Goal: Information Seeking & Learning: Learn about a topic

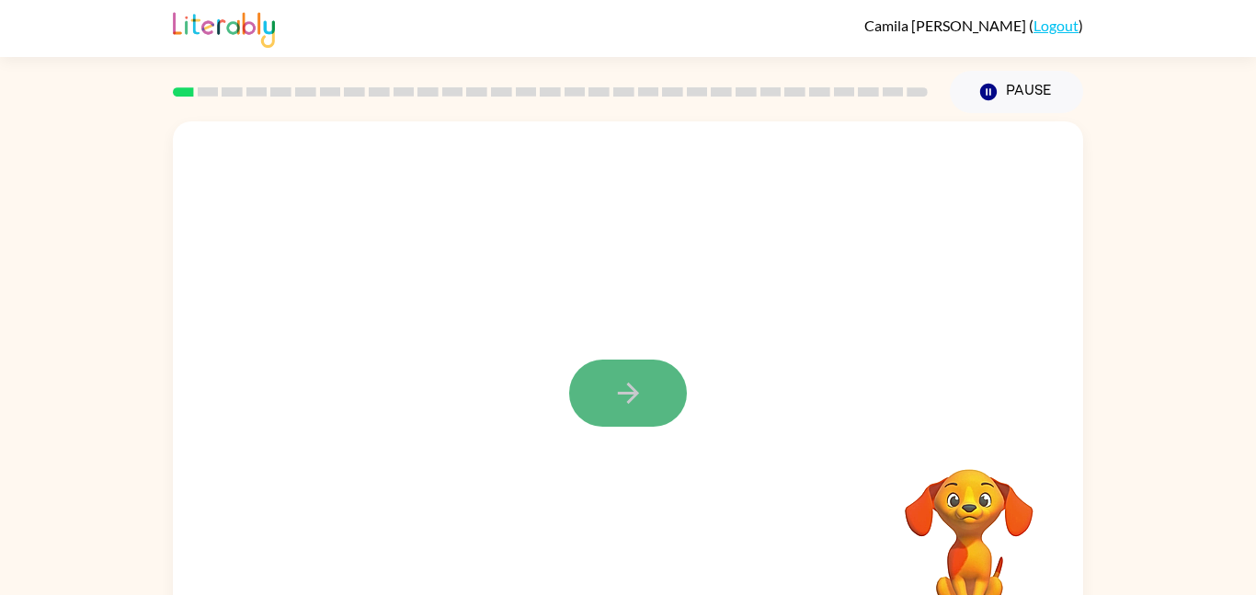
click at [628, 395] on icon "button" at bounding box center [628, 393] width 32 height 32
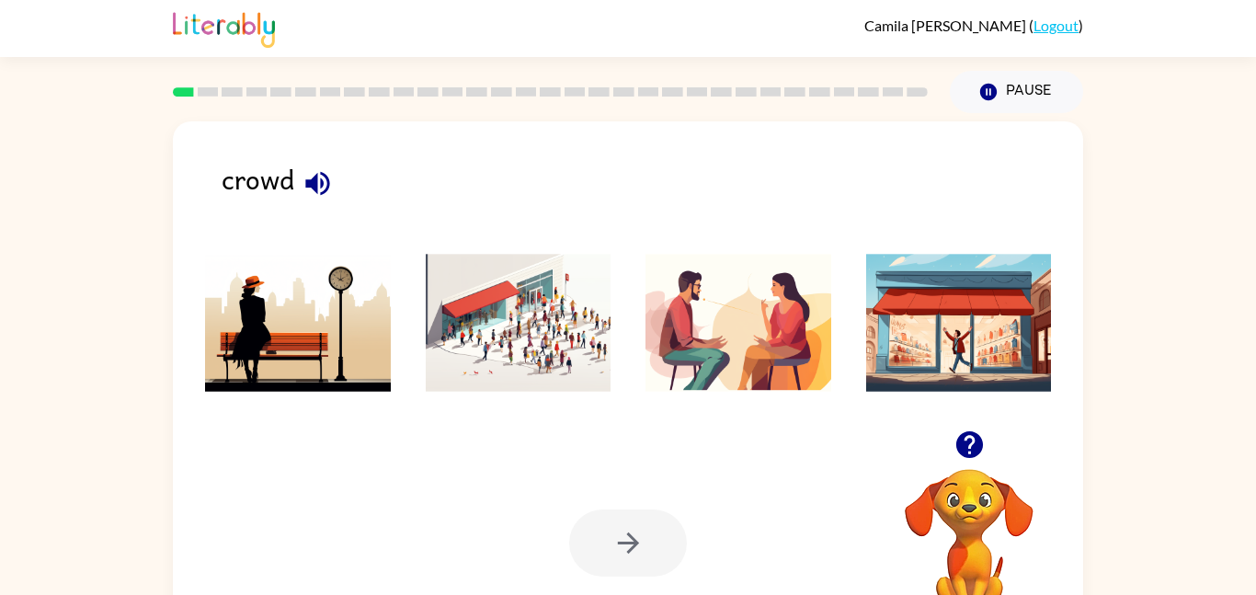
click at [567, 321] on img at bounding box center [519, 323] width 186 height 138
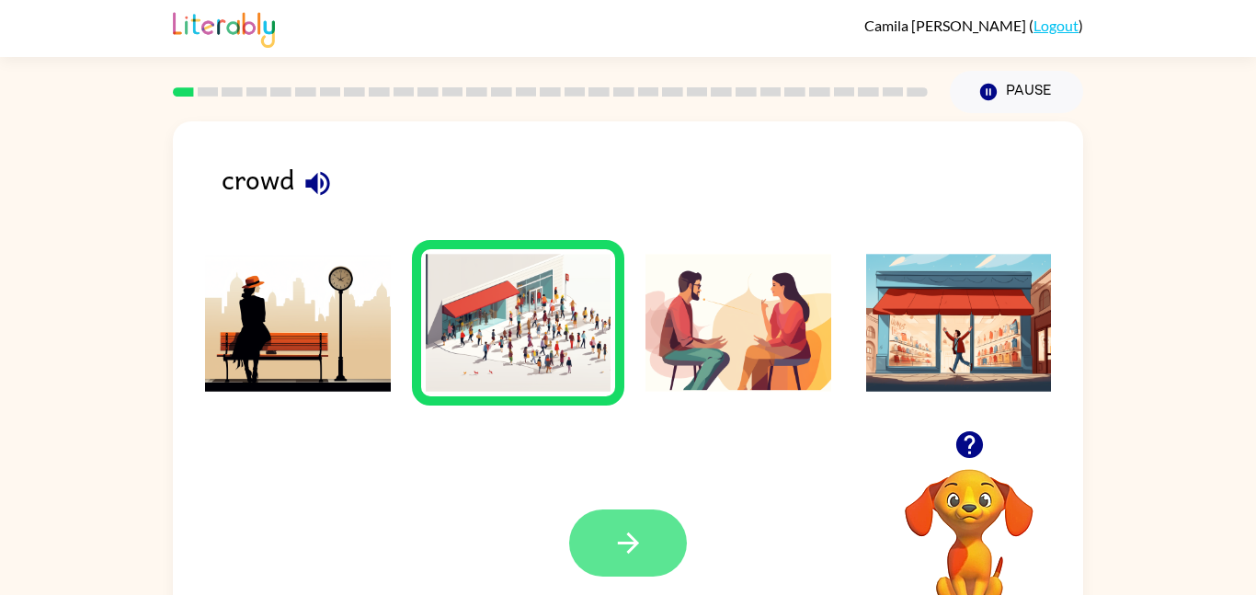
click at [598, 535] on button "button" at bounding box center [628, 542] width 118 height 67
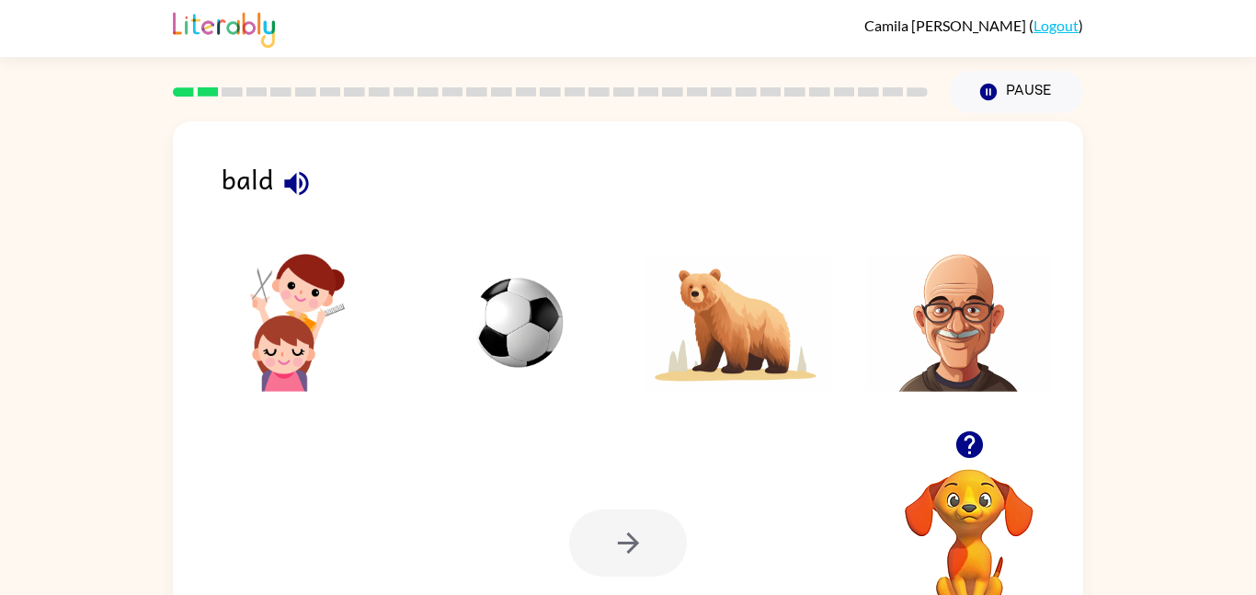
click at [965, 299] on img at bounding box center [959, 323] width 186 height 138
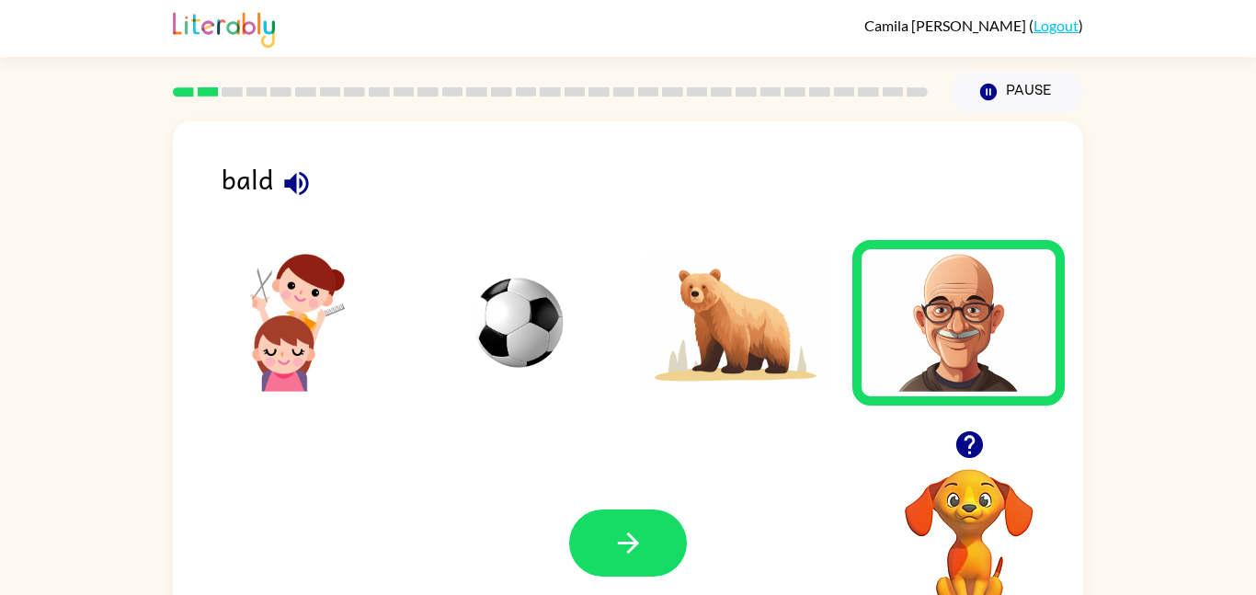
click at [653, 507] on div "Your browser must support playing .mp4 files to use Literably. Please try using…" at bounding box center [628, 542] width 910 height 207
click at [648, 512] on button "button" at bounding box center [628, 542] width 118 height 67
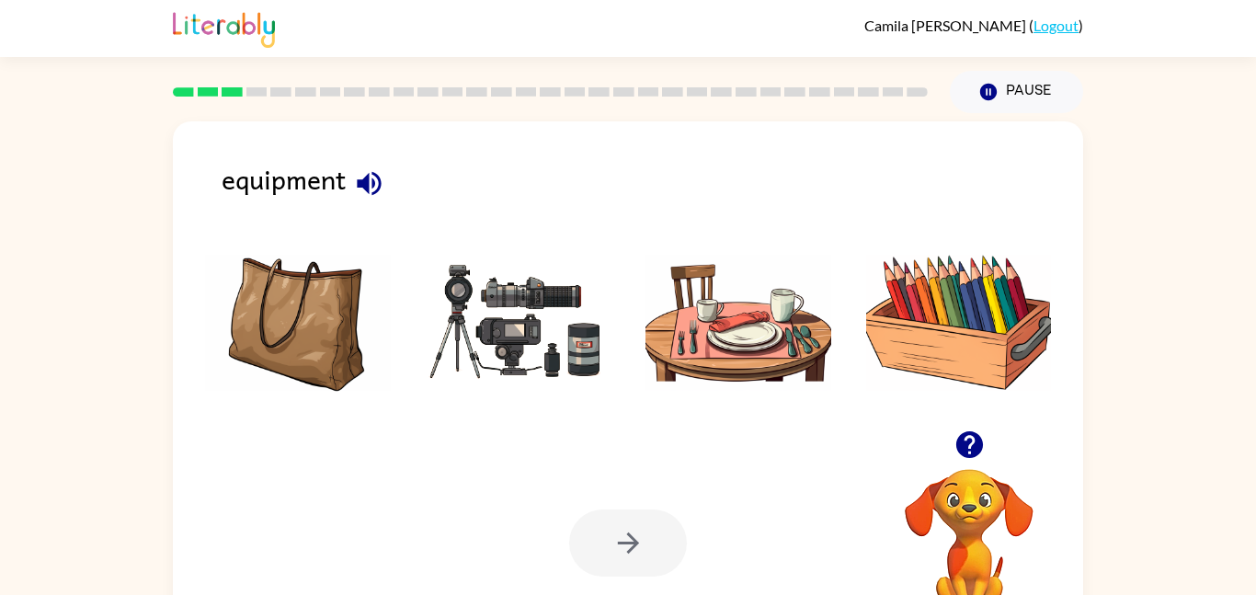
click at [360, 188] on icon "button" at bounding box center [369, 183] width 32 height 32
click at [964, 352] on img at bounding box center [959, 323] width 186 height 138
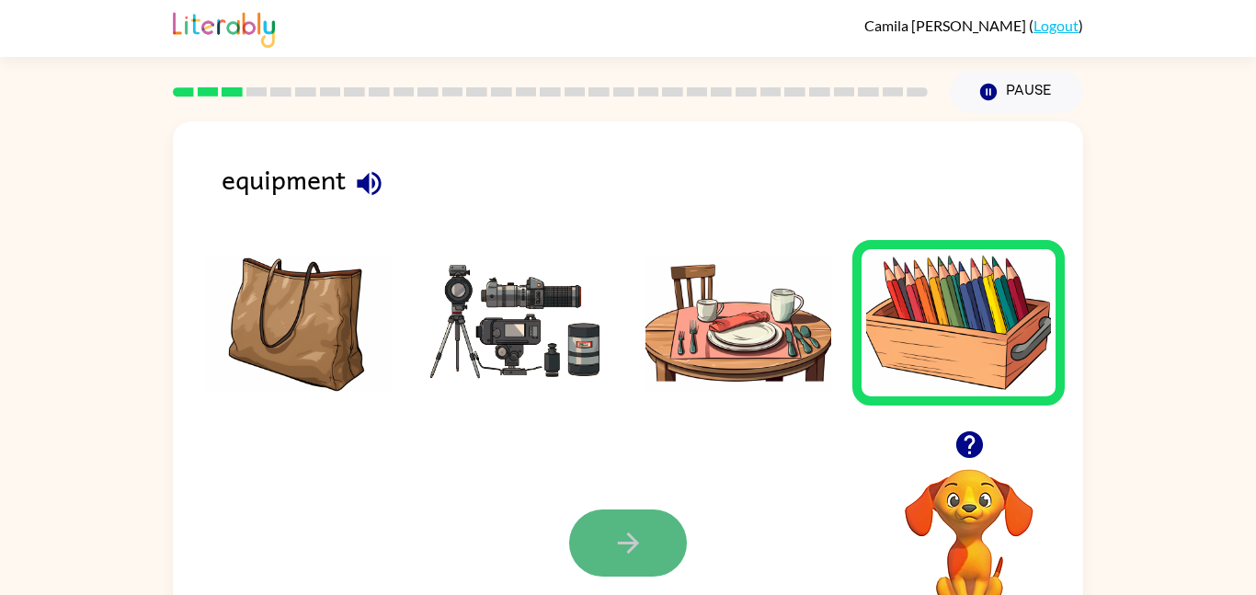
click at [584, 527] on button "button" at bounding box center [628, 542] width 118 height 67
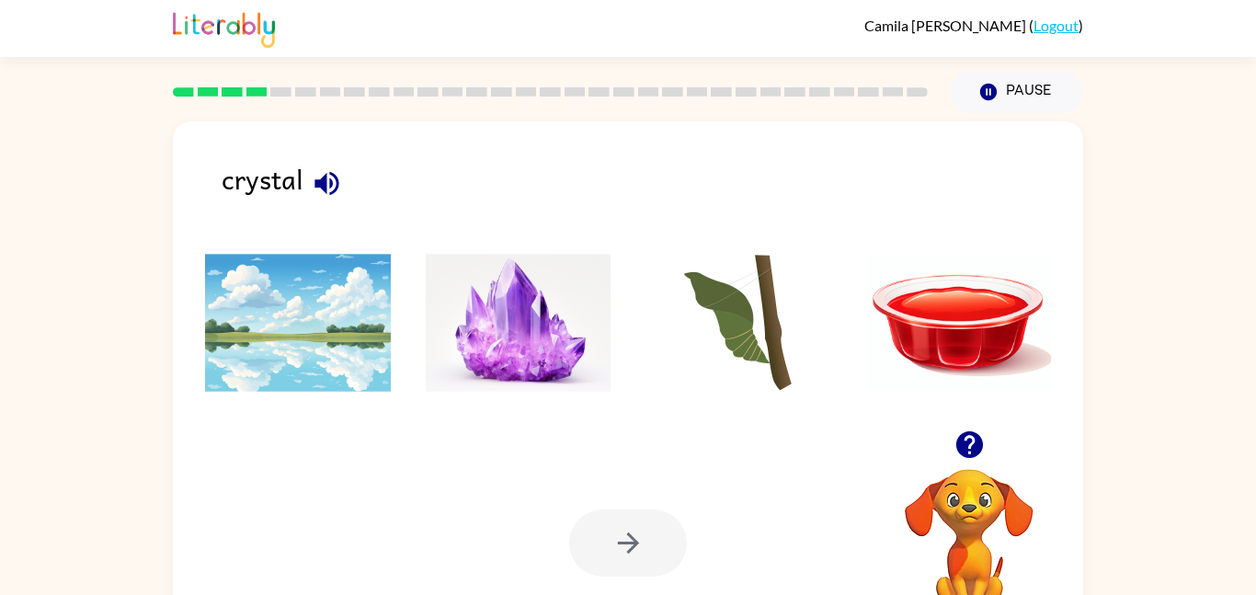
click at [512, 329] on img at bounding box center [519, 323] width 186 height 138
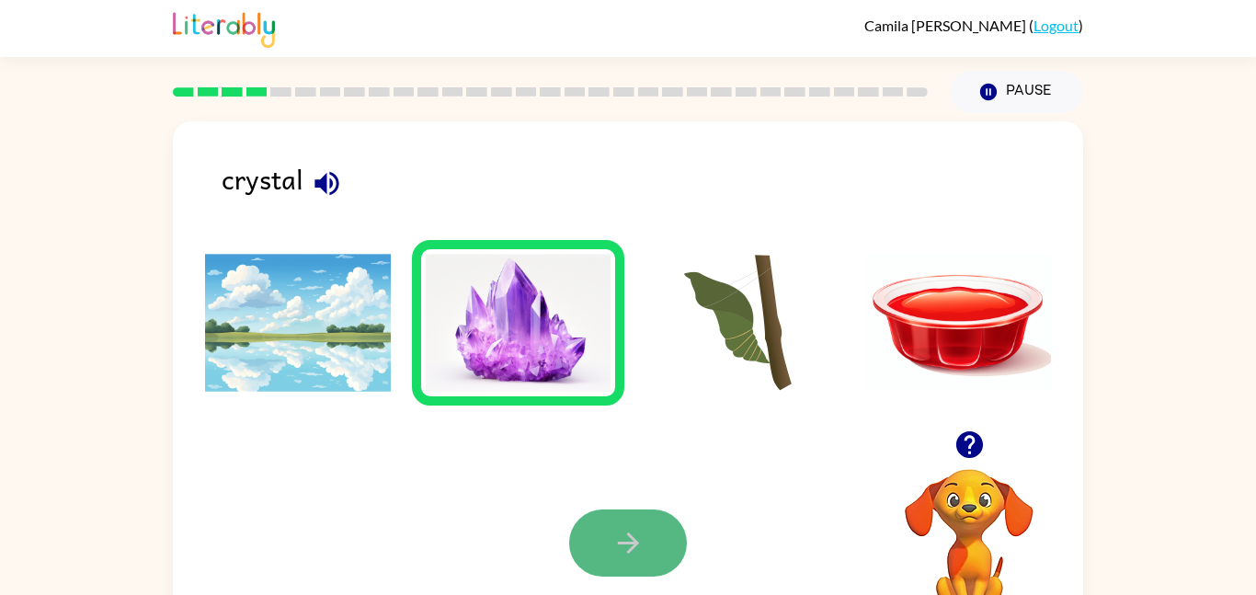
click at [615, 562] on button "button" at bounding box center [628, 542] width 118 height 67
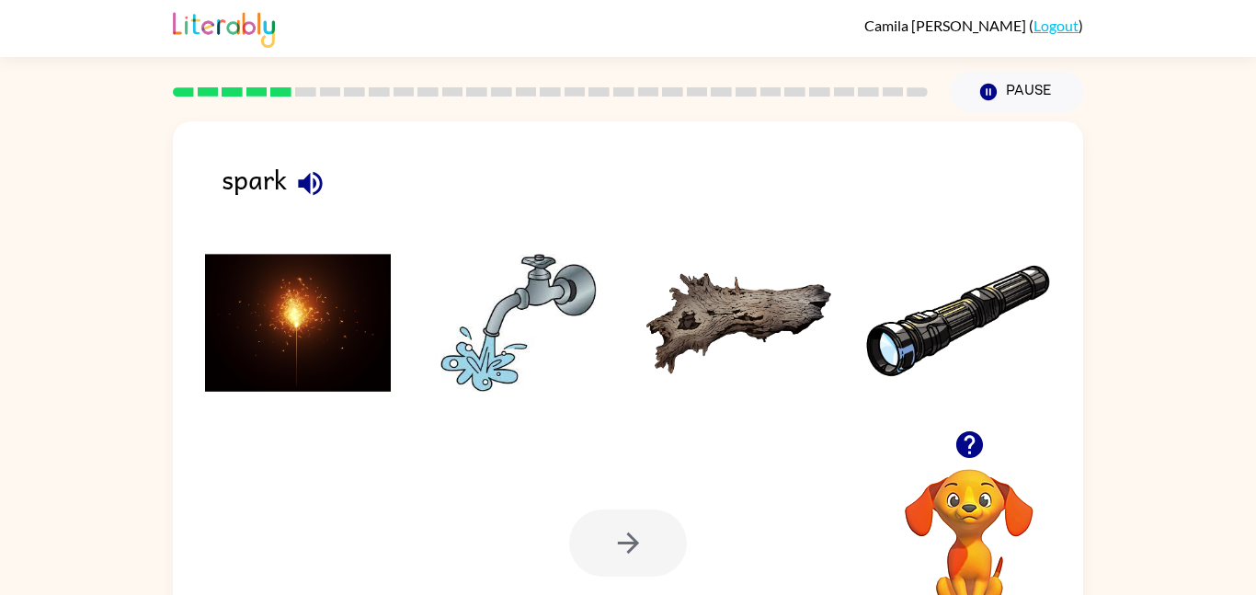
click at [314, 183] on icon "button" at bounding box center [310, 183] width 24 height 24
click at [368, 380] on img at bounding box center [298, 323] width 186 height 138
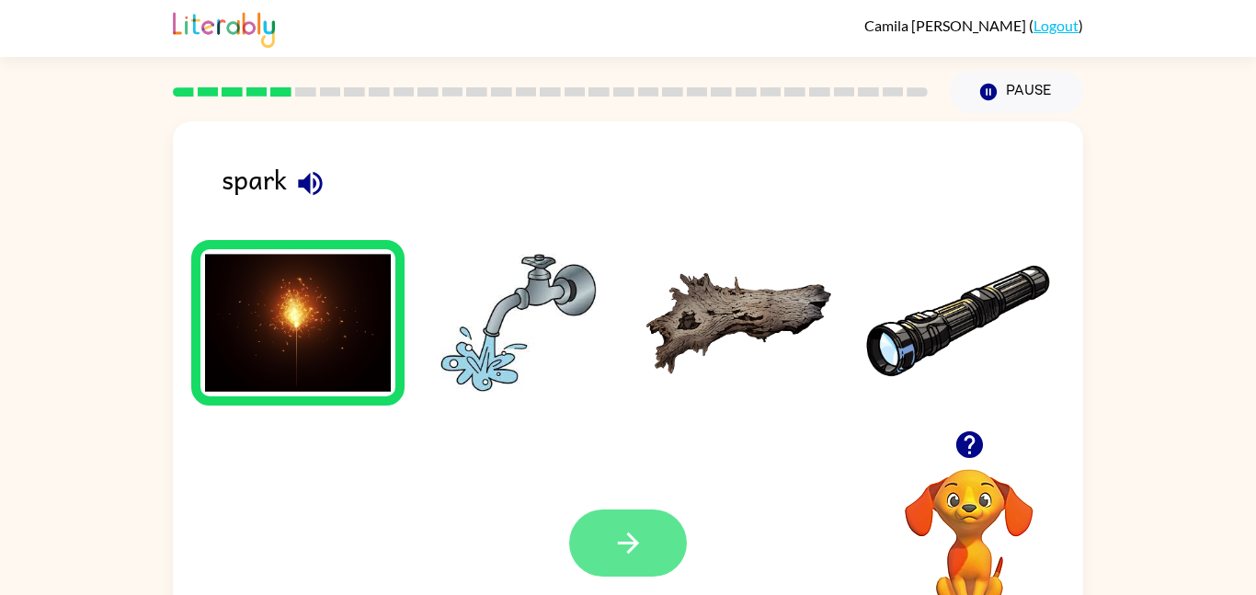
click at [633, 541] on icon "button" at bounding box center [627, 542] width 21 height 21
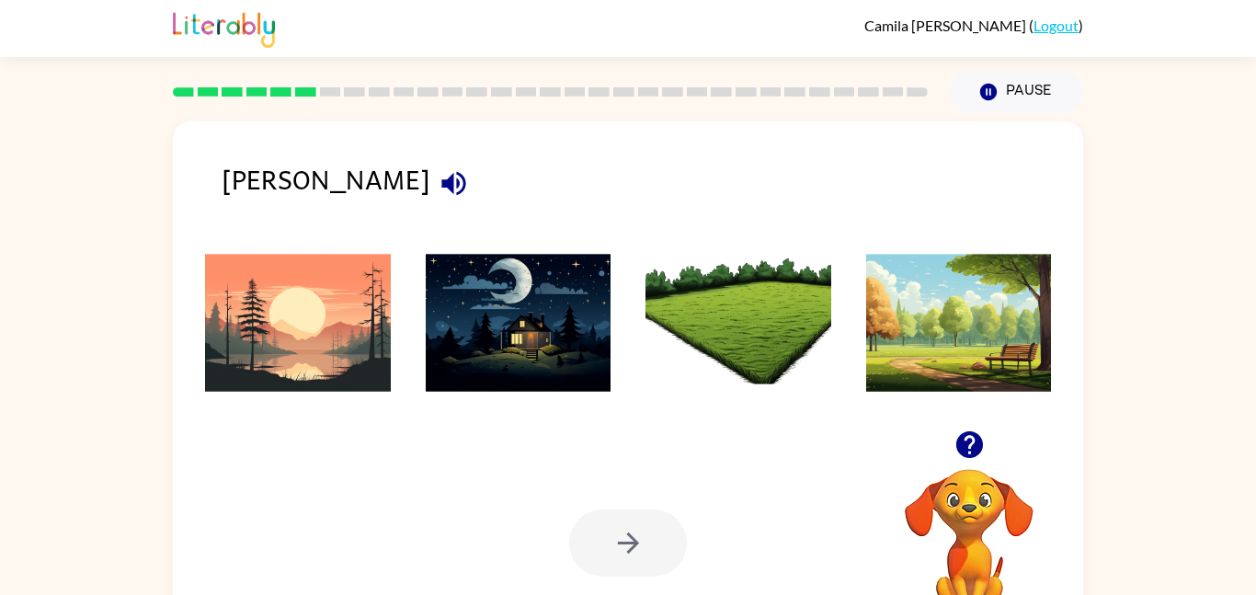
click at [405, 310] on ul at bounding box center [627, 328] width 873 height 176
click at [340, 276] on img at bounding box center [298, 323] width 186 height 138
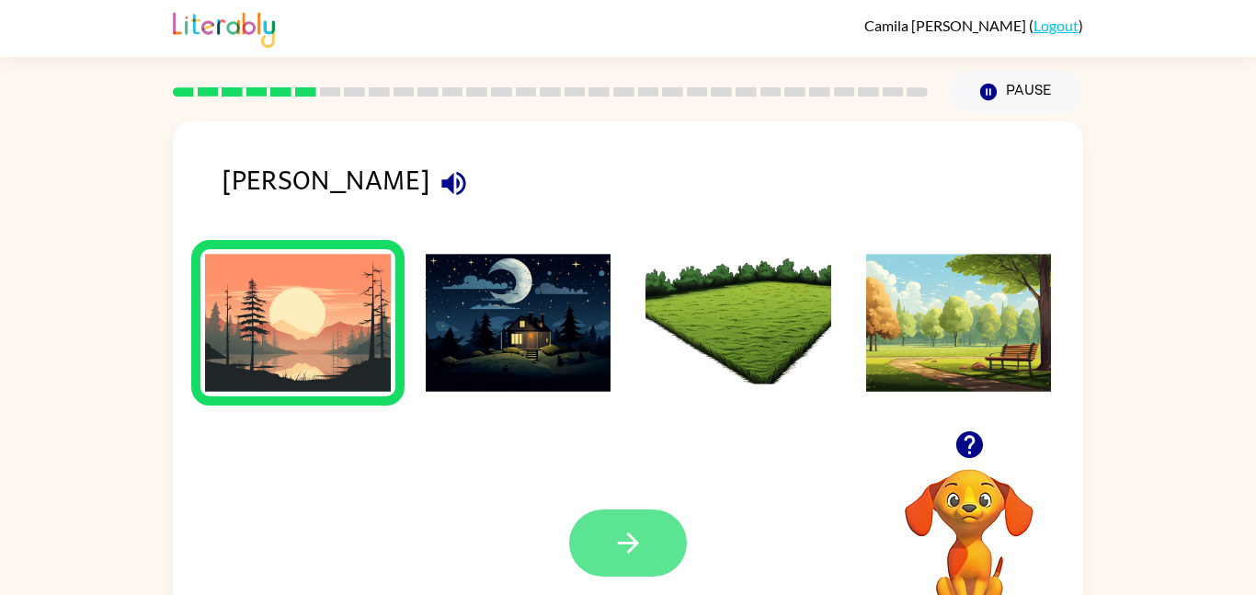
click at [615, 568] on button "button" at bounding box center [628, 542] width 118 height 67
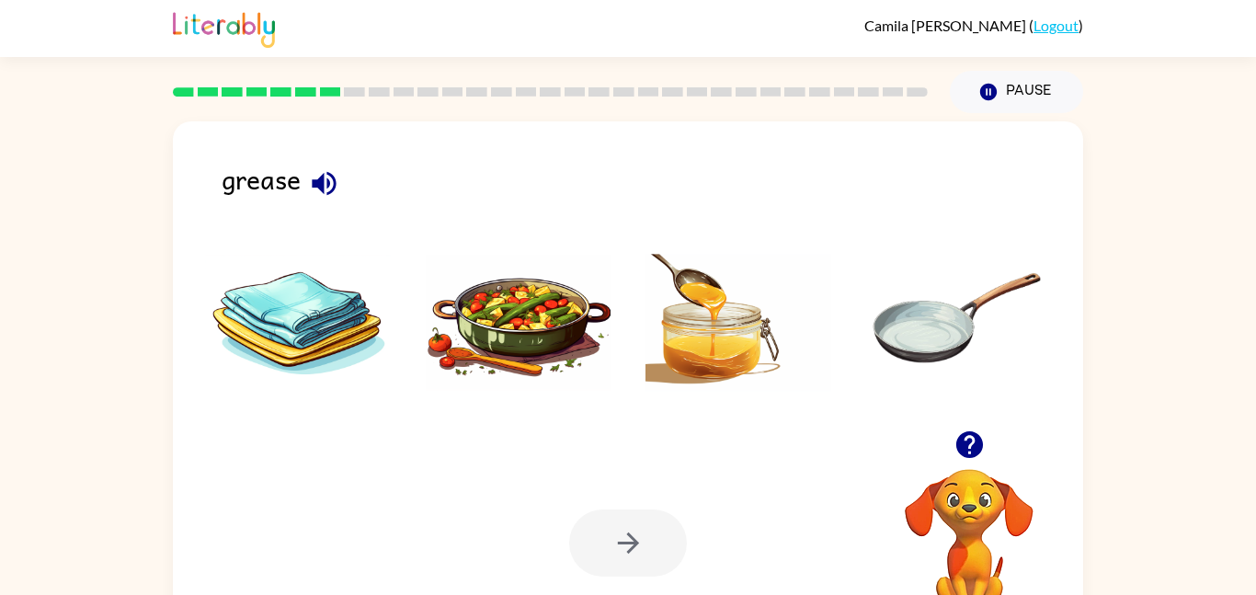
click at [327, 174] on icon "button" at bounding box center [324, 183] width 24 height 24
click at [332, 169] on icon "button" at bounding box center [324, 183] width 32 height 32
click at [315, 341] on img at bounding box center [298, 323] width 186 height 138
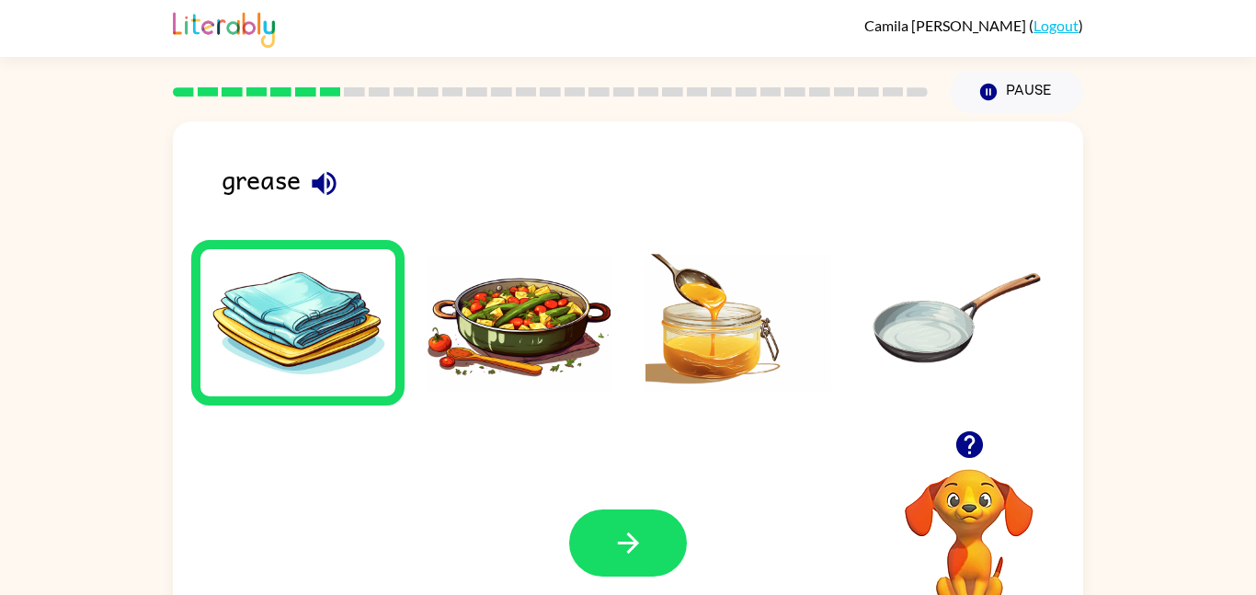
click at [571, 348] on img at bounding box center [519, 323] width 186 height 138
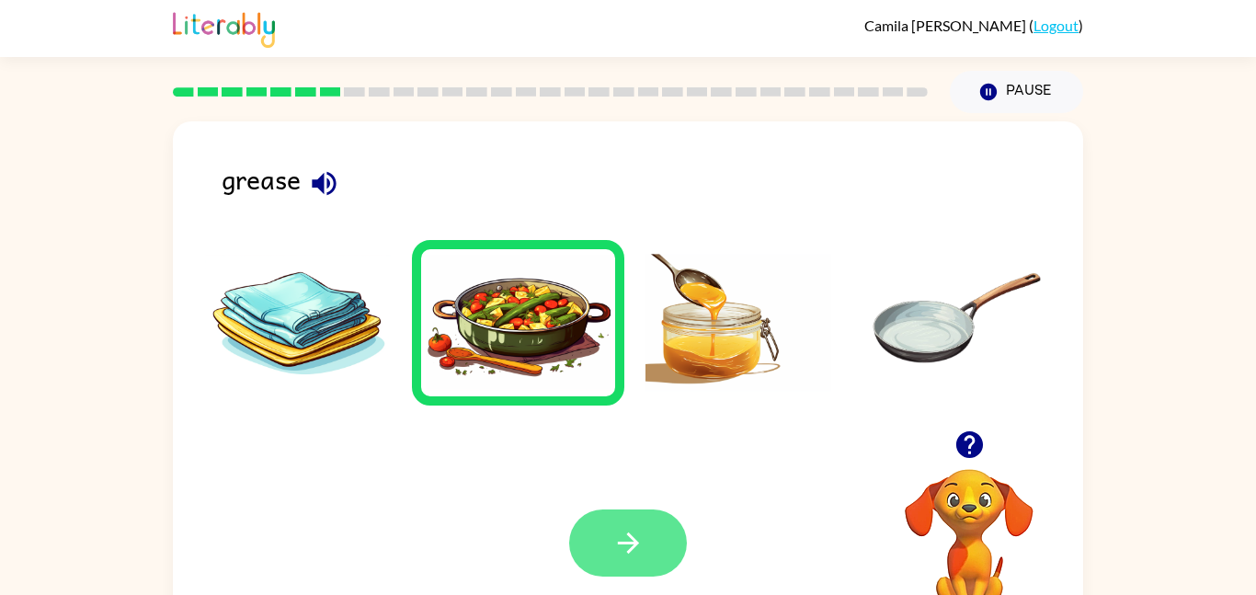
click at [602, 570] on button "button" at bounding box center [628, 542] width 118 height 67
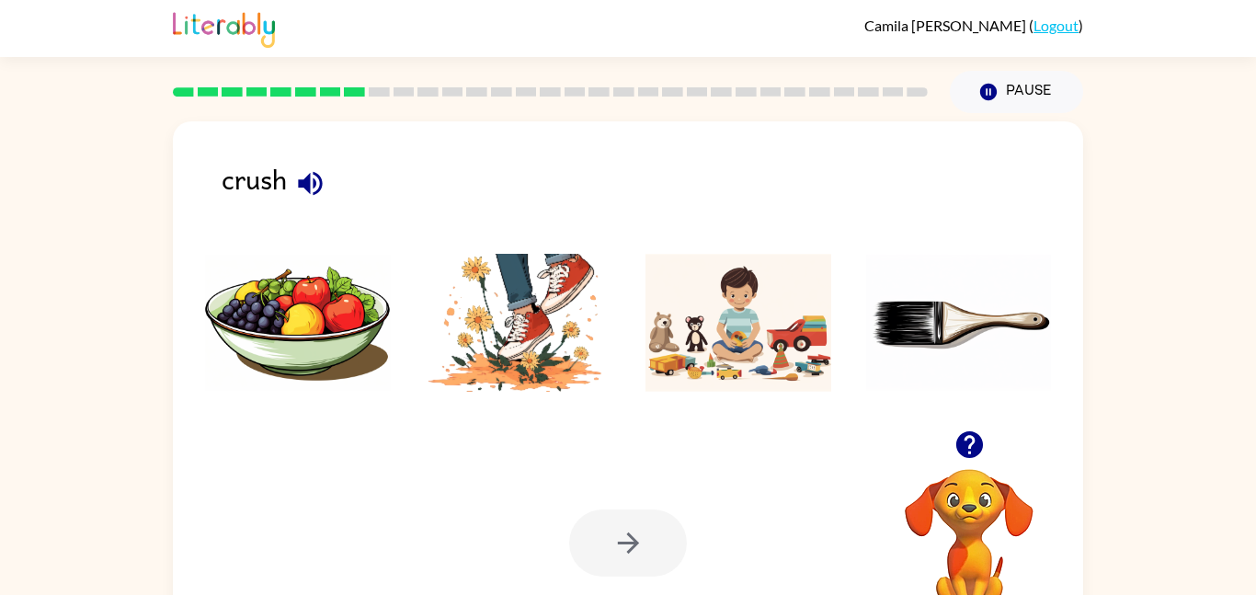
click at [561, 336] on img at bounding box center [519, 323] width 186 height 138
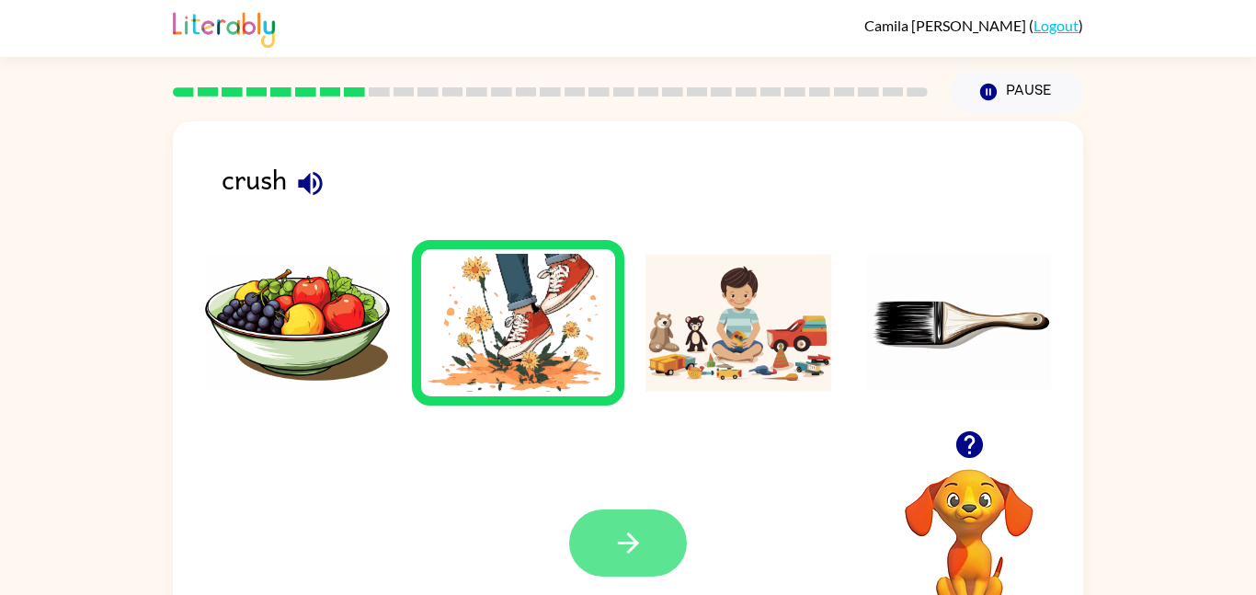
click at [673, 552] on button "button" at bounding box center [628, 542] width 118 height 67
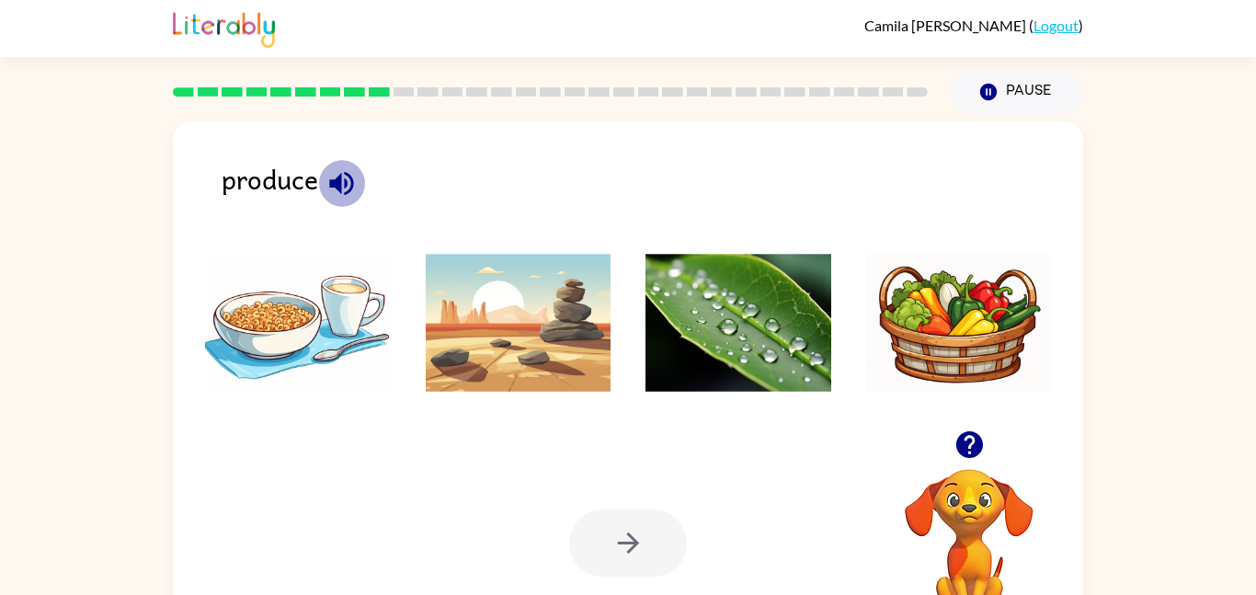
click at [351, 182] on icon "button" at bounding box center [341, 183] width 24 height 24
click at [620, 342] on li at bounding box center [518, 322] width 213 height 165
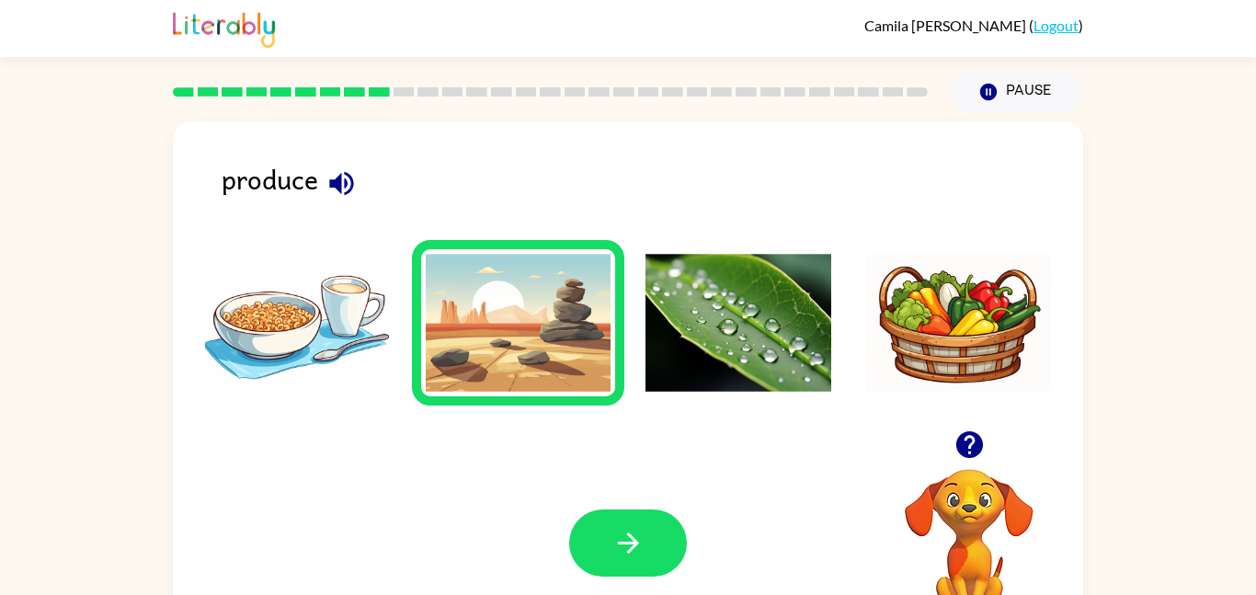
click at [660, 503] on div "Your browser must support playing .mp4 files to use Literably. Please try using…" at bounding box center [628, 542] width 910 height 207
click at [653, 529] on button "button" at bounding box center [628, 542] width 118 height 67
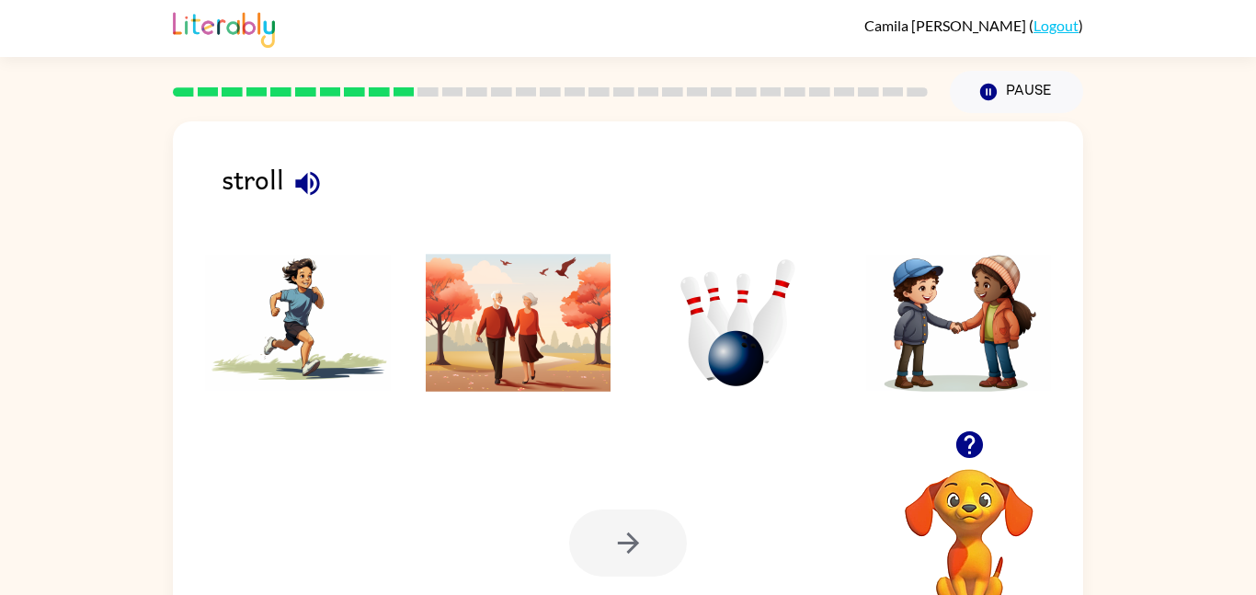
click at [280, 317] on img at bounding box center [298, 323] width 186 height 138
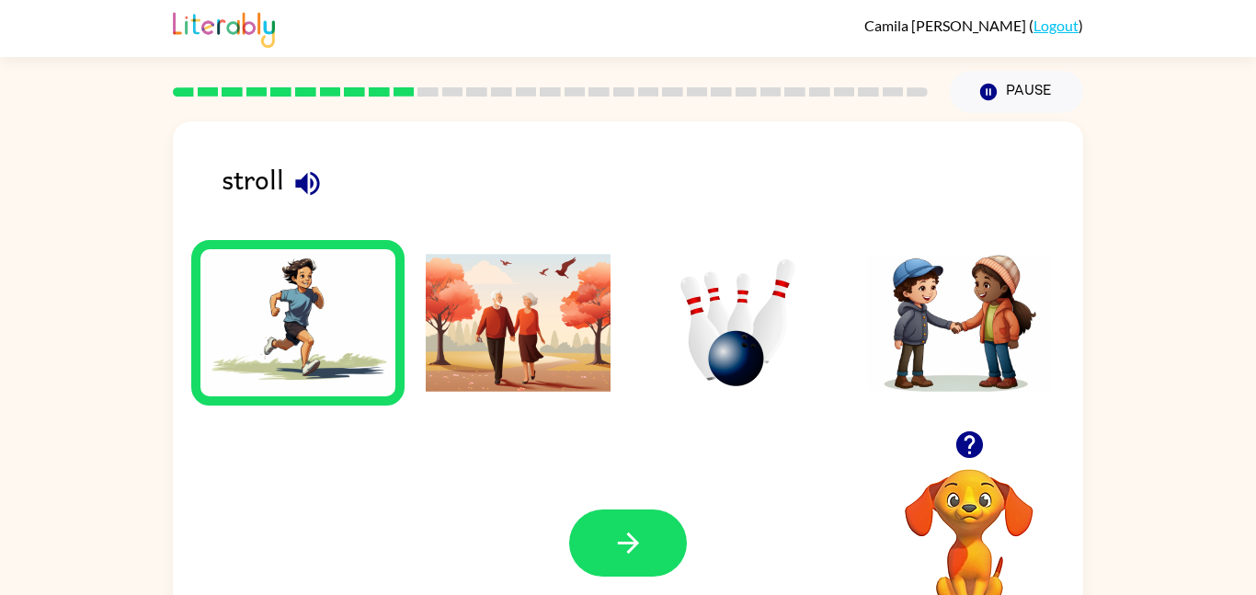
click at [487, 328] on img at bounding box center [519, 323] width 186 height 138
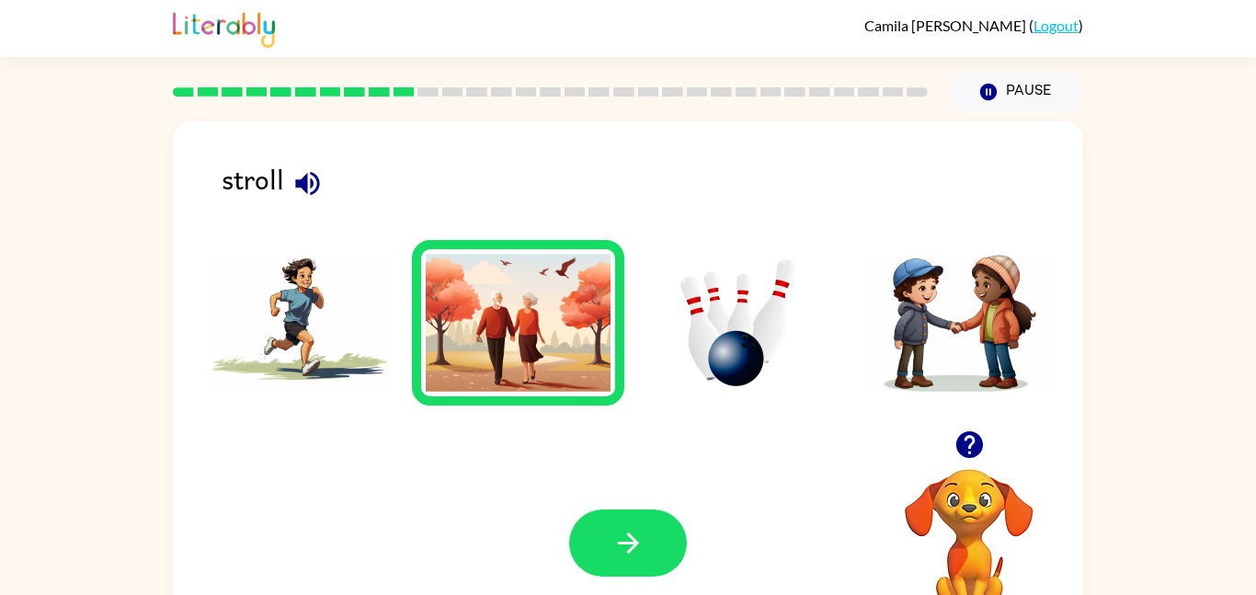
click at [764, 318] on img at bounding box center [738, 323] width 186 height 138
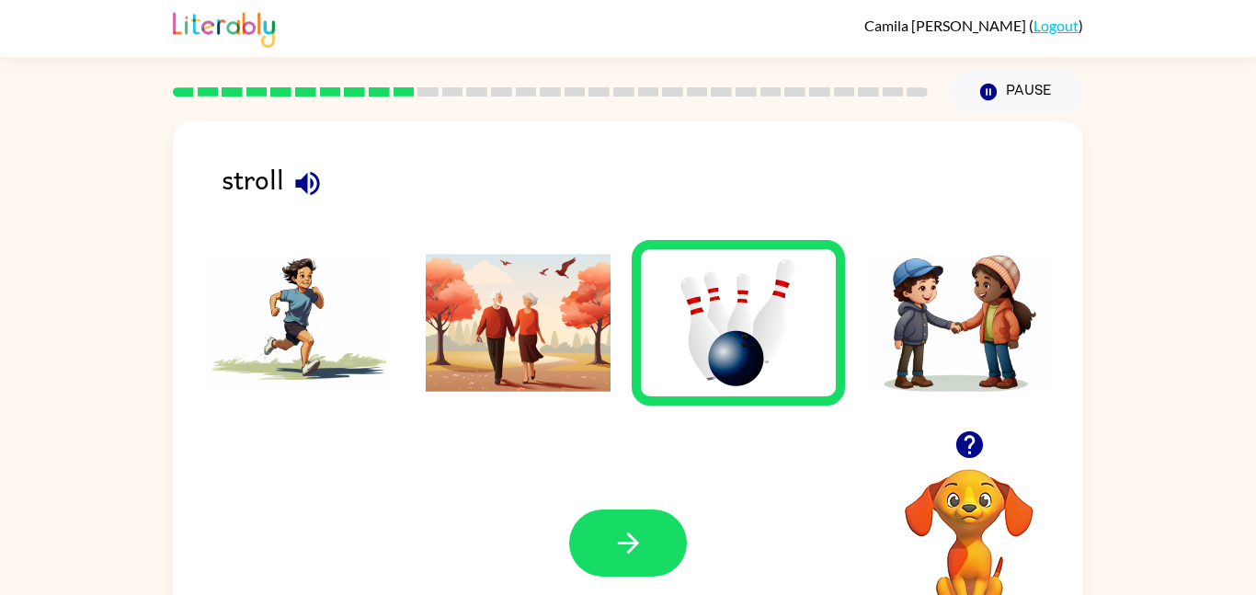
click at [1032, 358] on img at bounding box center [959, 323] width 186 height 138
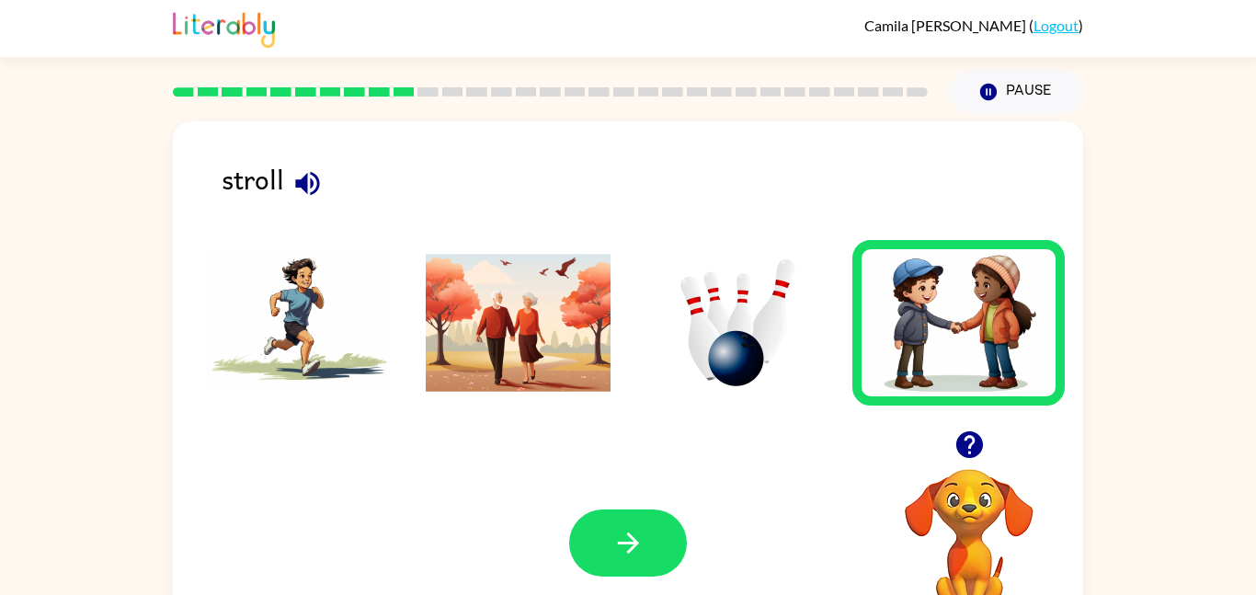
click at [370, 296] on img at bounding box center [298, 323] width 186 height 138
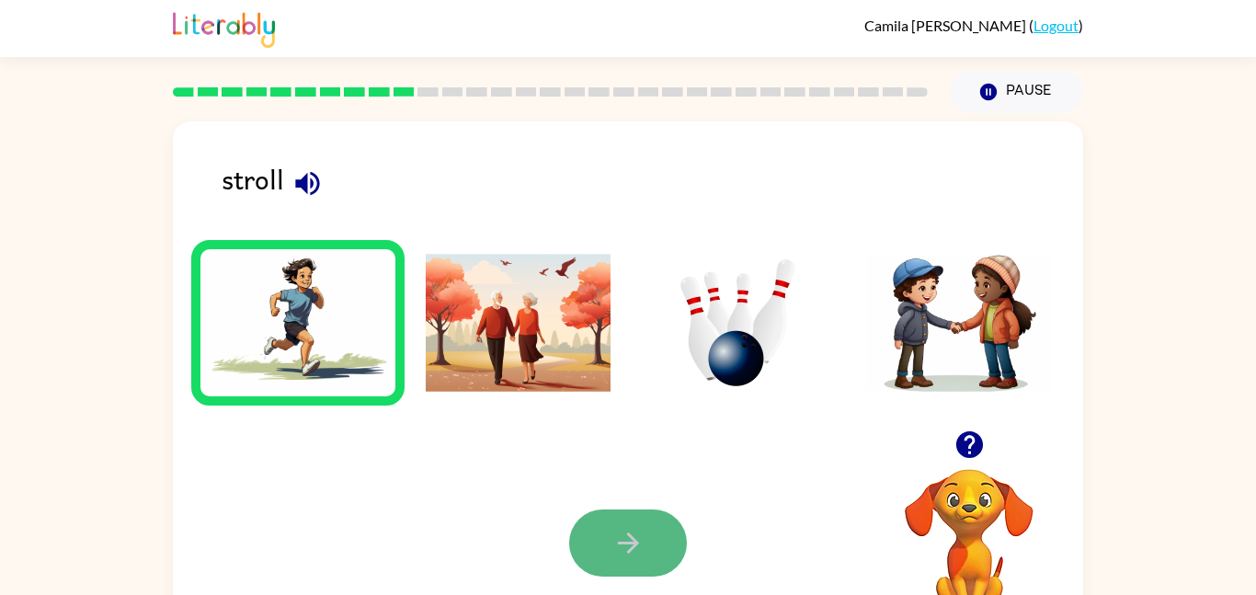
click at [657, 541] on button "button" at bounding box center [628, 542] width 118 height 67
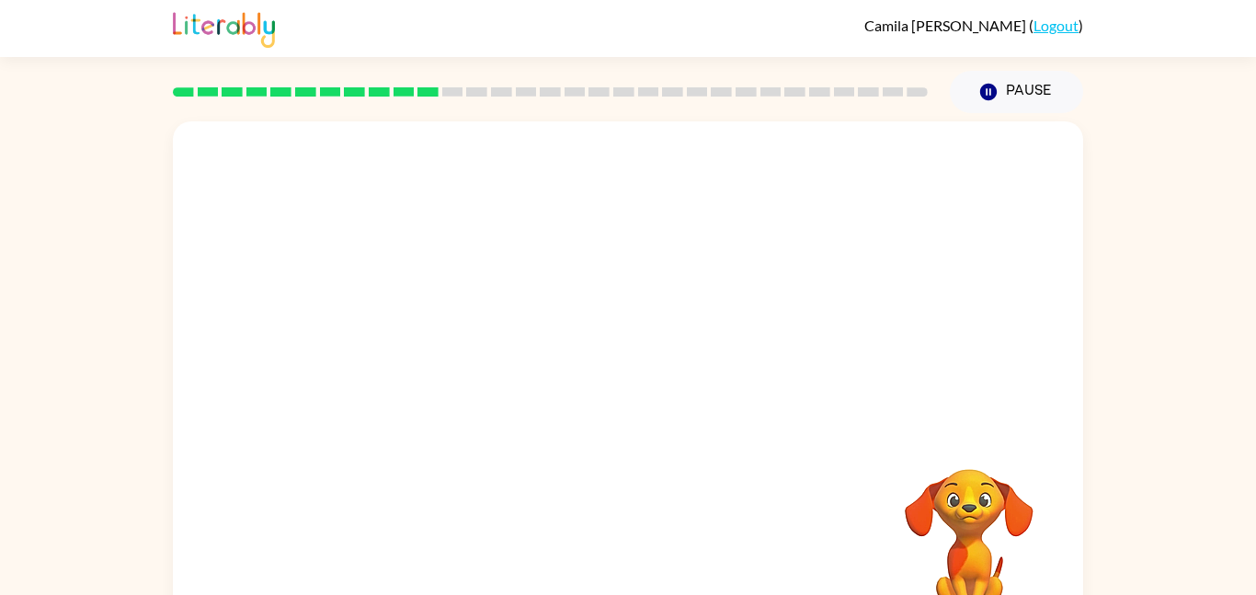
click at [435, 339] on video "Your browser must support playing .mp4 files to use Literably. Please try using…" at bounding box center [628, 275] width 910 height 309
click at [859, 172] on video "Your browser must support playing .mp4 files to use Literably. Please try using…" at bounding box center [628, 275] width 910 height 309
click at [618, 382] on icon "button" at bounding box center [628, 393] width 32 height 32
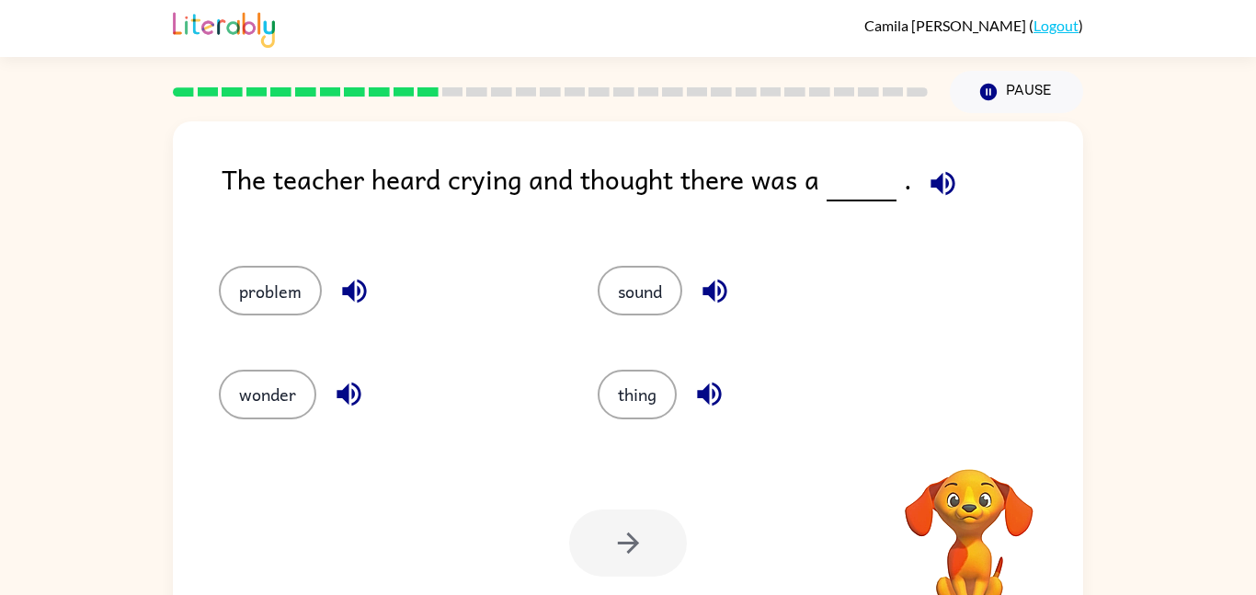
click at [927, 170] on icon "button" at bounding box center [943, 183] width 32 height 32
click at [927, 187] on icon "button" at bounding box center [943, 183] width 32 height 32
click at [315, 294] on button "problem" at bounding box center [270, 291] width 103 height 50
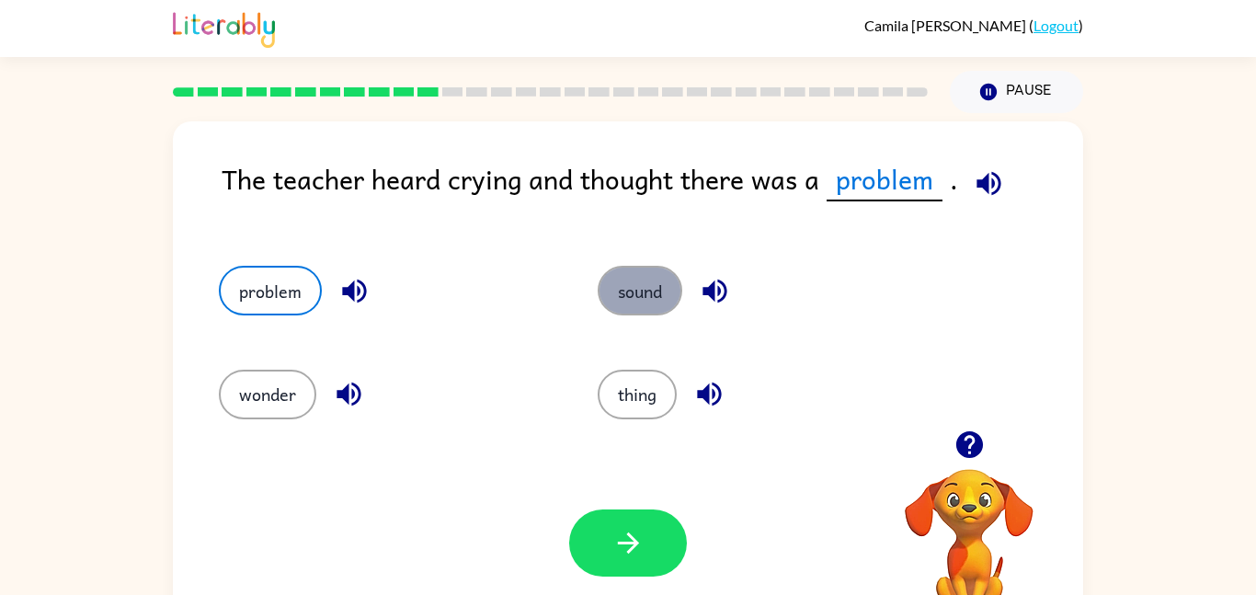
click at [672, 305] on button "sound" at bounding box center [640, 291] width 85 height 50
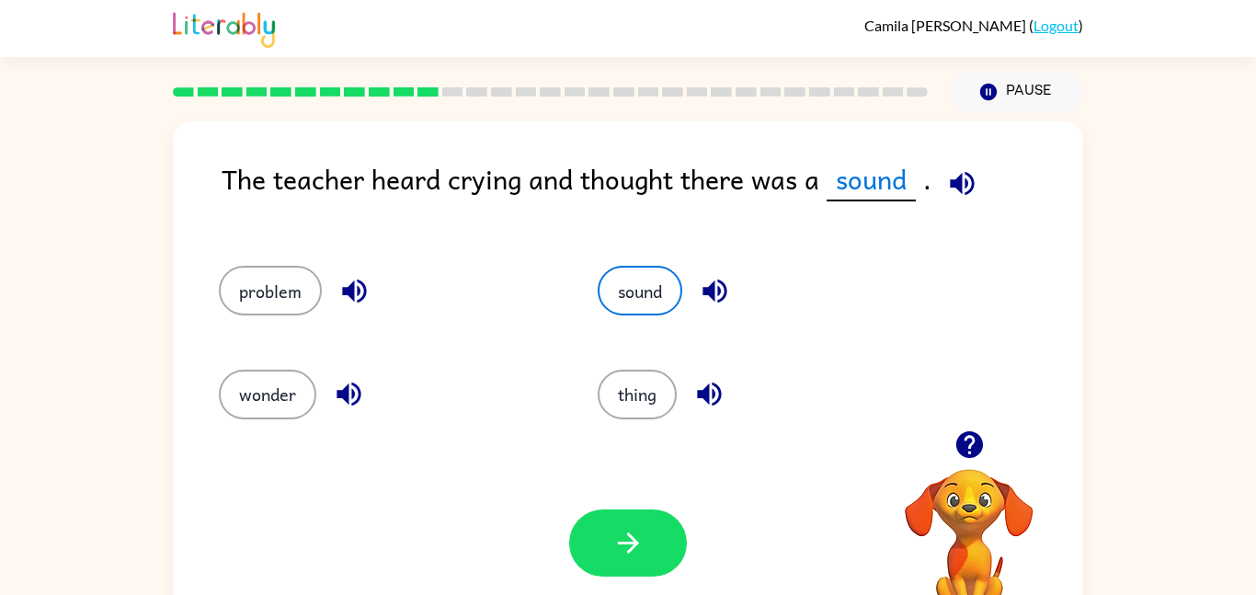
click at [275, 429] on div "wonder" at bounding box center [373, 386] width 379 height 103
click at [269, 409] on button "wonder" at bounding box center [267, 395] width 97 height 50
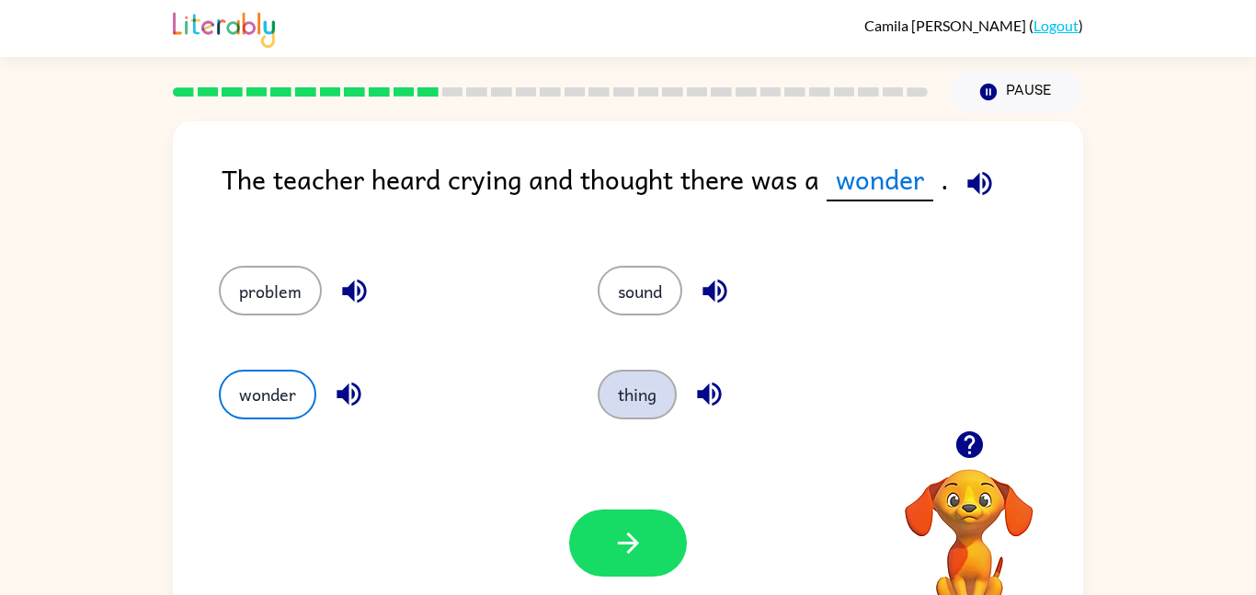
click at [629, 406] on button "thing" at bounding box center [637, 395] width 79 height 50
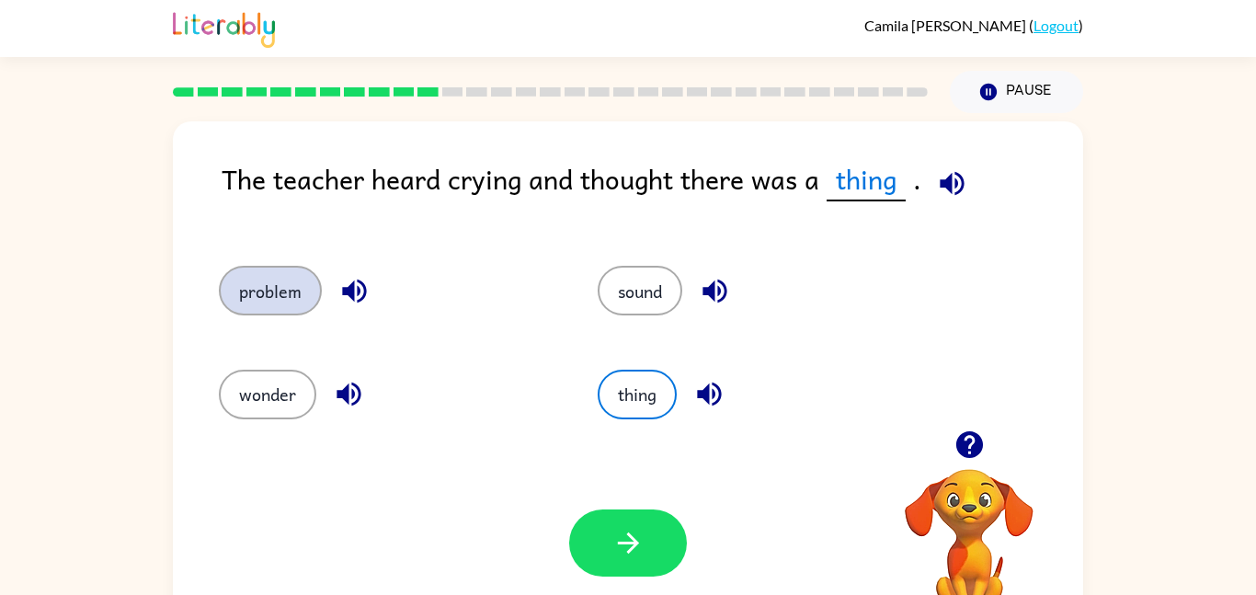
click at [219, 291] on button "problem" at bounding box center [270, 291] width 103 height 50
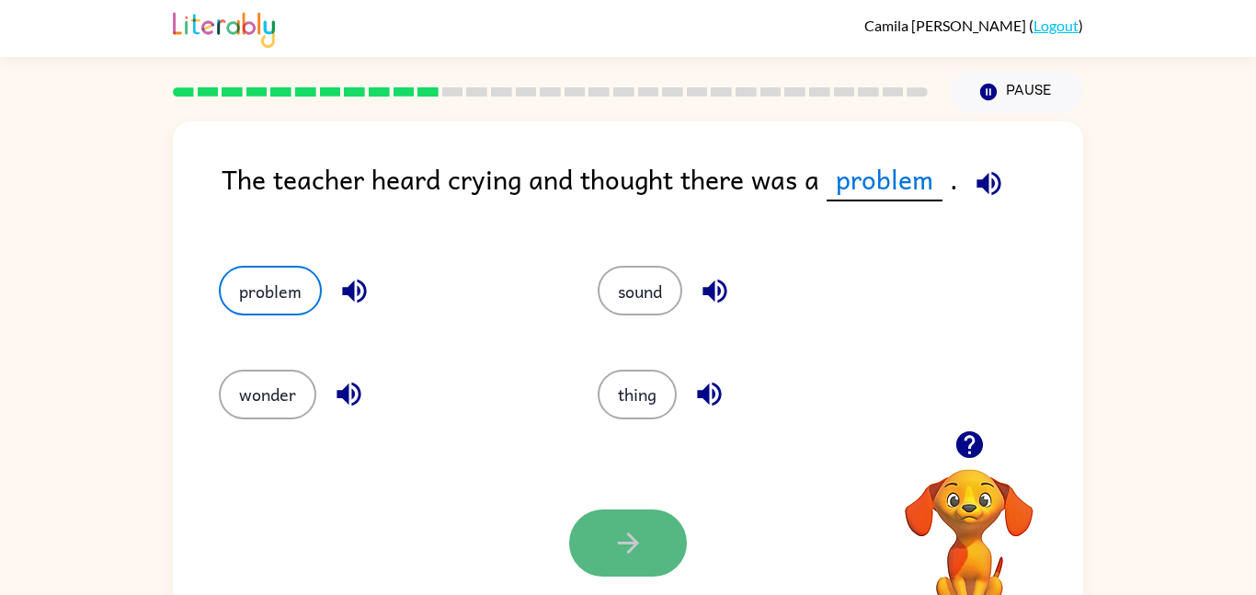
click at [600, 533] on button "button" at bounding box center [628, 542] width 118 height 67
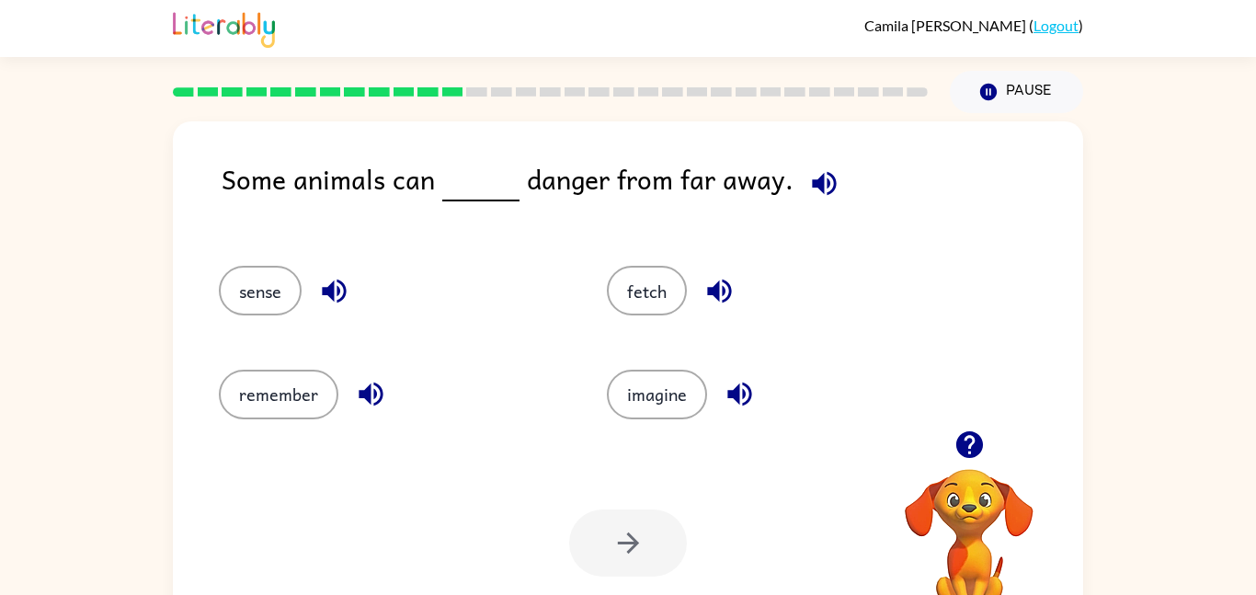
click at [812, 188] on icon "button" at bounding box center [824, 183] width 24 height 24
click at [275, 387] on button "remember" at bounding box center [279, 395] width 120 height 50
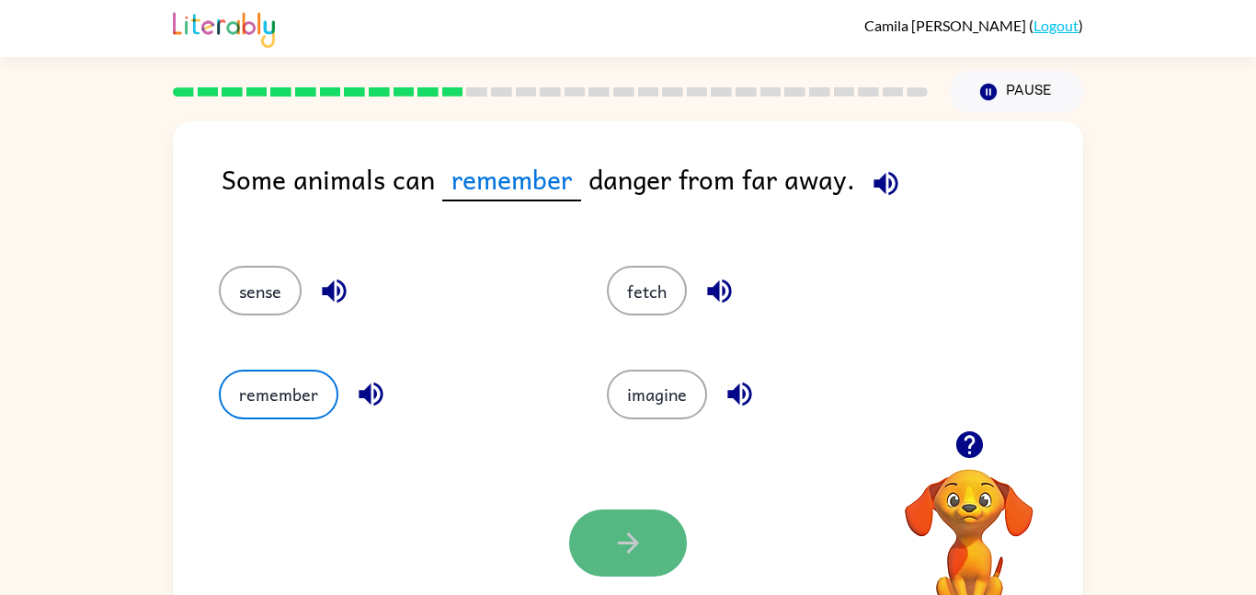
click at [612, 559] on icon "button" at bounding box center [628, 543] width 32 height 32
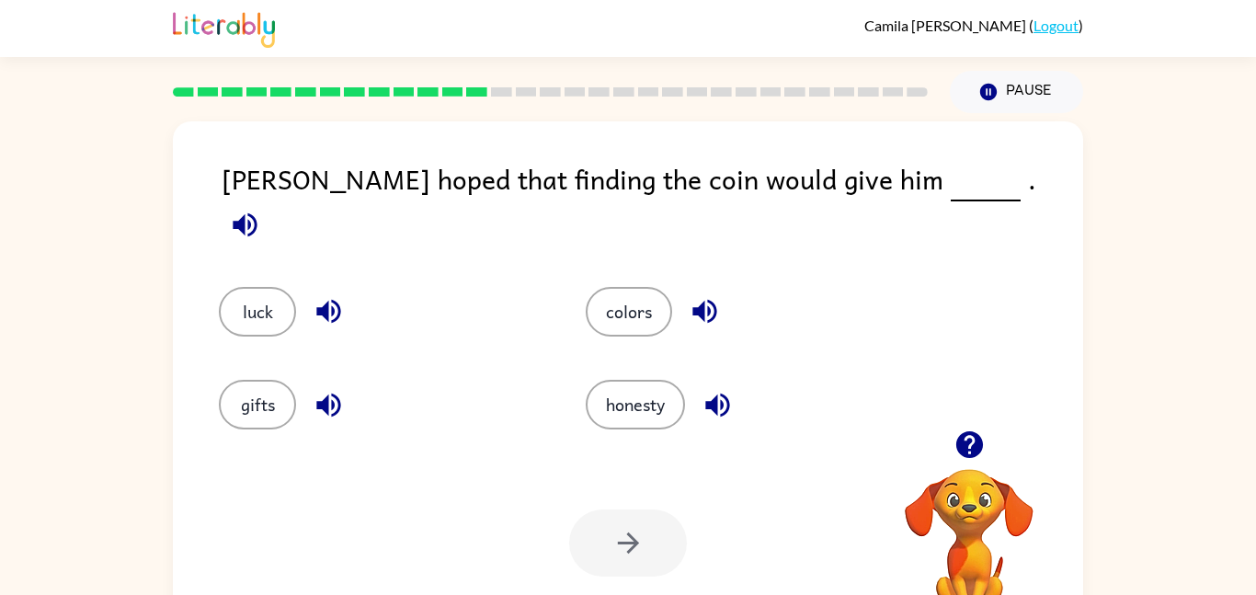
click at [268, 199] on span at bounding box center [245, 219] width 47 height 41
click at [256, 212] on icon "button" at bounding box center [245, 224] width 24 height 24
click at [324, 300] on icon "button" at bounding box center [328, 312] width 24 height 24
click at [224, 296] on button "luck" at bounding box center [257, 312] width 77 height 50
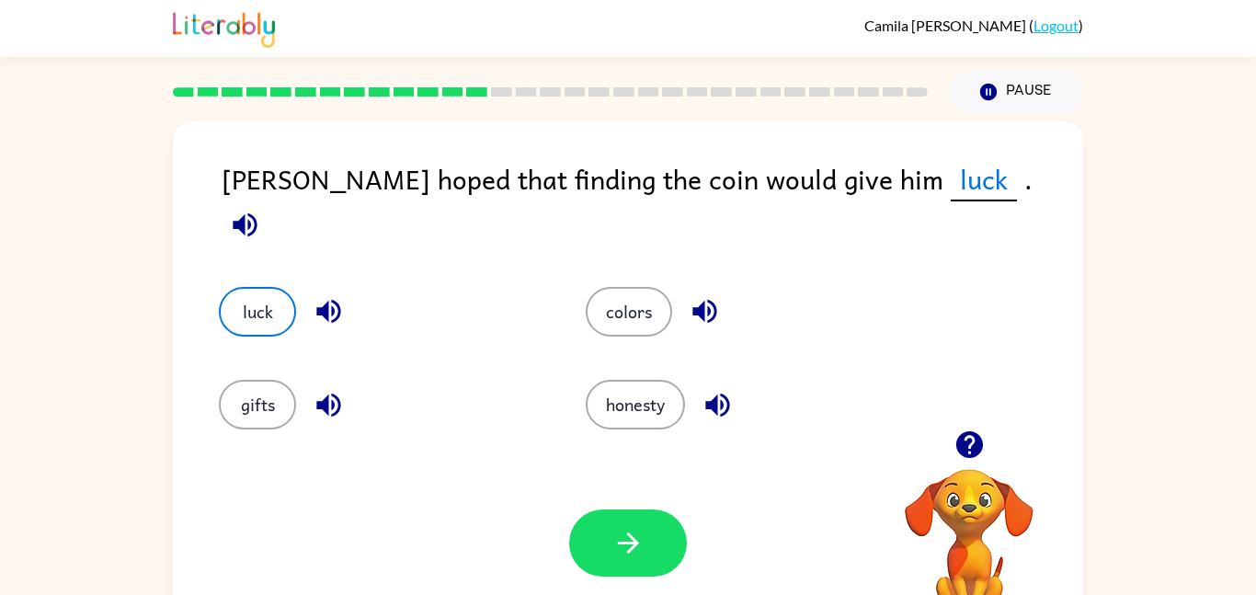
click at [256, 212] on icon "button" at bounding box center [245, 224] width 24 height 24
click at [674, 518] on button "button" at bounding box center [628, 542] width 118 height 67
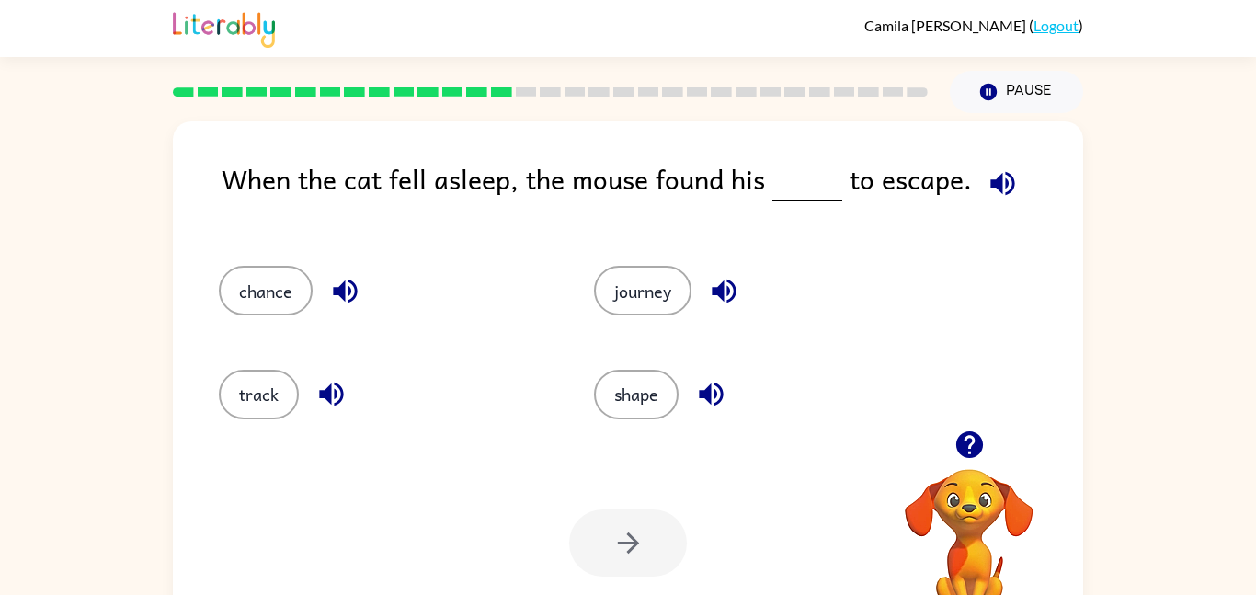
click at [1004, 177] on icon "button" at bounding box center [1002, 183] width 24 height 24
click at [287, 291] on button "chance" at bounding box center [266, 291] width 94 height 50
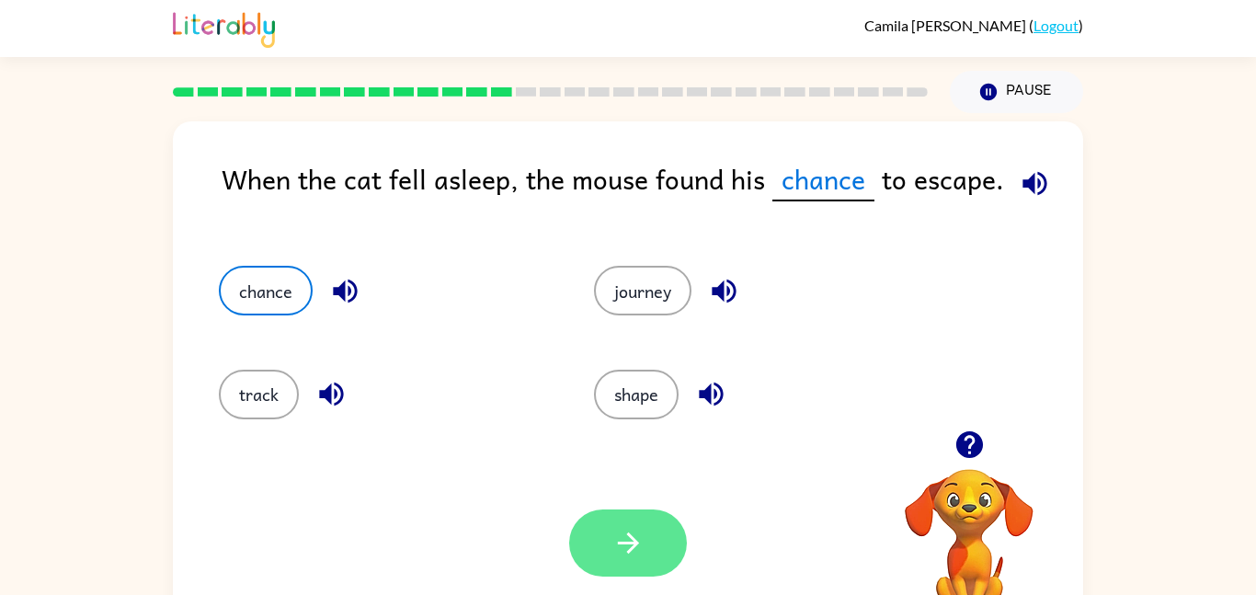
click at [609, 545] on button "button" at bounding box center [628, 542] width 118 height 67
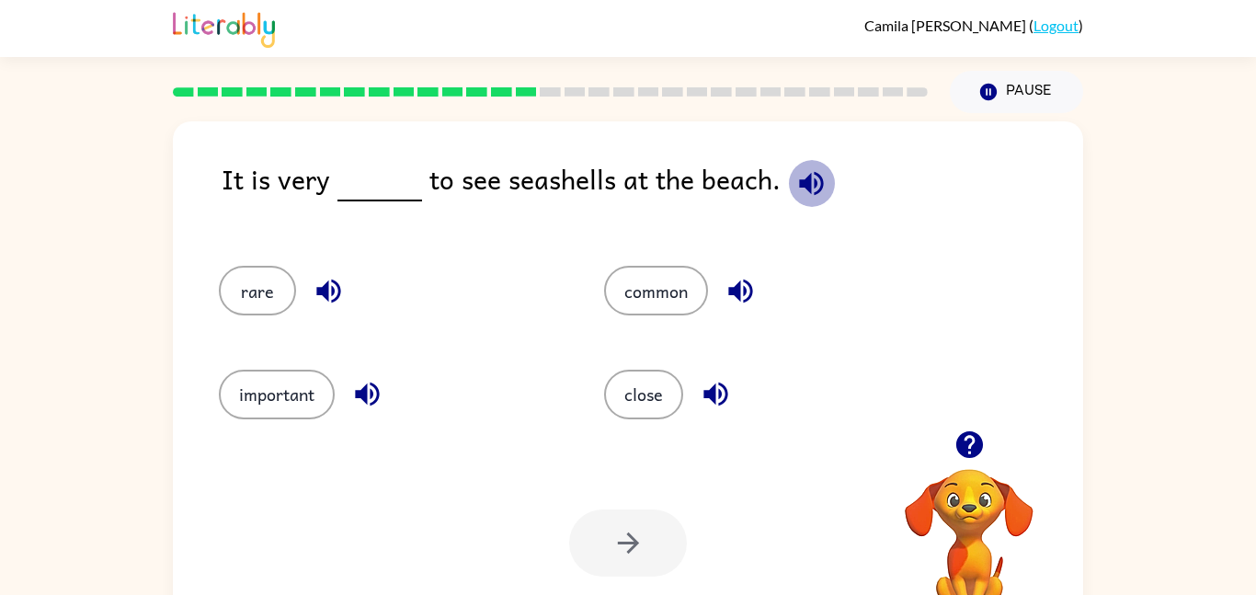
click at [795, 196] on icon "button" at bounding box center [811, 183] width 32 height 32
click at [641, 284] on button "common" at bounding box center [656, 291] width 104 height 50
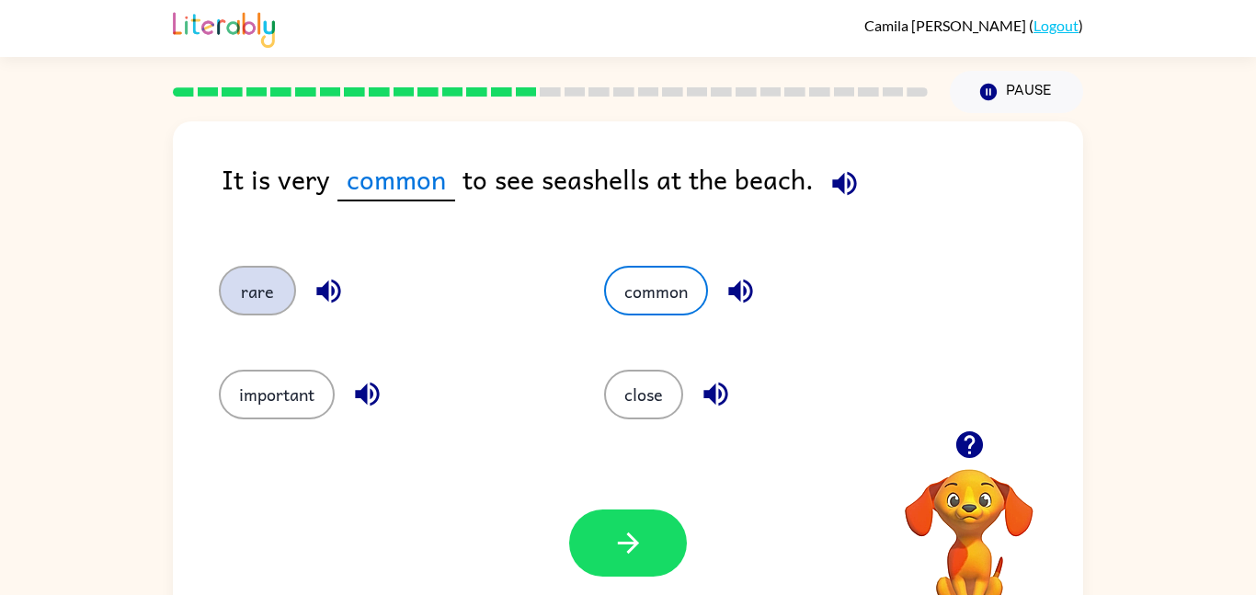
click at [265, 281] on button "rare" at bounding box center [257, 291] width 77 height 50
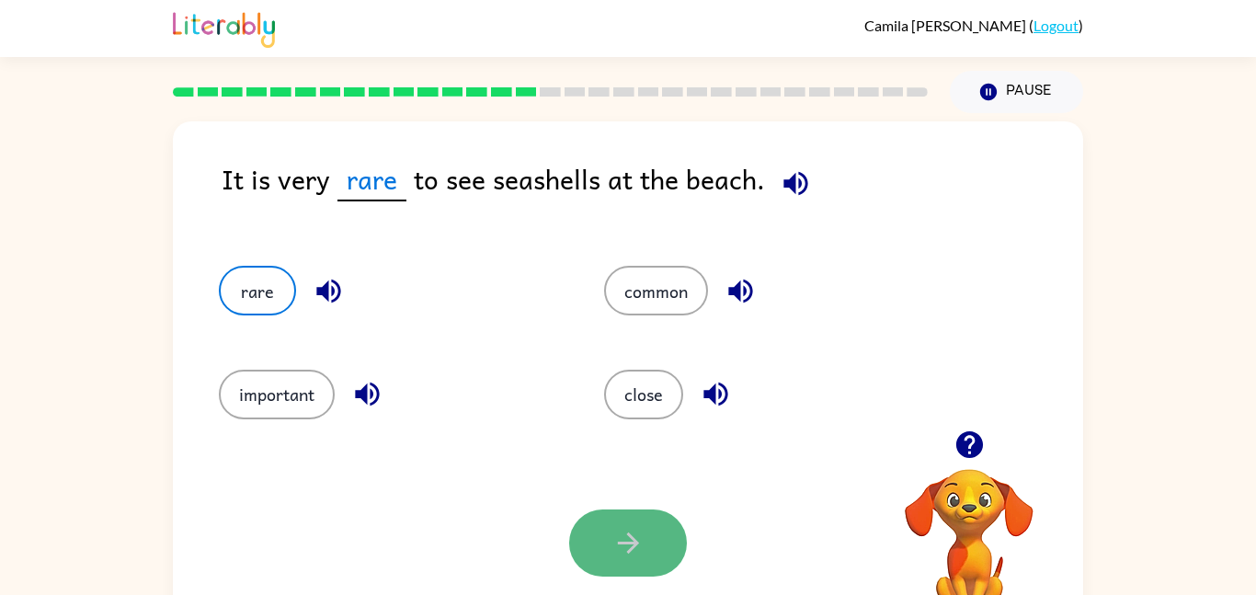
click at [655, 547] on button "button" at bounding box center [628, 542] width 118 height 67
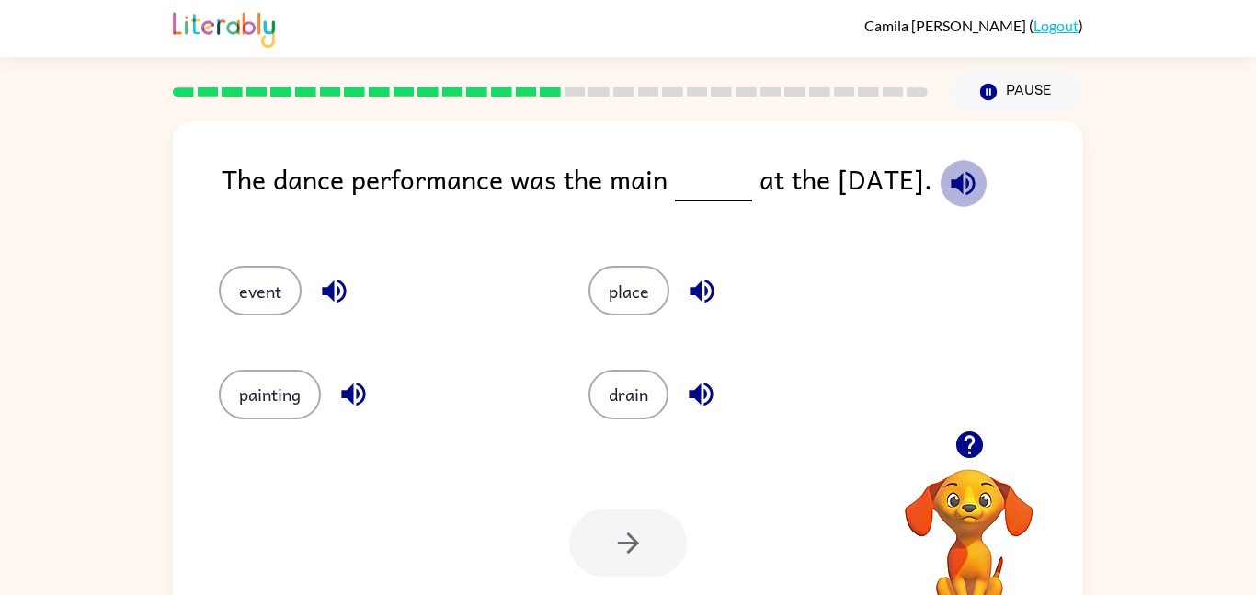
click at [972, 177] on icon "button" at bounding box center [963, 183] width 32 height 32
click at [280, 305] on button "event" at bounding box center [260, 291] width 83 height 50
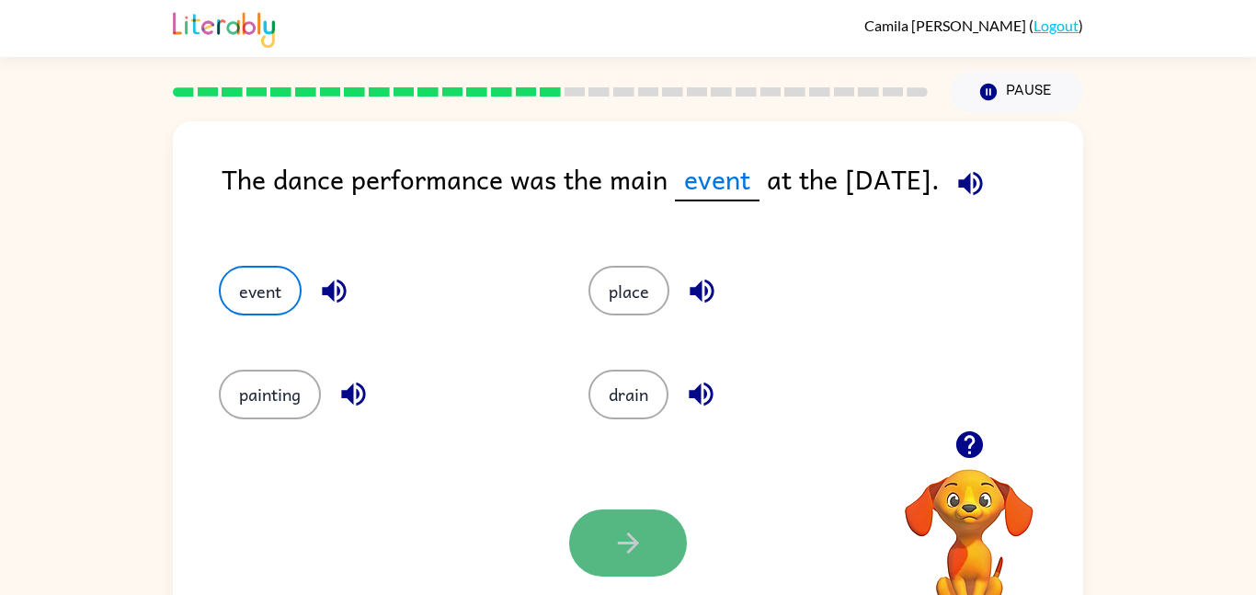
click at [648, 559] on button "button" at bounding box center [628, 542] width 118 height 67
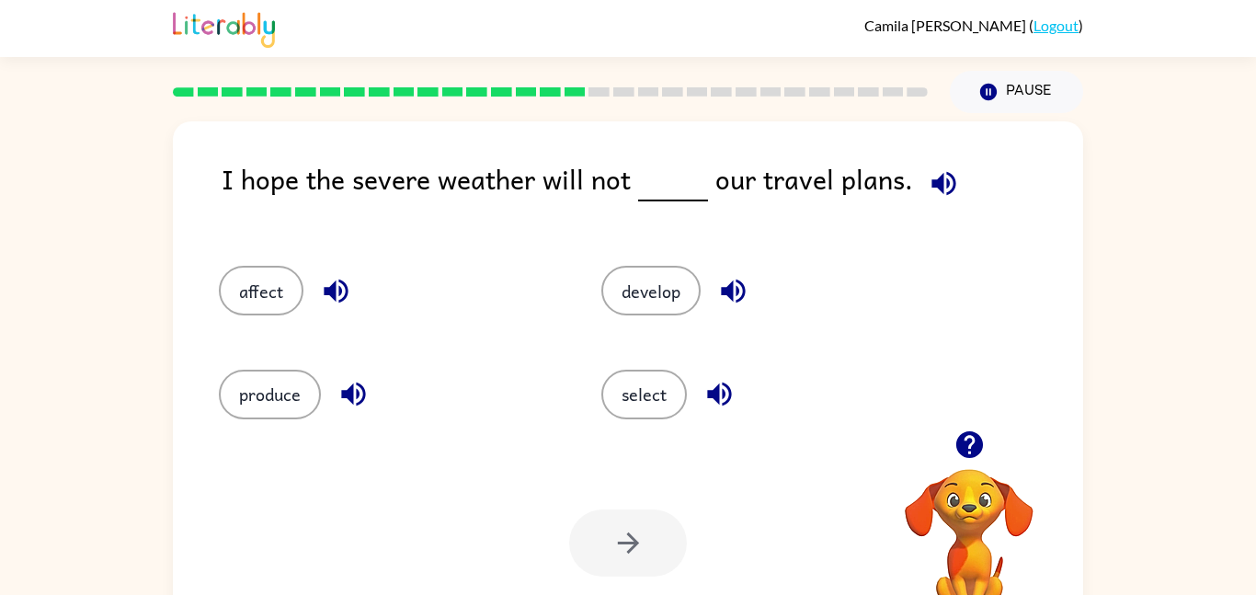
click at [932, 207] on div "I hope the severe weather will not our travel plans." at bounding box center [652, 193] width 861 height 71
click at [931, 186] on icon "button" at bounding box center [943, 183] width 24 height 24
click at [263, 298] on button "affect" at bounding box center [261, 291] width 85 height 50
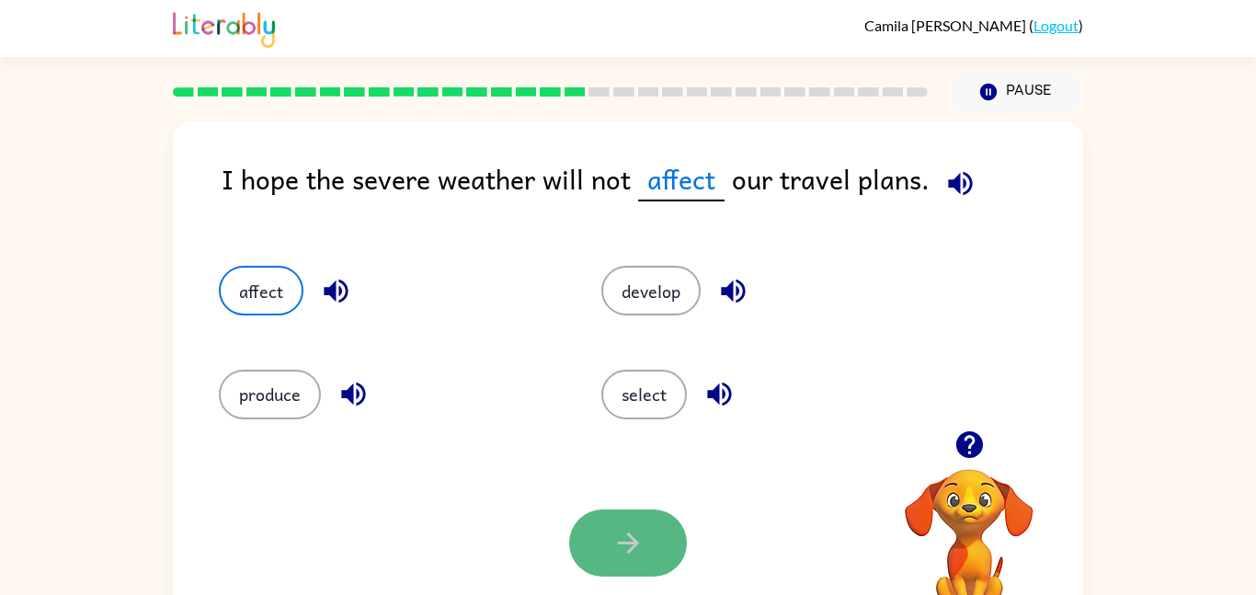
click at [655, 541] on button "button" at bounding box center [628, 542] width 118 height 67
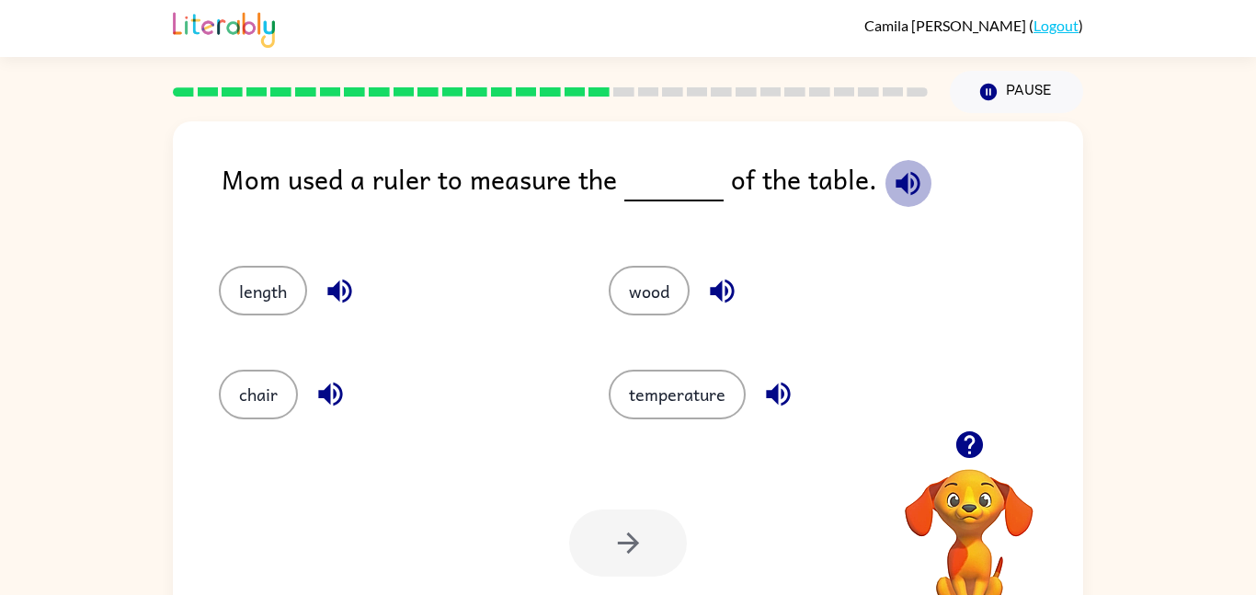
click at [900, 179] on icon "button" at bounding box center [908, 183] width 32 height 32
click at [275, 308] on button "length" at bounding box center [263, 291] width 88 height 50
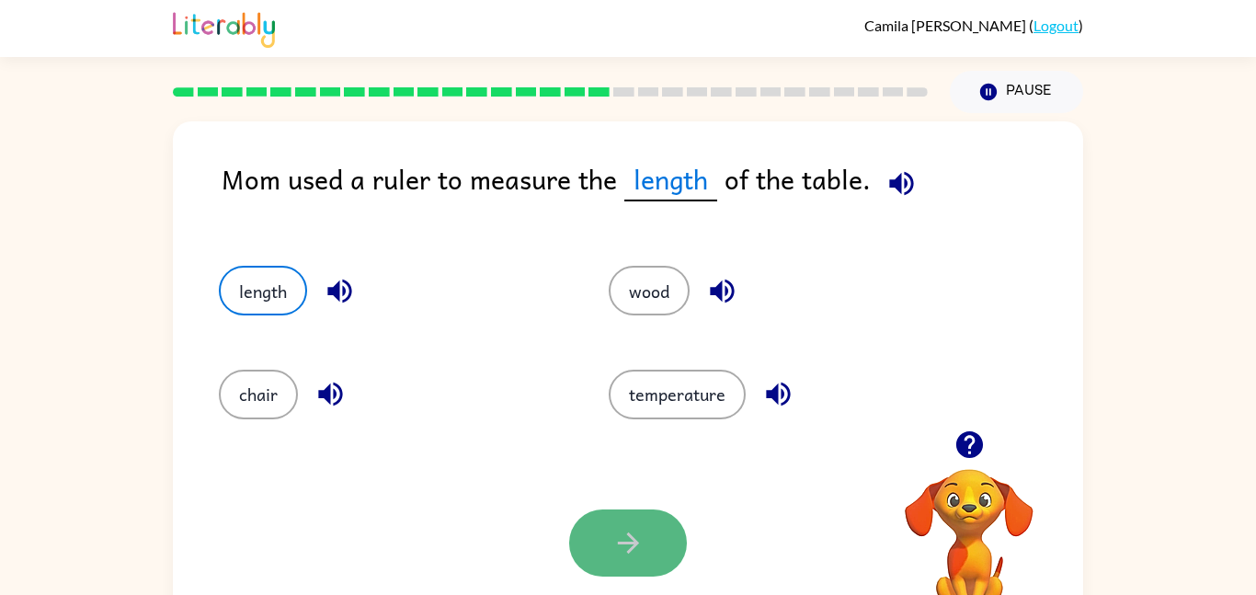
click at [601, 541] on button "button" at bounding box center [628, 542] width 118 height 67
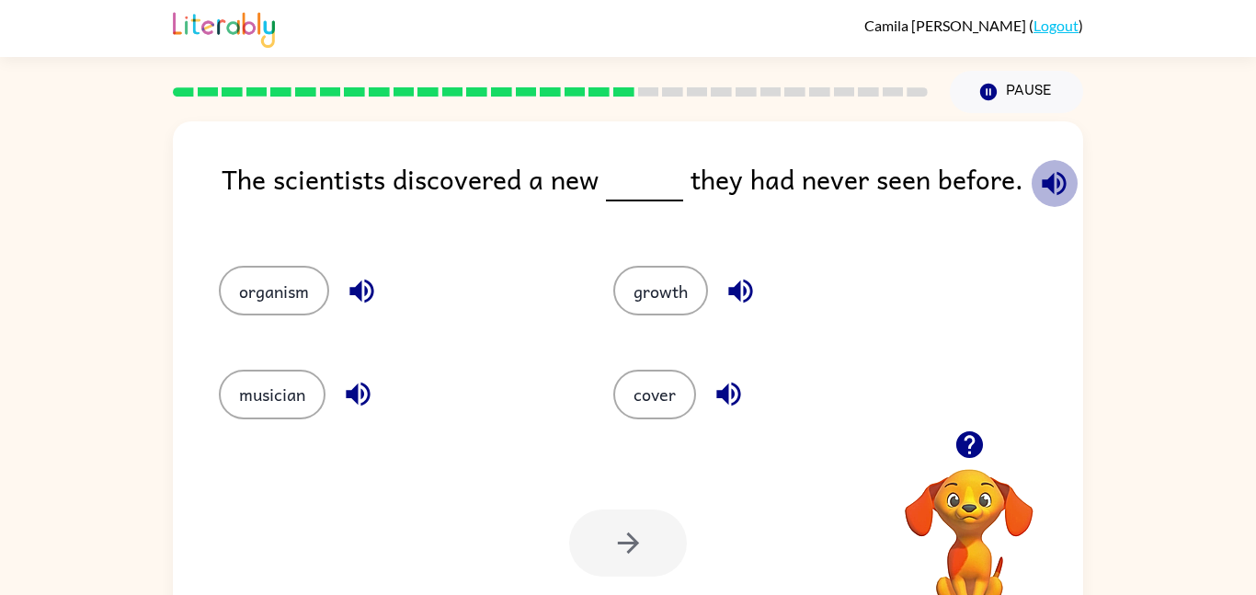
click at [1045, 182] on icon "button" at bounding box center [1054, 183] width 24 height 24
click at [264, 304] on button "organism" at bounding box center [274, 291] width 110 height 50
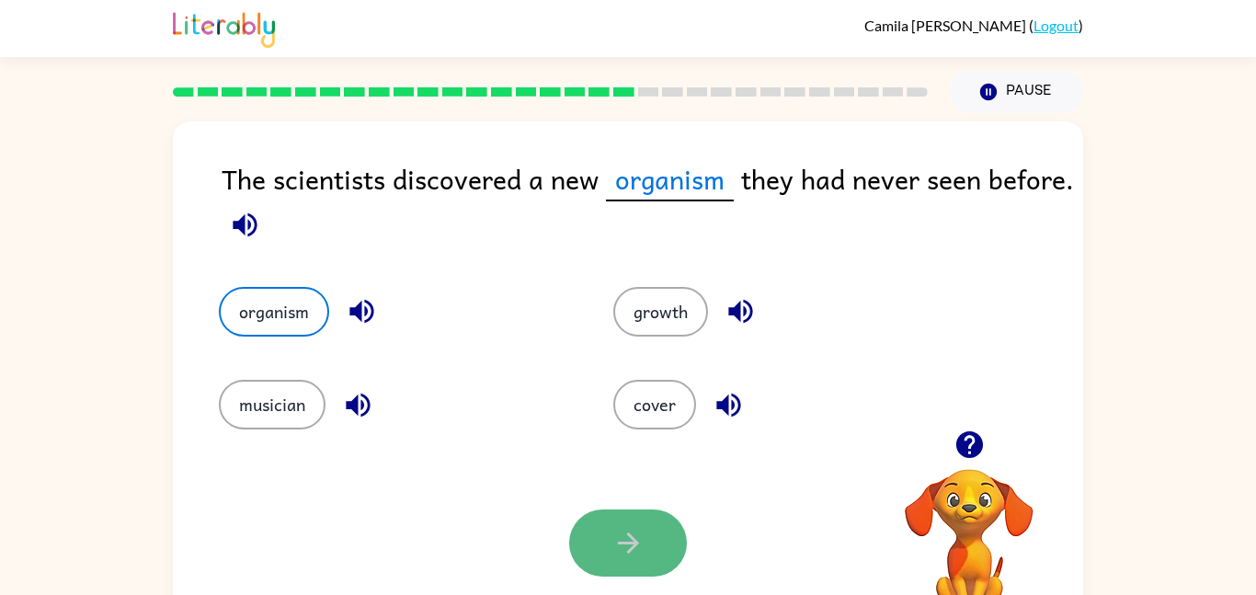
click at [633, 566] on button "button" at bounding box center [628, 542] width 118 height 67
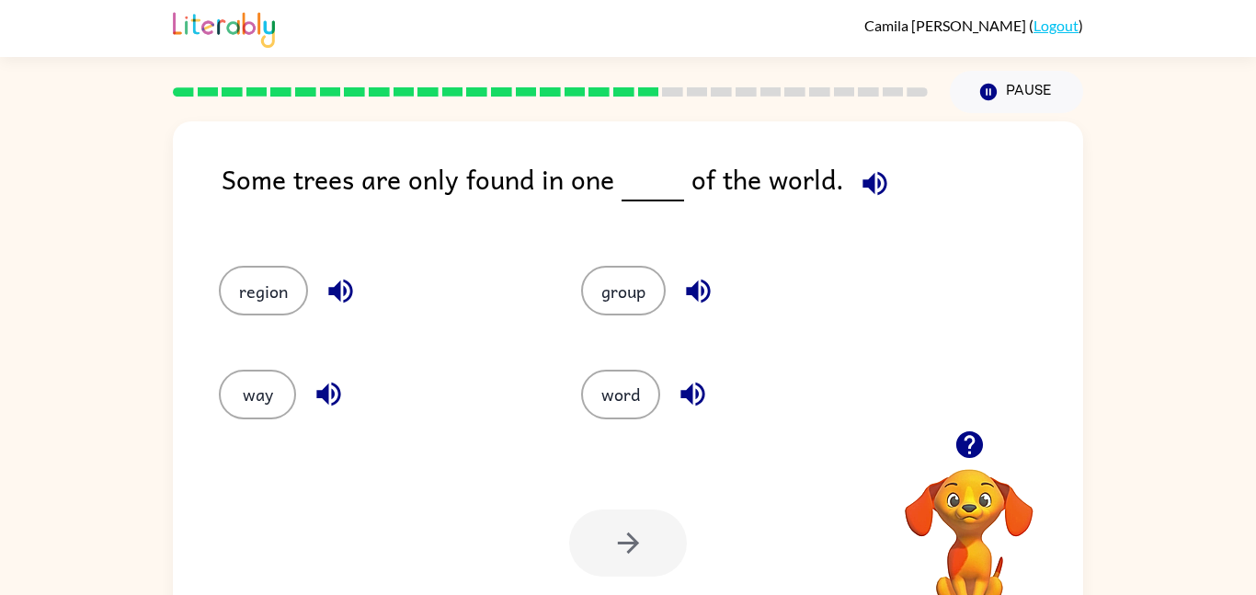
click at [862, 185] on icon "button" at bounding box center [874, 183] width 24 height 24
click at [256, 390] on button "way" at bounding box center [257, 395] width 77 height 50
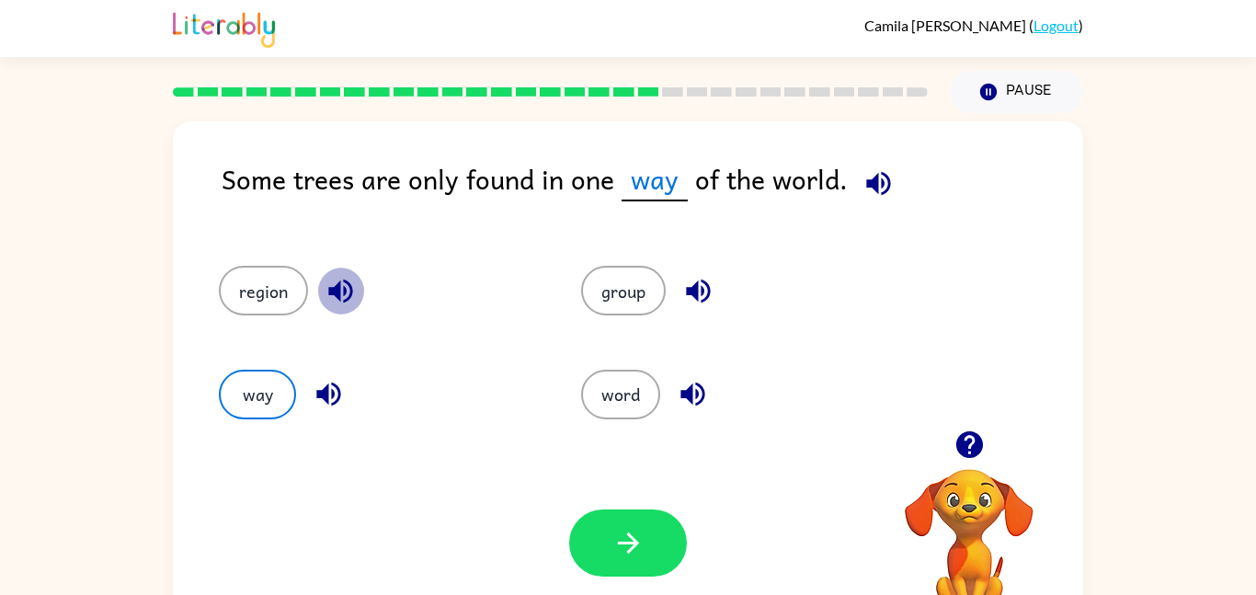
click at [336, 293] on icon "button" at bounding box center [340, 291] width 24 height 24
click at [701, 303] on icon "button" at bounding box center [698, 291] width 32 height 32
click at [333, 395] on icon "button" at bounding box center [328, 394] width 24 height 24
click at [673, 393] on button "button" at bounding box center [692, 393] width 47 height 47
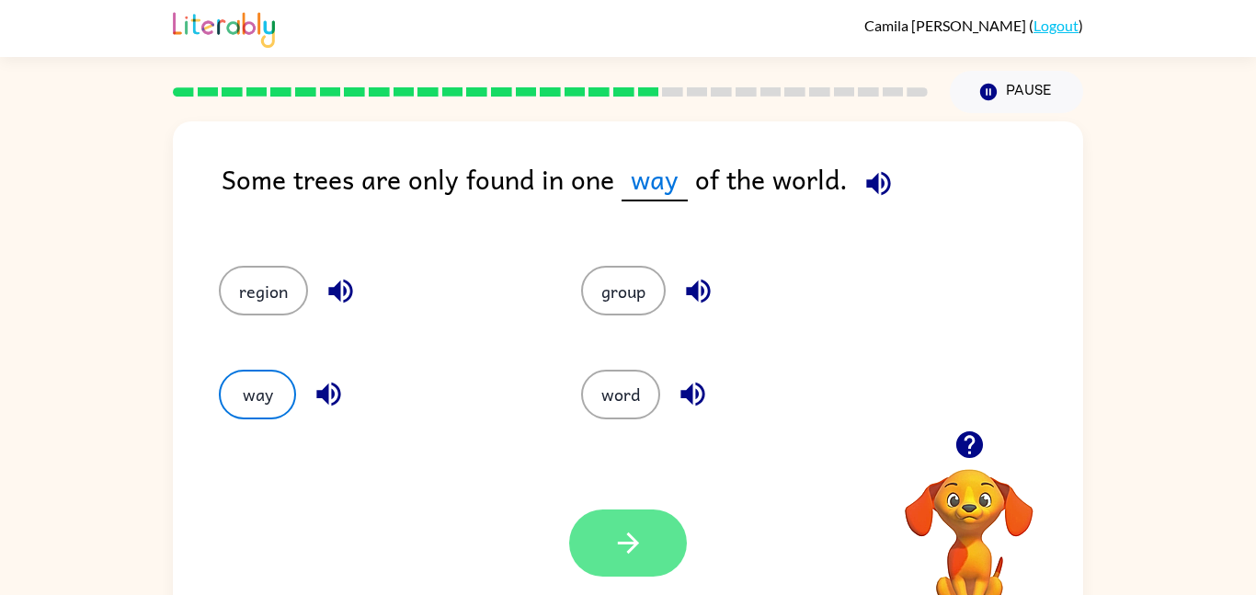
click at [617, 529] on icon "button" at bounding box center [628, 543] width 32 height 32
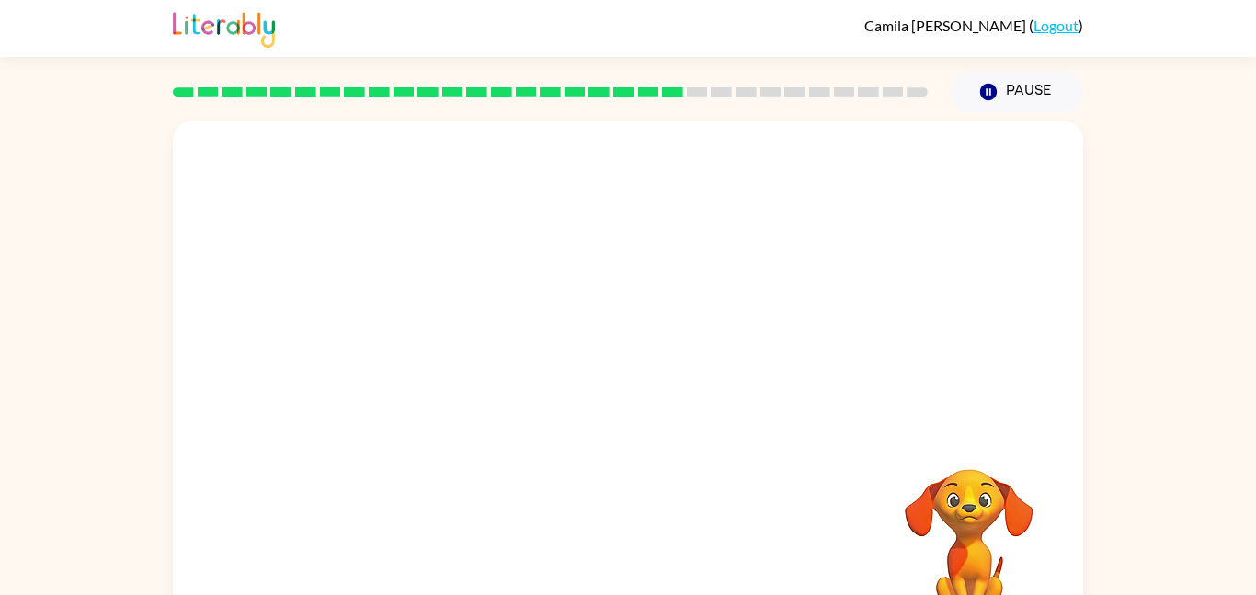
click at [754, 316] on video "Your browser must support playing .mp4 files to use Literably. Please try using…" at bounding box center [628, 275] width 910 height 309
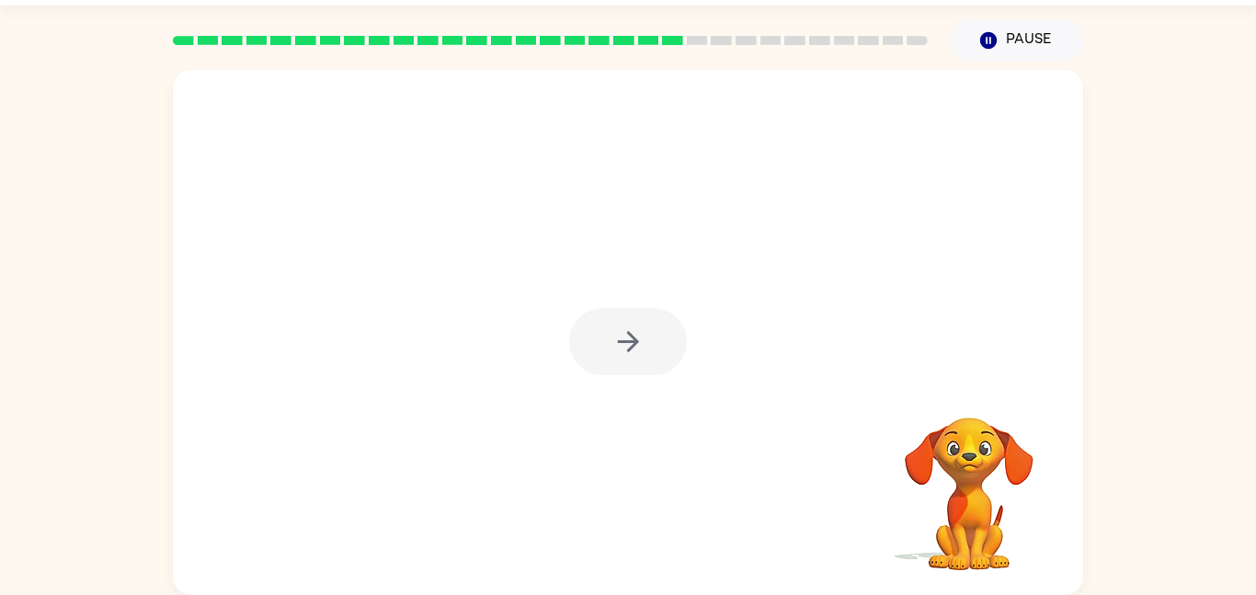
click at [630, 360] on div at bounding box center [628, 341] width 118 height 67
click at [630, 359] on button "button" at bounding box center [628, 341] width 118 height 67
click at [630, 359] on div at bounding box center [628, 341] width 118 height 67
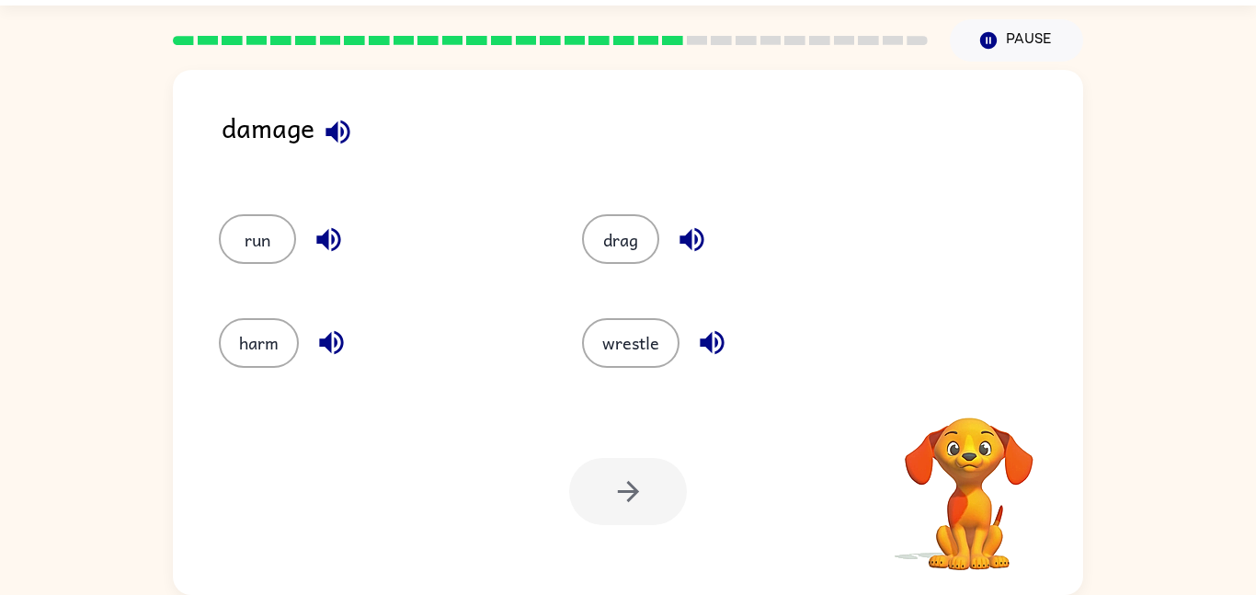
click at [348, 138] on icon "button" at bounding box center [337, 132] width 24 height 24
click at [245, 338] on button "harm" at bounding box center [259, 343] width 80 height 50
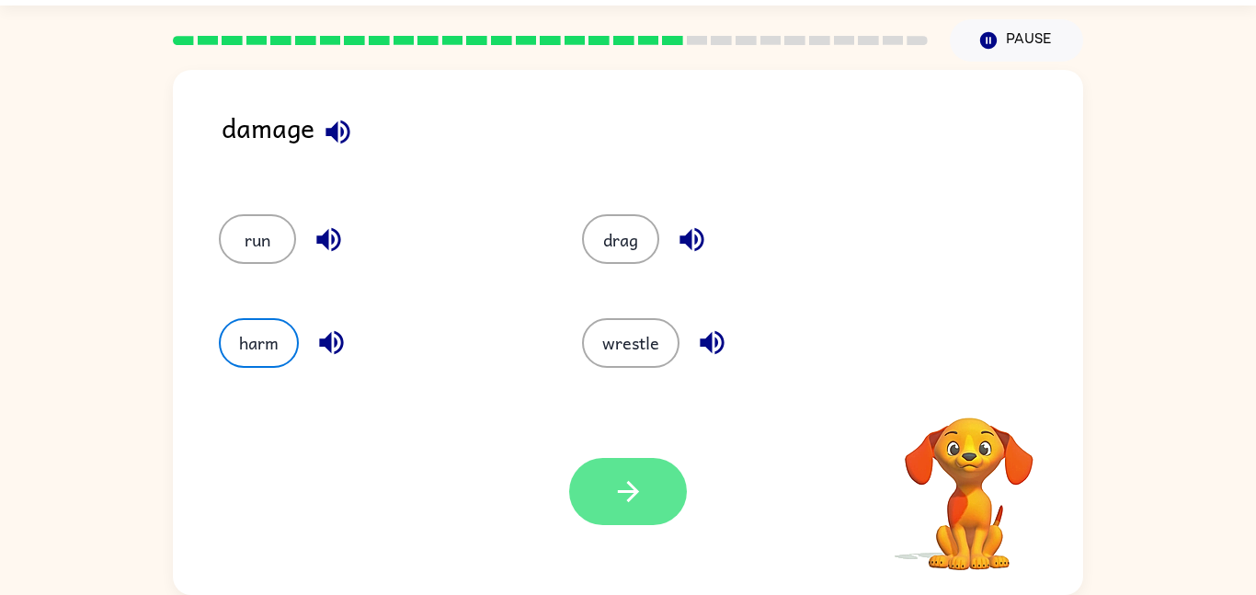
click at [610, 520] on button "button" at bounding box center [628, 491] width 118 height 67
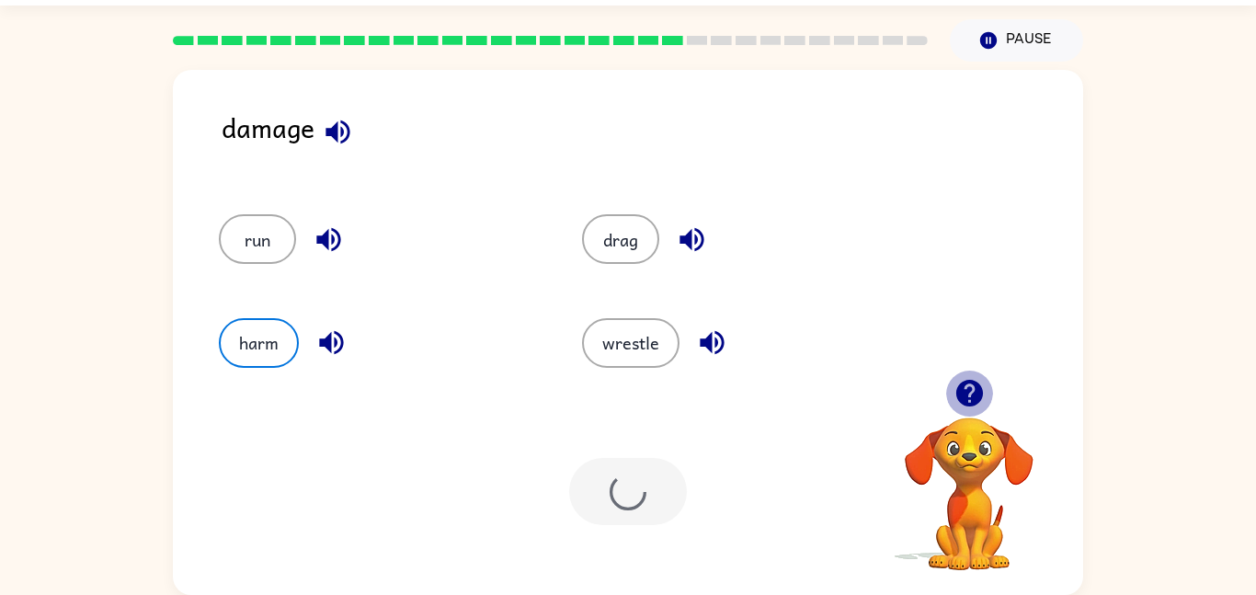
click at [974, 404] on icon "button" at bounding box center [968, 393] width 27 height 27
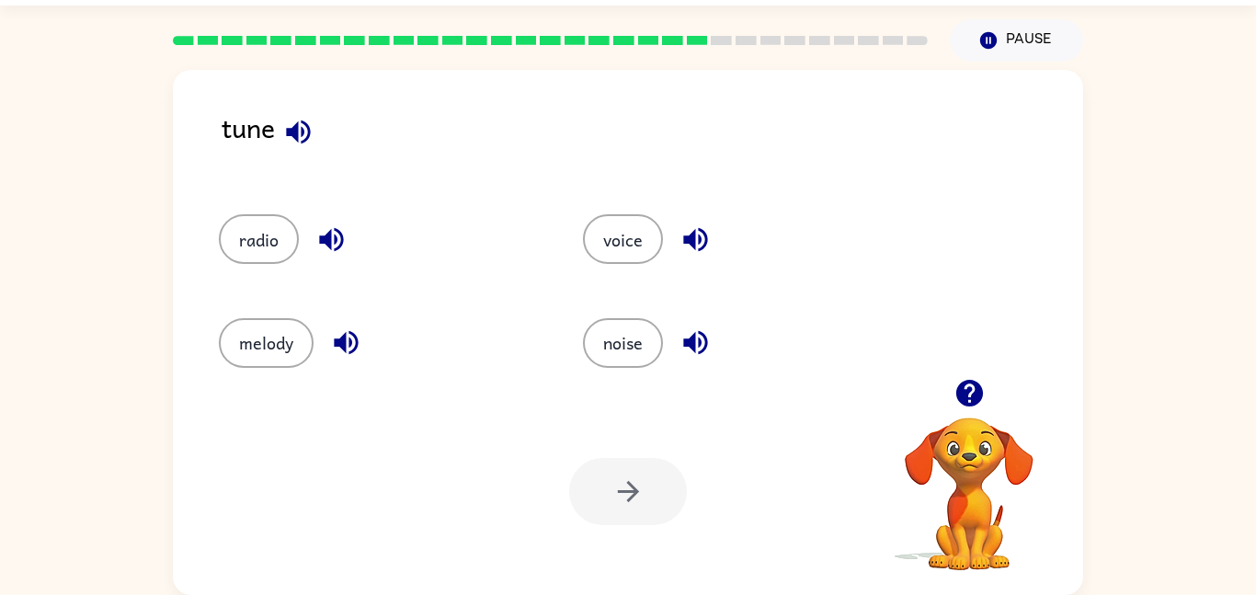
click at [298, 123] on icon "button" at bounding box center [298, 132] width 24 height 24
click at [325, 245] on icon "button" at bounding box center [331, 239] width 32 height 32
click at [338, 333] on icon "button" at bounding box center [346, 342] width 32 height 32
click at [704, 347] on icon "button" at bounding box center [695, 342] width 32 height 32
click at [703, 234] on icon "button" at bounding box center [695, 239] width 32 height 32
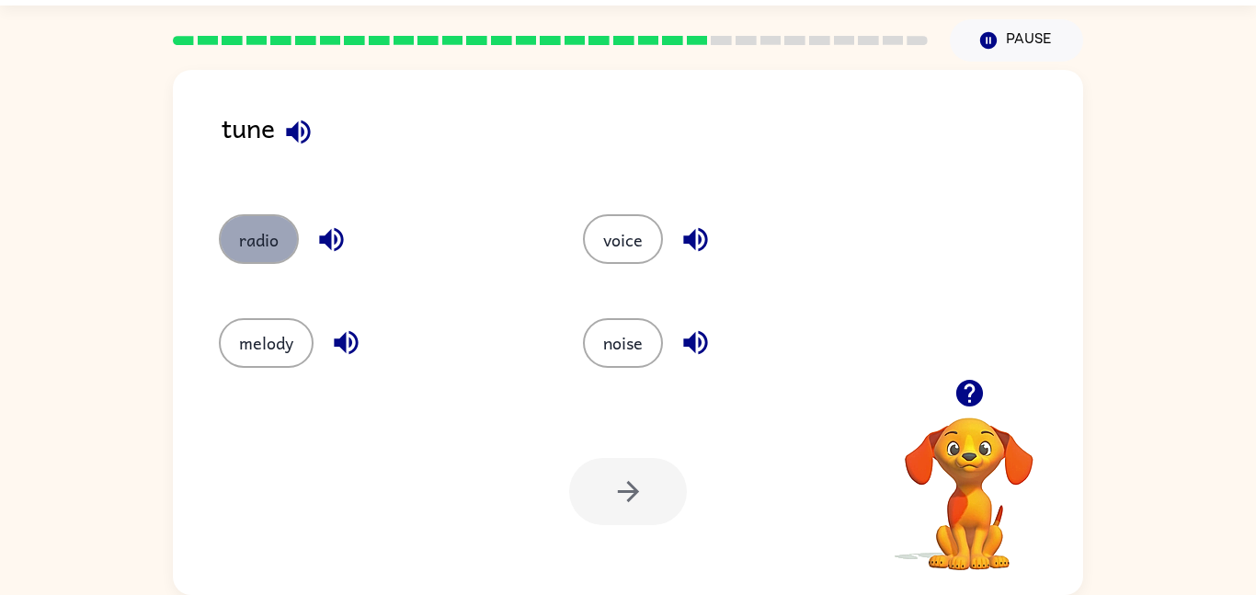
click at [267, 253] on button "radio" at bounding box center [259, 239] width 80 height 50
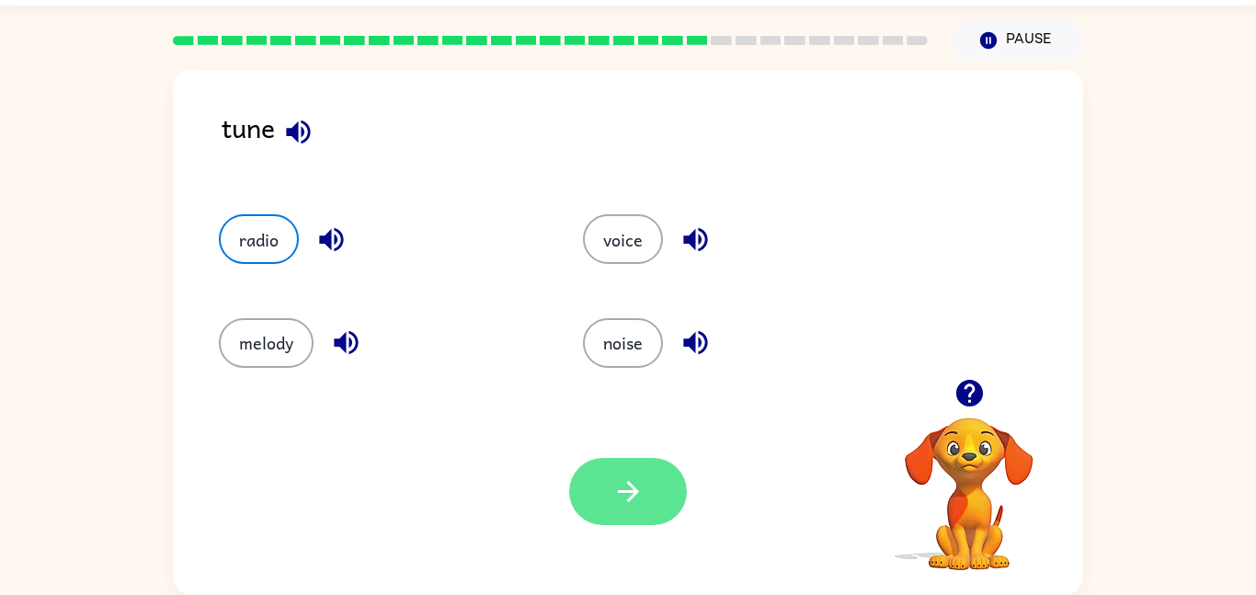
click at [605, 473] on button "button" at bounding box center [628, 491] width 118 height 67
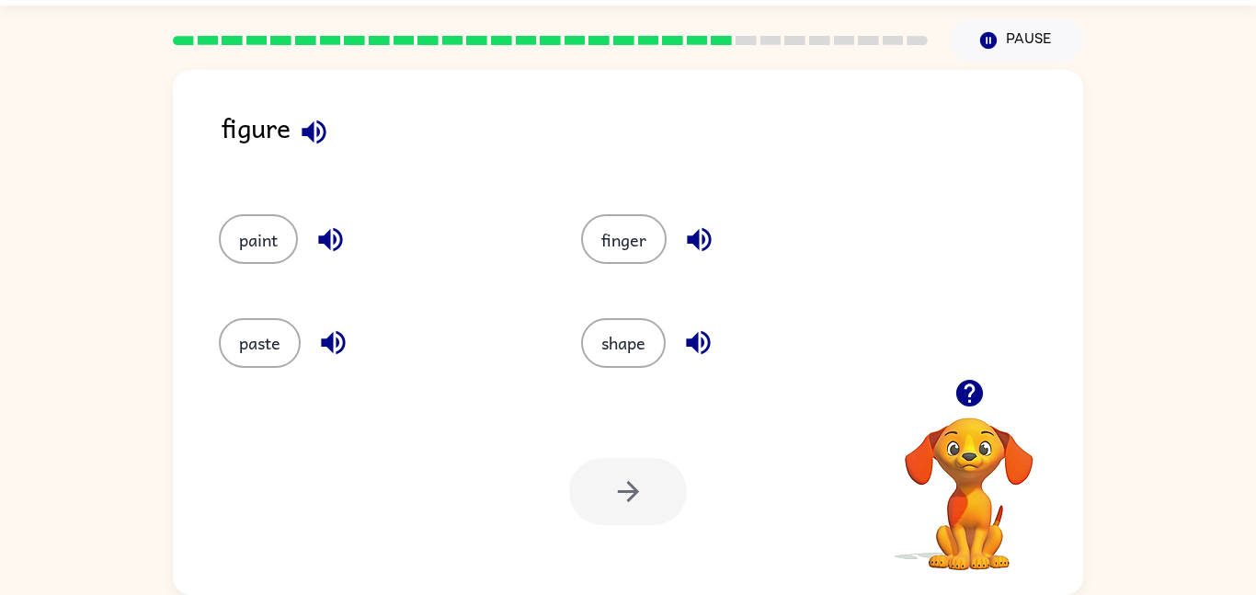
click at [308, 142] on icon "button" at bounding box center [314, 132] width 32 height 32
click at [313, 239] on button "button" at bounding box center [330, 239] width 47 height 47
click at [690, 234] on icon "button" at bounding box center [699, 239] width 32 height 32
click at [329, 346] on icon "button" at bounding box center [333, 343] width 24 height 24
click at [693, 355] on icon "button" at bounding box center [698, 342] width 32 height 32
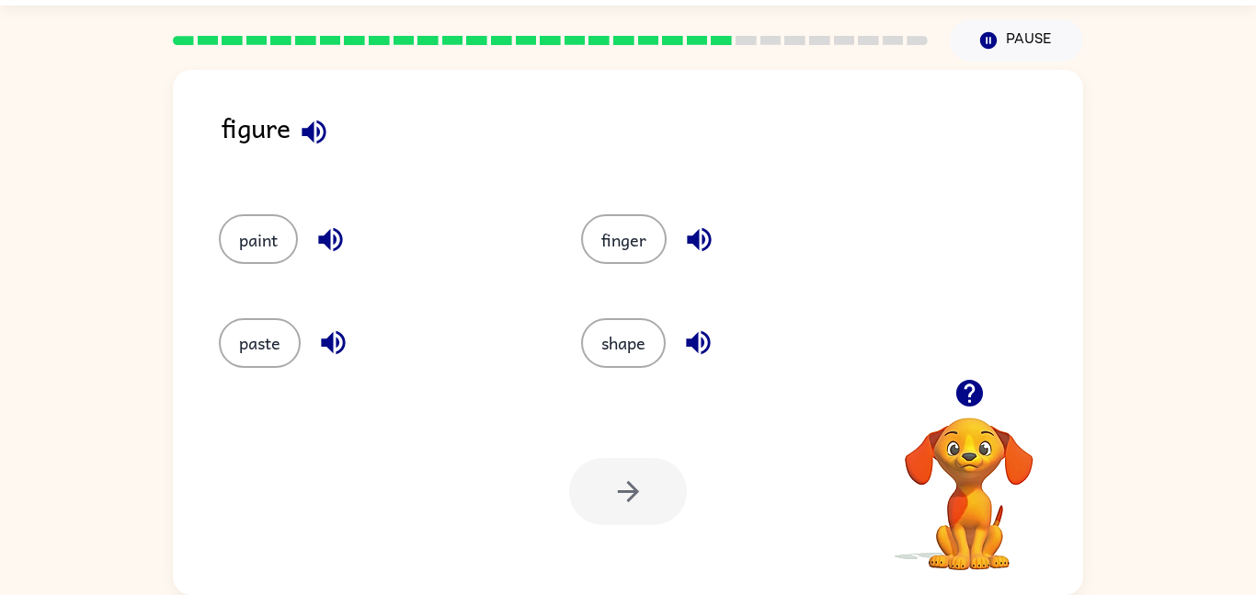
click at [320, 128] on icon "button" at bounding box center [314, 132] width 32 height 32
click at [587, 325] on button "shape" at bounding box center [623, 343] width 85 height 50
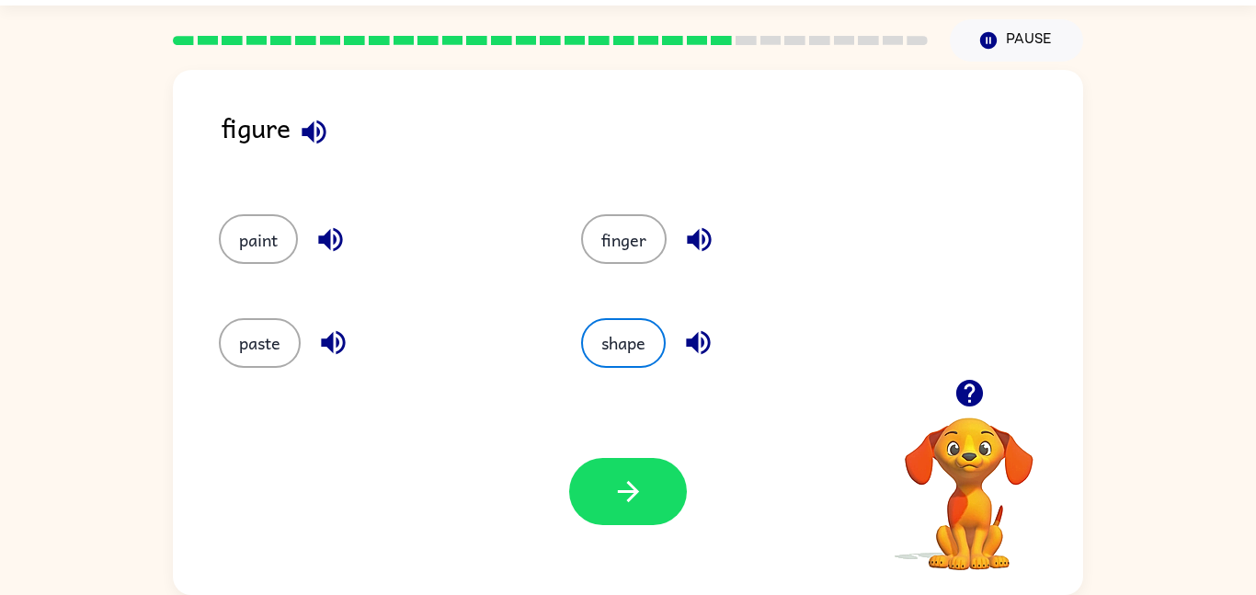
click at [304, 133] on icon "button" at bounding box center [314, 132] width 24 height 24
click at [678, 505] on button "button" at bounding box center [628, 491] width 118 height 67
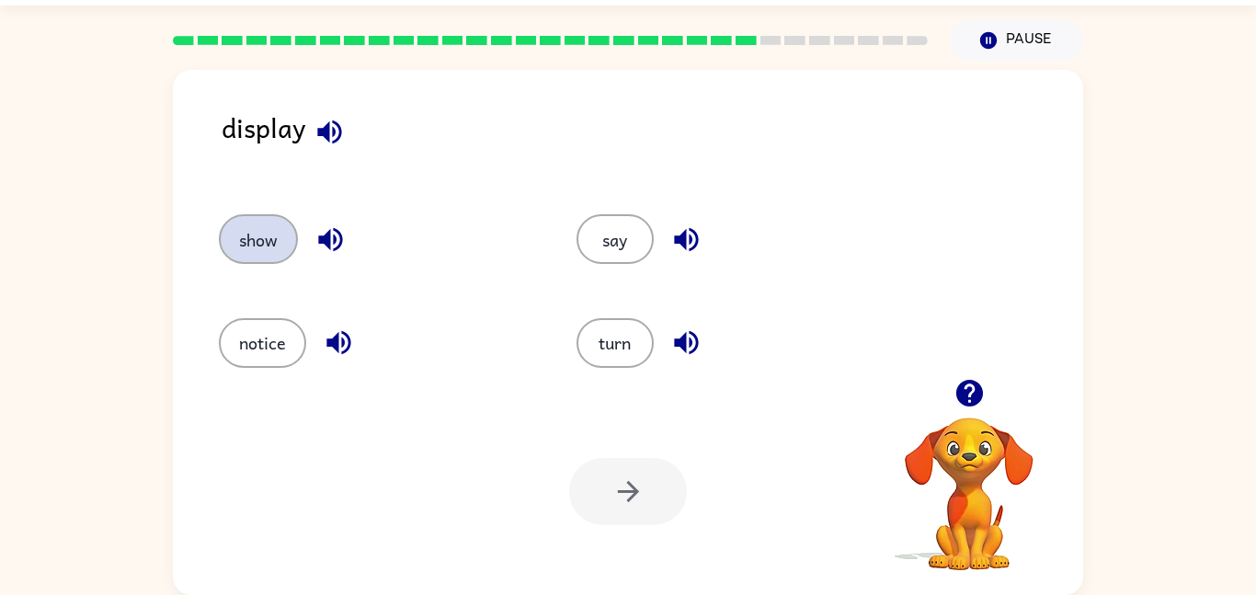
click at [287, 228] on button "show" at bounding box center [258, 239] width 79 height 50
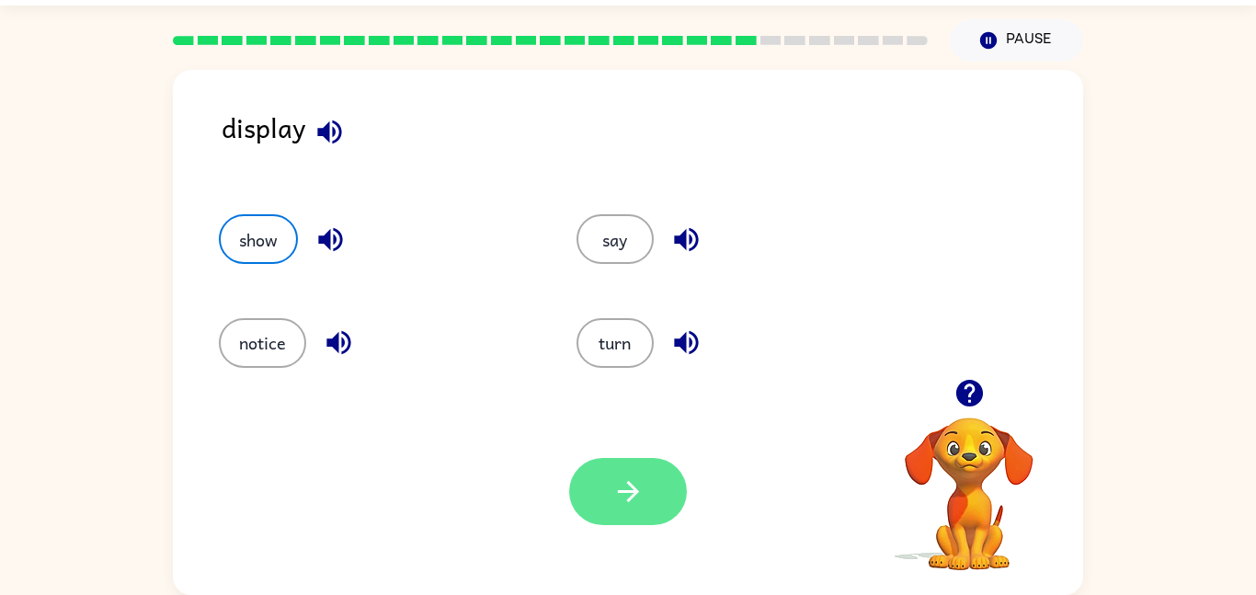
click at [644, 488] on button "button" at bounding box center [628, 491] width 118 height 67
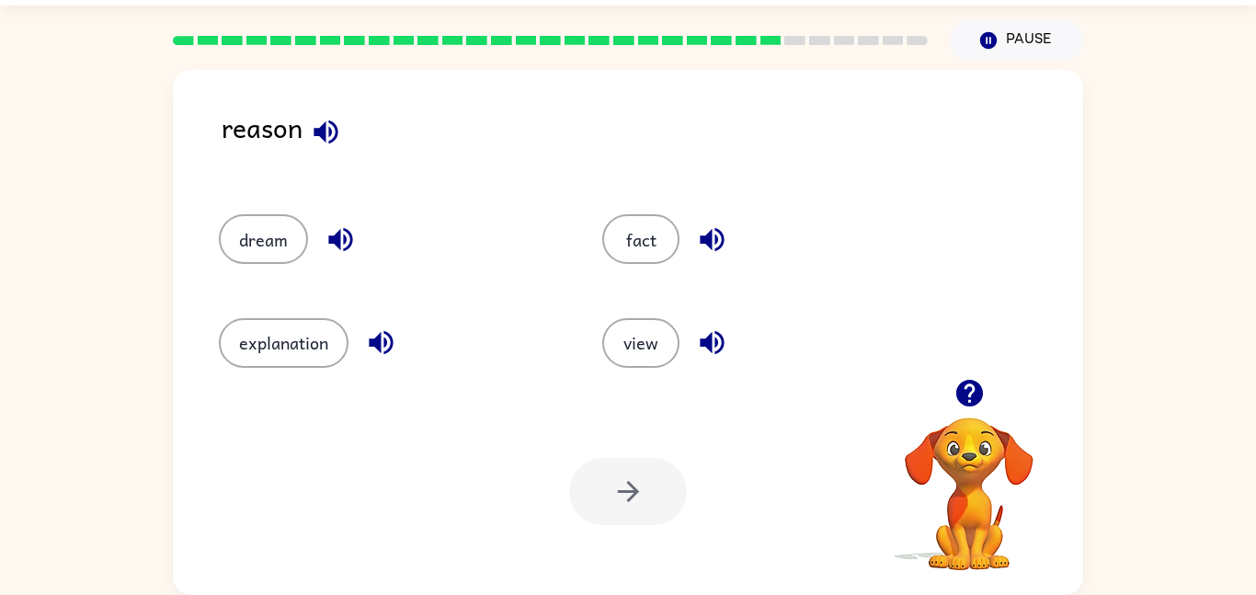
click at [959, 405] on icon "button" at bounding box center [969, 393] width 32 height 32
click at [977, 410] on button "button" at bounding box center [969, 393] width 47 height 47
click at [324, 118] on icon "button" at bounding box center [326, 132] width 32 height 32
click at [329, 337] on button "explanation" at bounding box center [284, 343] width 130 height 50
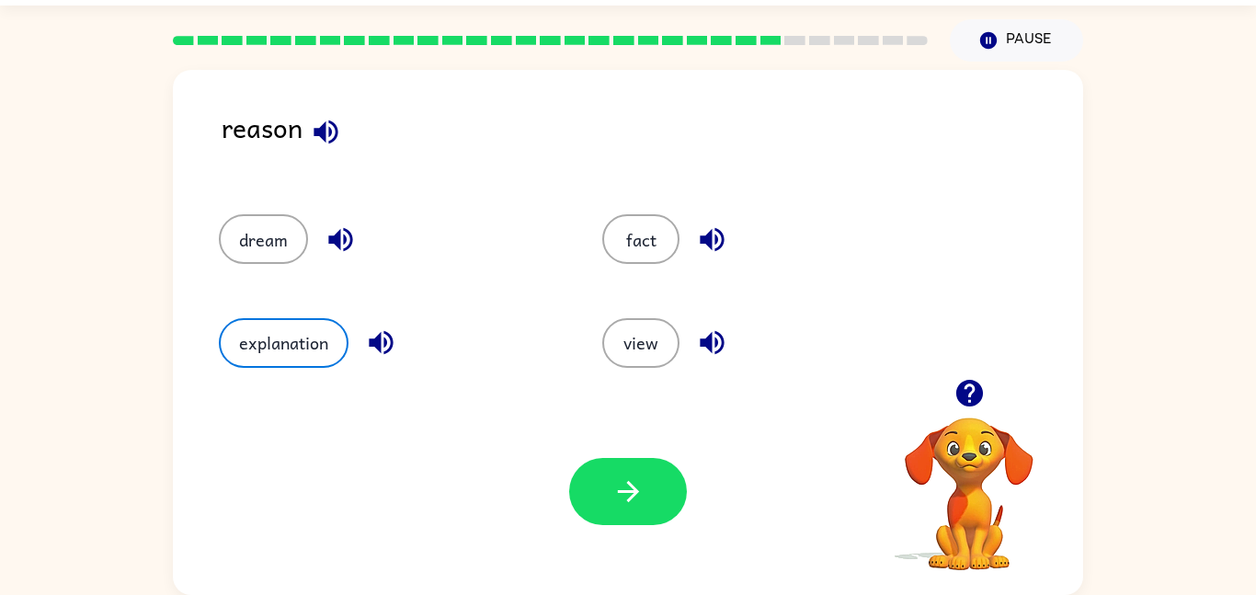
click at [978, 393] on icon "button" at bounding box center [968, 393] width 27 height 27
click at [590, 490] on button "button" at bounding box center [628, 491] width 118 height 67
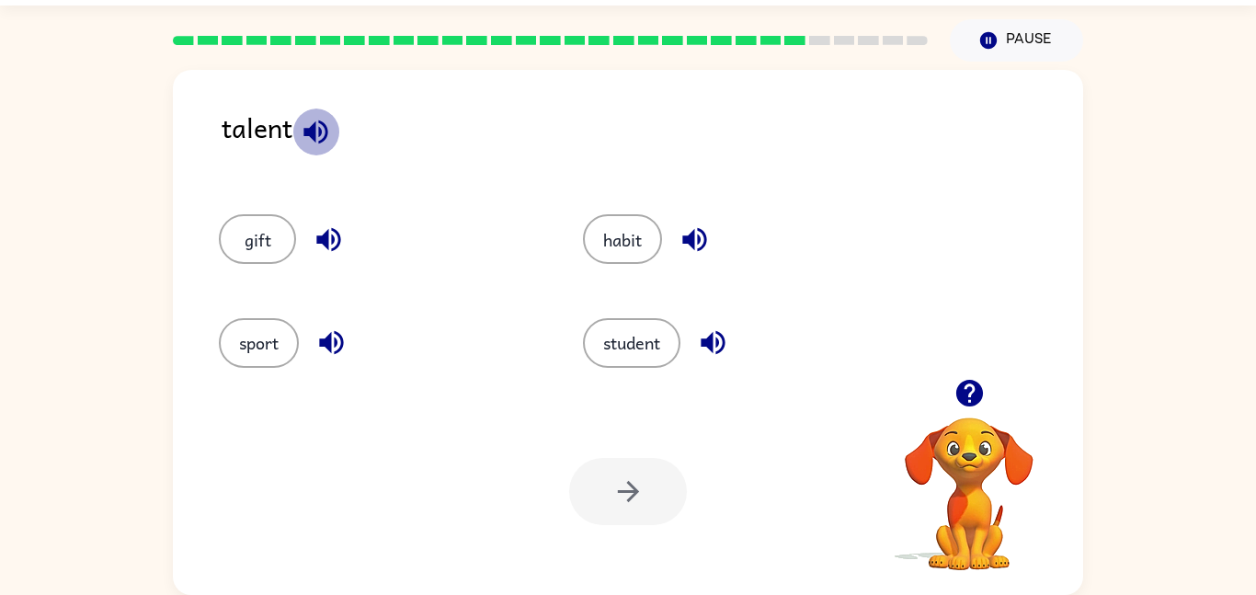
click at [299, 124] on button "button" at bounding box center [315, 131] width 47 height 47
click at [340, 236] on icon "button" at bounding box center [328, 240] width 24 height 24
click at [341, 347] on icon "button" at bounding box center [331, 343] width 24 height 24
click at [705, 347] on icon "button" at bounding box center [713, 343] width 24 height 24
click at [695, 239] on icon "button" at bounding box center [694, 240] width 24 height 24
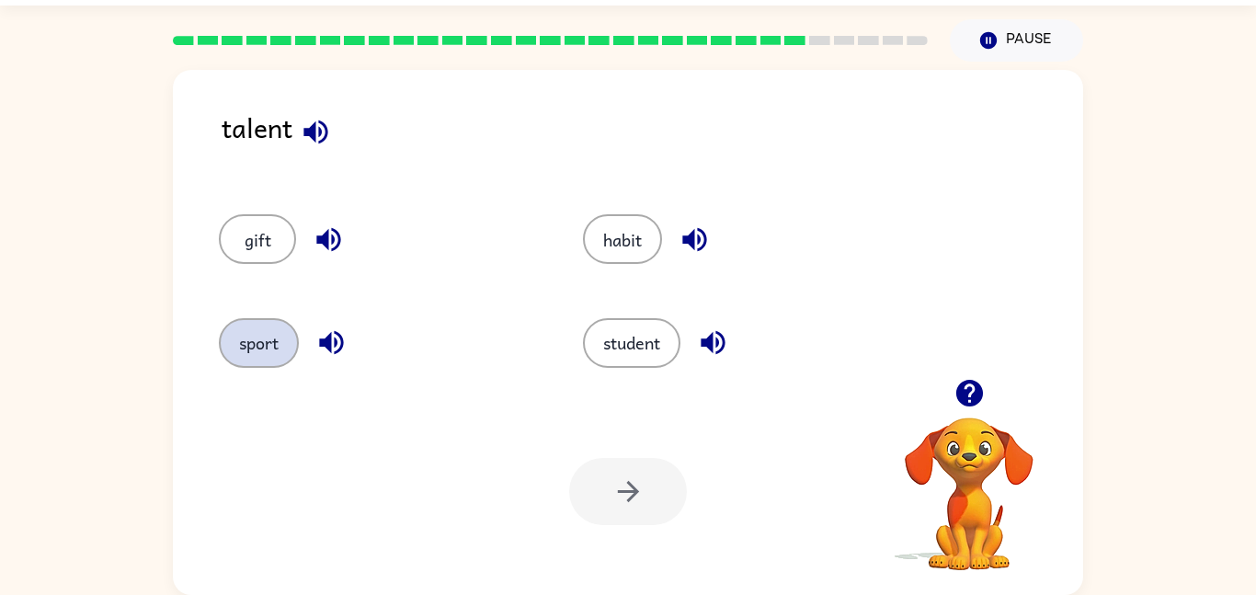
click at [241, 347] on button "sport" at bounding box center [259, 343] width 80 height 50
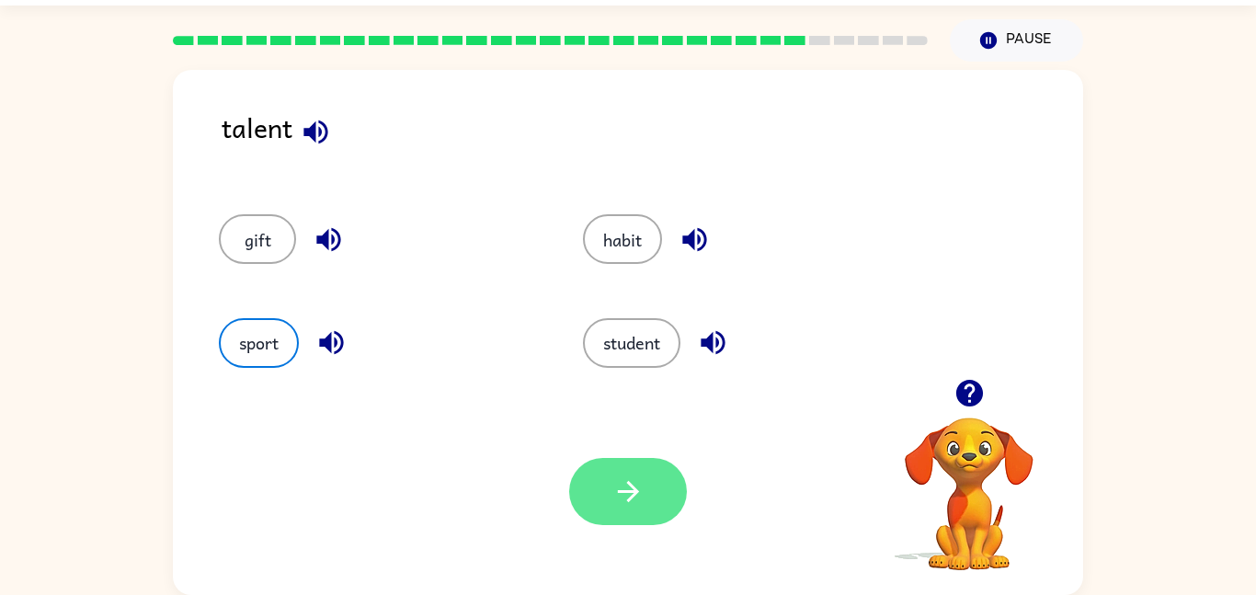
click at [606, 494] on button "button" at bounding box center [628, 491] width 118 height 67
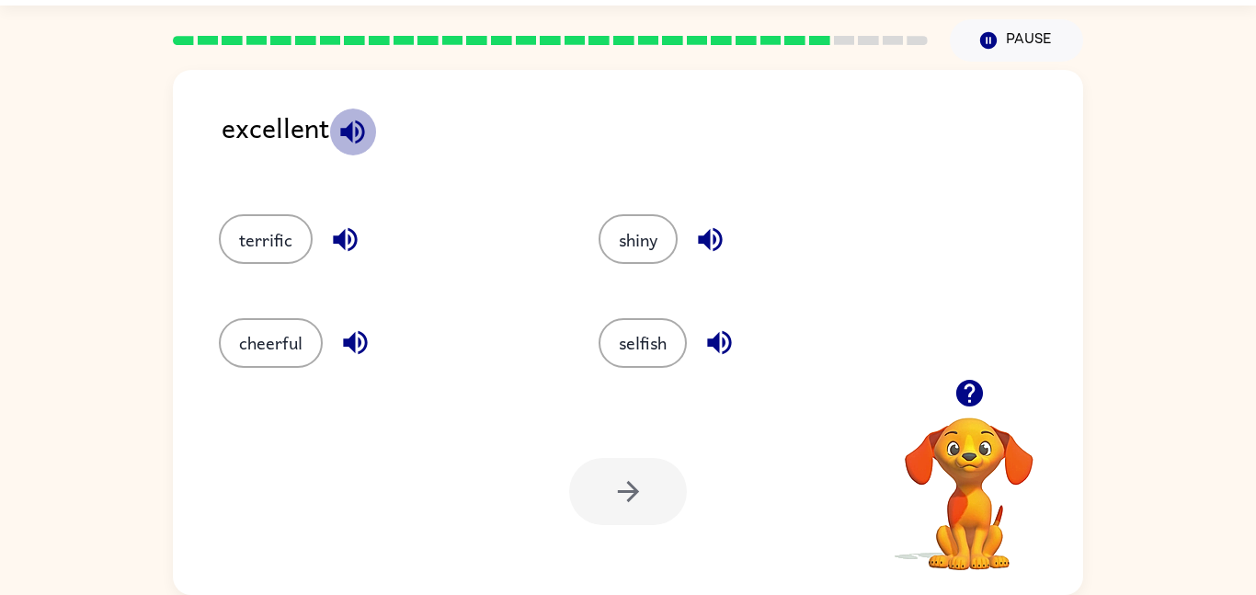
click at [347, 133] on icon "button" at bounding box center [352, 132] width 24 height 24
click at [353, 241] on icon "button" at bounding box center [345, 239] width 32 height 32
click at [349, 345] on icon "button" at bounding box center [355, 343] width 24 height 24
click at [719, 236] on icon "button" at bounding box center [710, 239] width 32 height 32
click at [728, 334] on icon "button" at bounding box center [719, 342] width 32 height 32
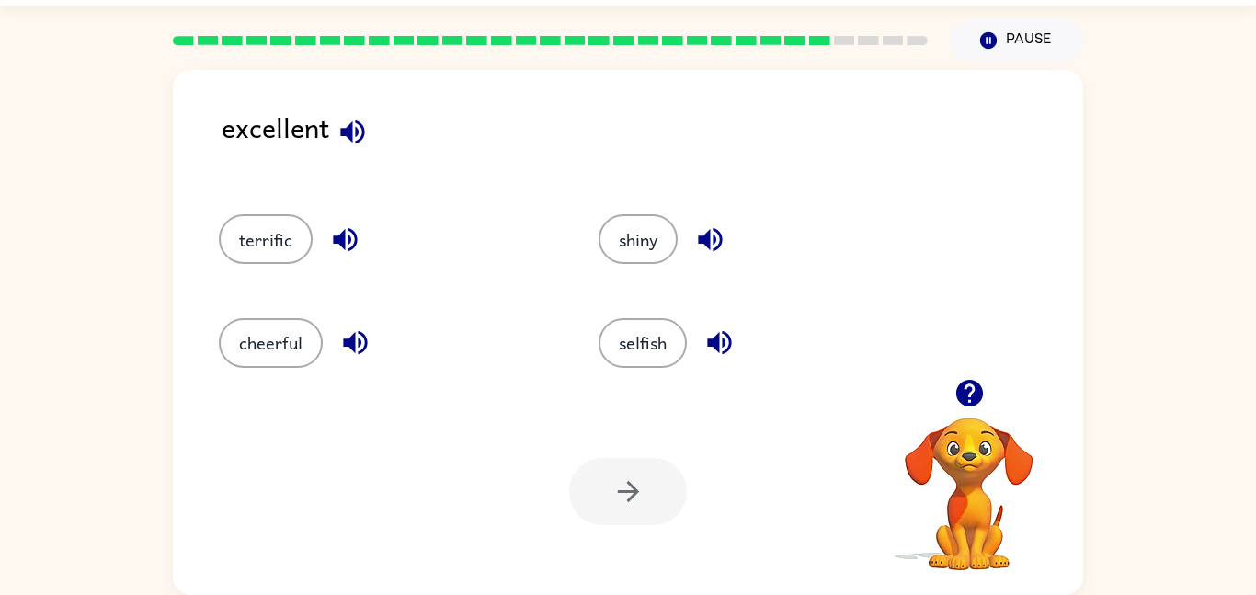
click at [357, 109] on button "button" at bounding box center [352, 131] width 47 height 47
click at [300, 336] on button "cheerful" at bounding box center [271, 343] width 104 height 50
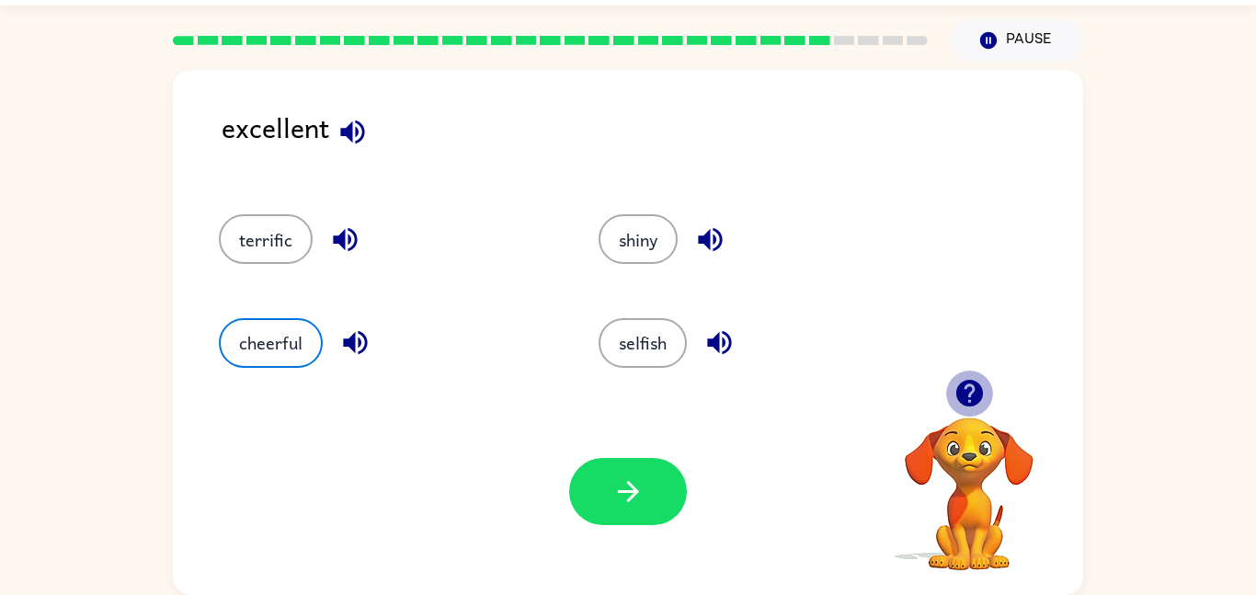
click at [978, 390] on icon "button" at bounding box center [968, 393] width 27 height 27
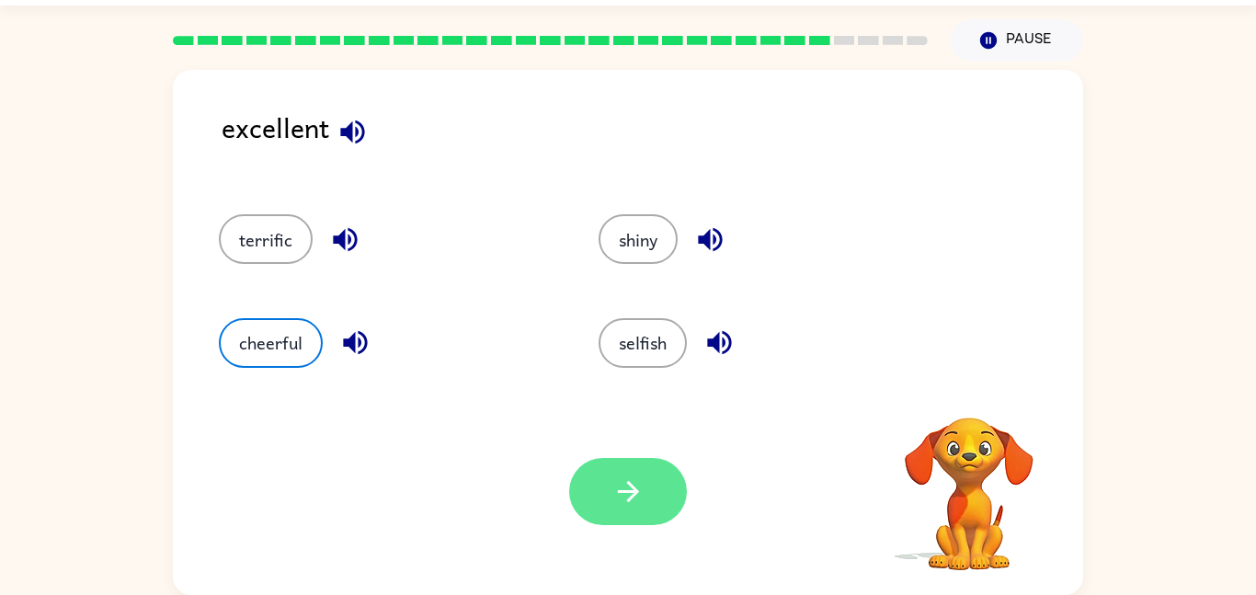
click at [632, 504] on icon "button" at bounding box center [628, 491] width 32 height 32
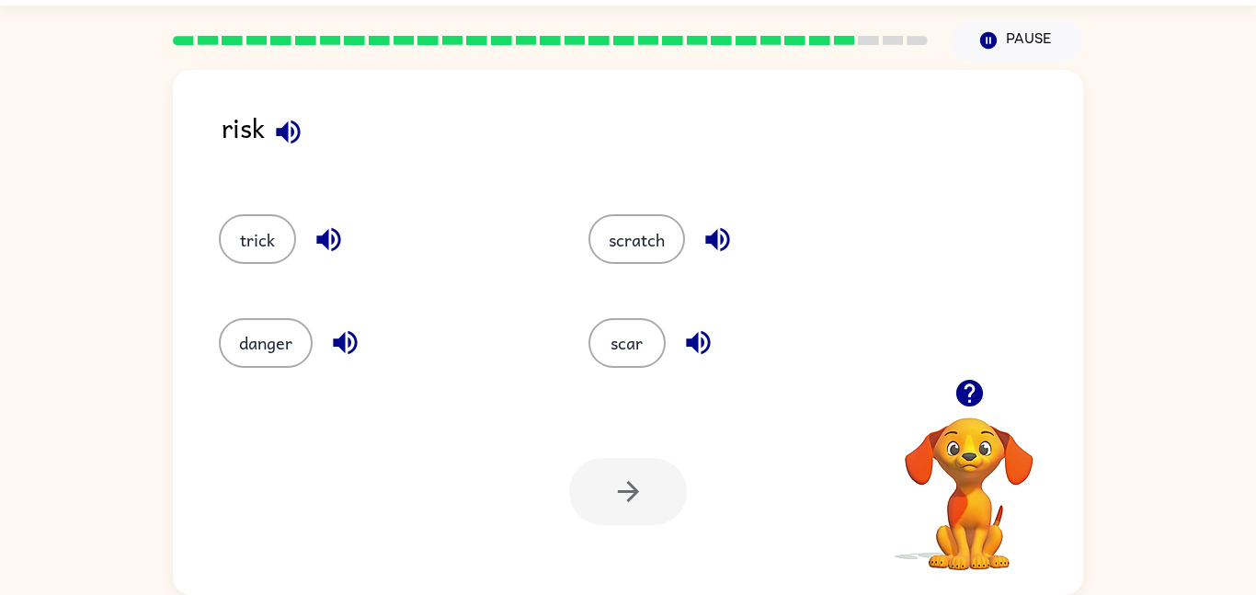
click at [956, 404] on icon "button" at bounding box center [969, 393] width 32 height 32
click at [954, 413] on div at bounding box center [969, 393] width 184 height 47
click at [966, 400] on icon "button" at bounding box center [968, 393] width 27 height 27
click at [292, 142] on icon "button" at bounding box center [288, 132] width 24 height 24
click at [328, 264] on div "trick" at bounding box center [369, 230] width 370 height 103
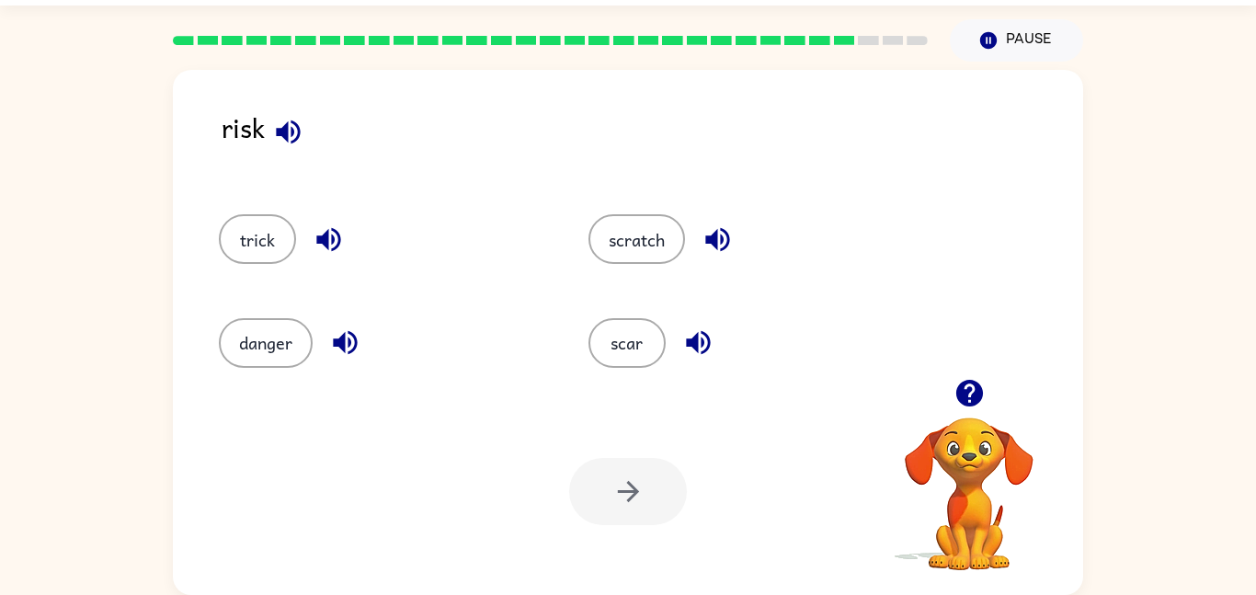
click at [325, 257] on button "button" at bounding box center [328, 239] width 47 height 47
click at [339, 351] on icon "button" at bounding box center [345, 342] width 32 height 32
click at [718, 237] on icon "button" at bounding box center [717, 239] width 32 height 32
click at [700, 338] on icon "button" at bounding box center [698, 342] width 32 height 32
click at [277, 354] on button "danger" at bounding box center [266, 343] width 94 height 50
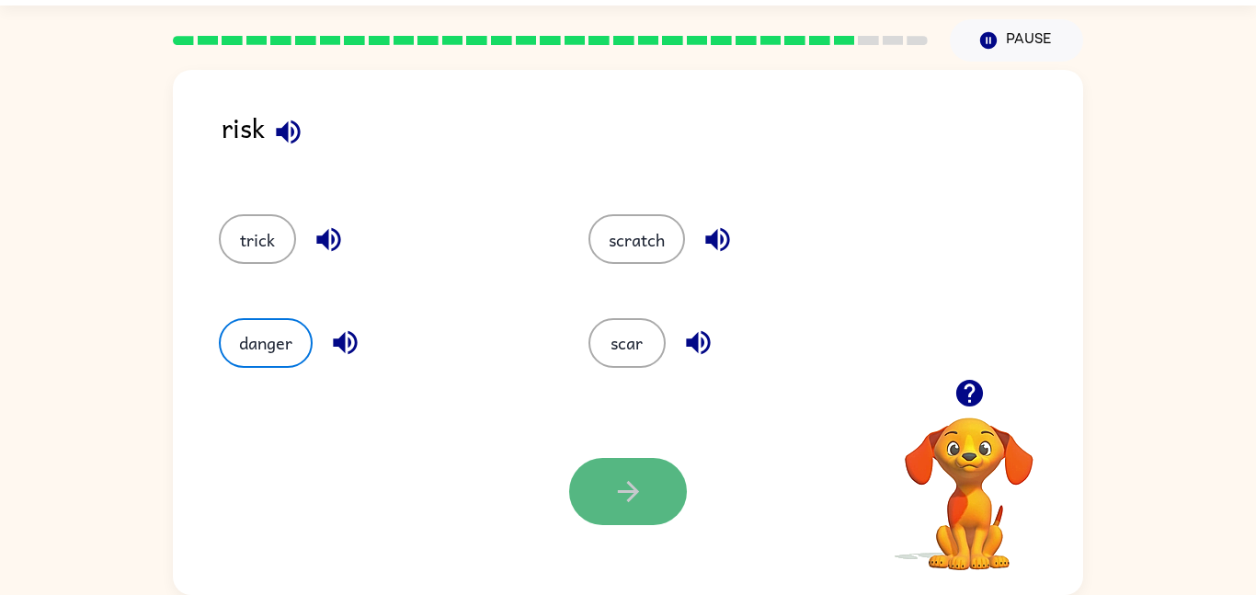
click at [655, 463] on button "button" at bounding box center [628, 491] width 118 height 67
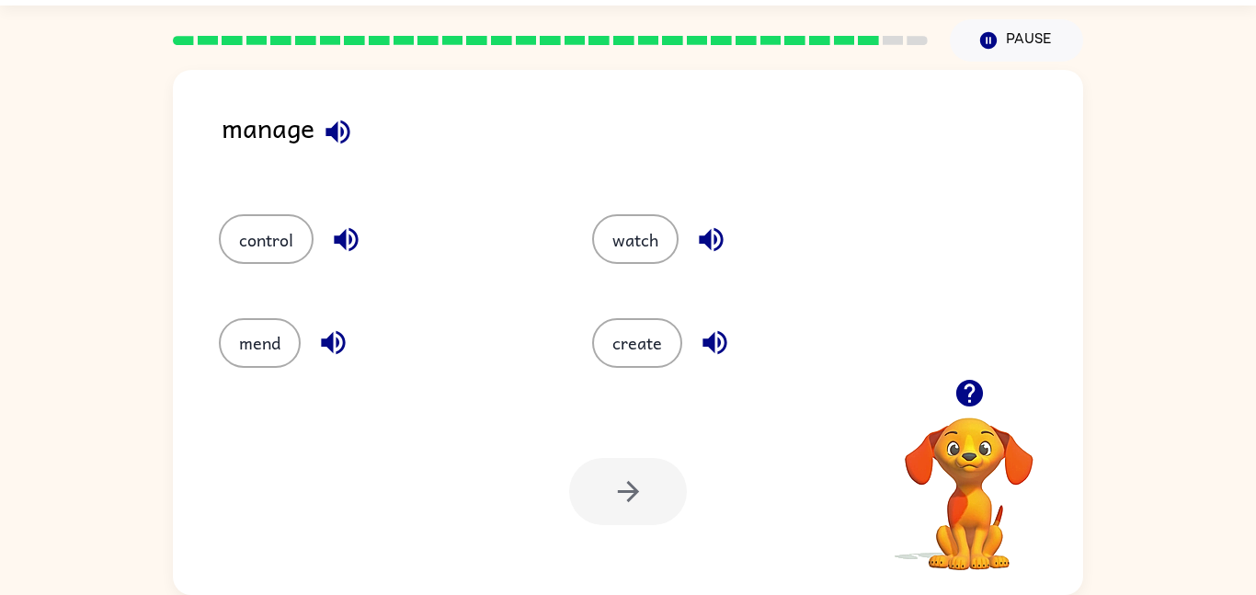
click at [340, 128] on icon "button" at bounding box center [337, 132] width 24 height 24
click at [350, 257] on button "button" at bounding box center [346, 239] width 47 height 47
click at [325, 353] on icon "button" at bounding box center [333, 342] width 32 height 32
click at [706, 348] on icon "button" at bounding box center [715, 342] width 32 height 32
click at [711, 234] on icon "button" at bounding box center [711, 240] width 24 height 24
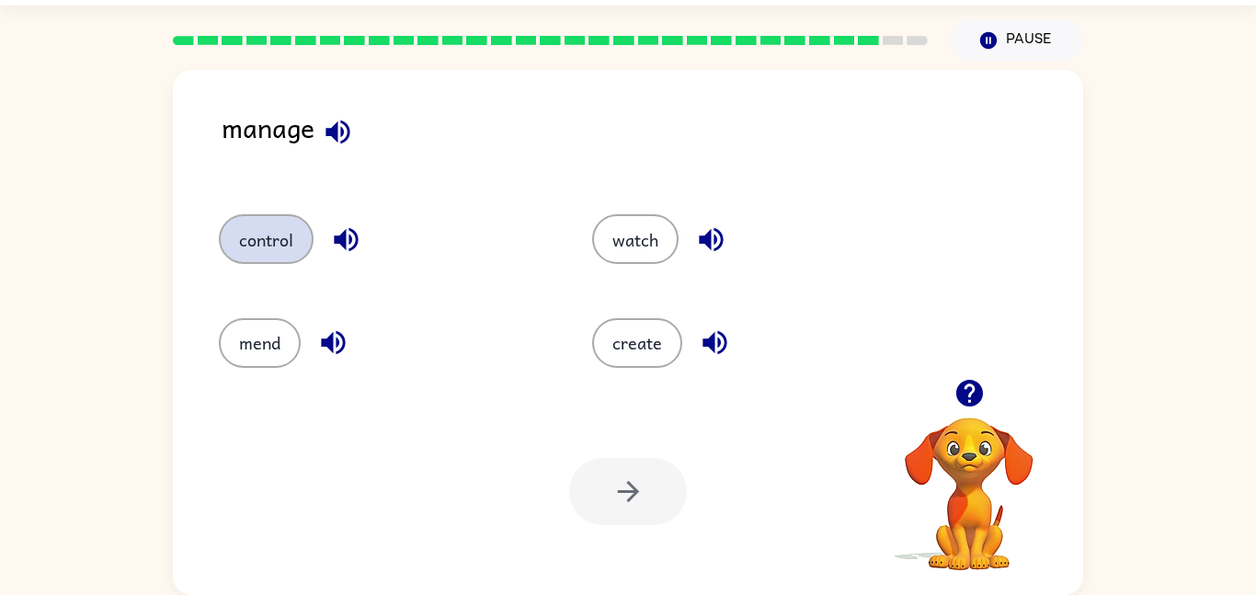
click at [293, 241] on button "control" at bounding box center [266, 239] width 95 height 50
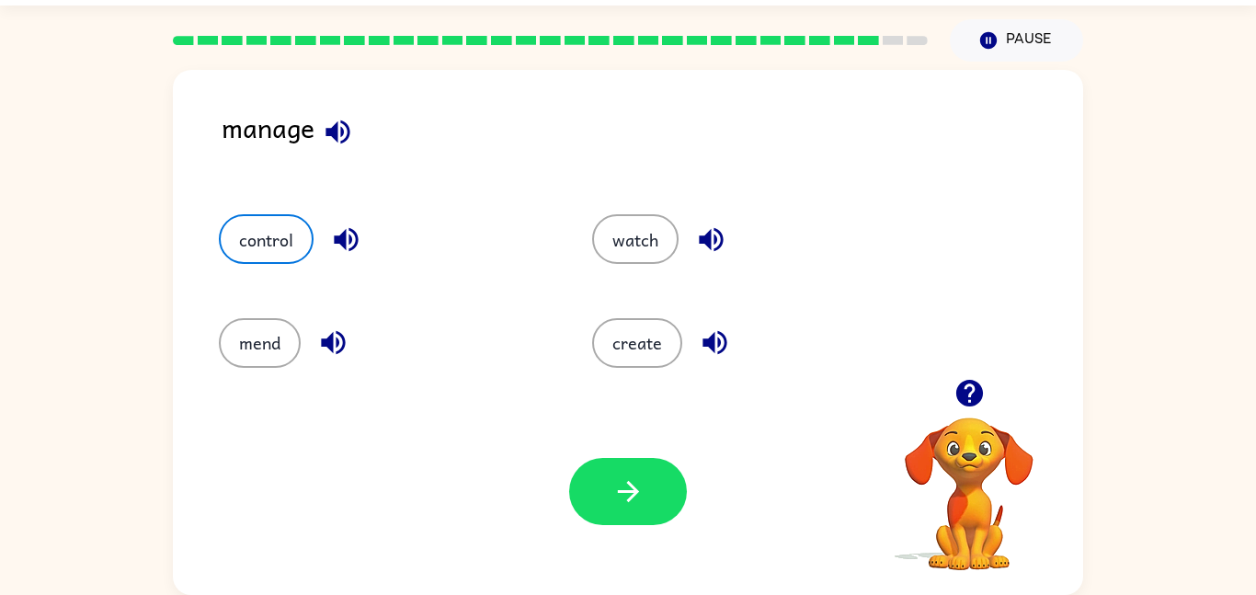
click at [963, 403] on icon "button" at bounding box center [968, 393] width 27 height 27
click at [643, 509] on button "button" at bounding box center [628, 491] width 118 height 67
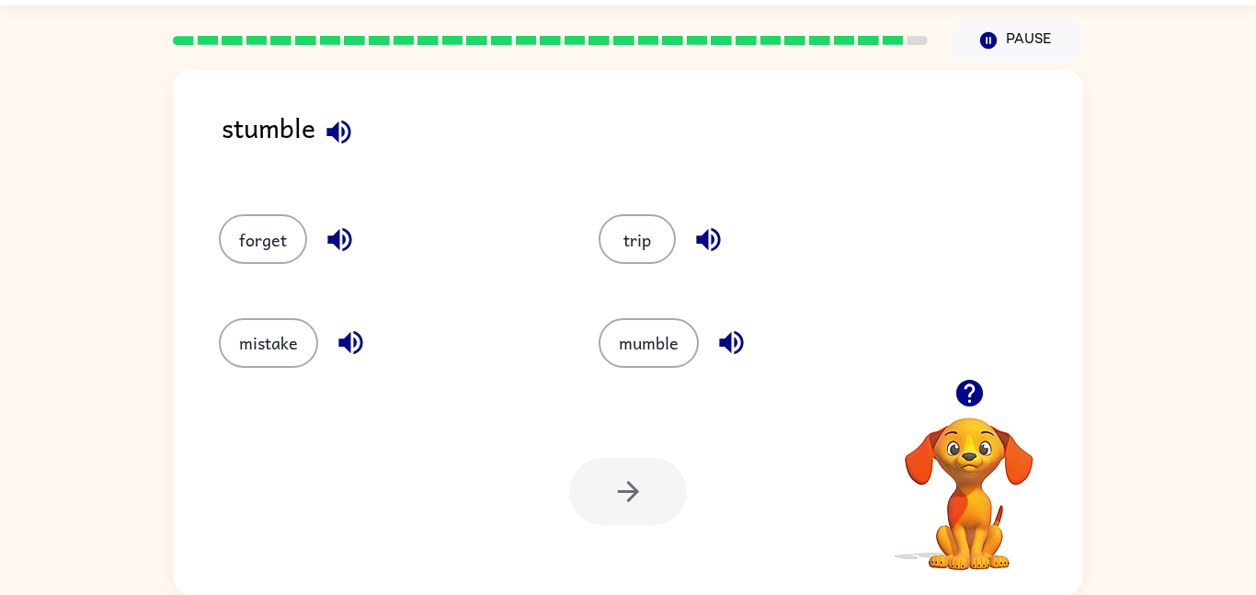
click at [781, 475] on div "Your browser must support playing .mp4 files to use Literably. Please try using…" at bounding box center [628, 491] width 910 height 207
click at [783, 471] on div "Your browser must support playing .mp4 files to use Literably. Please try using…" at bounding box center [628, 491] width 910 height 207
click at [906, 424] on video "Your browser must support playing .mp4 files to use Literably. Please try using…" at bounding box center [969, 481] width 184 height 184
click at [343, 126] on icon "button" at bounding box center [339, 132] width 32 height 32
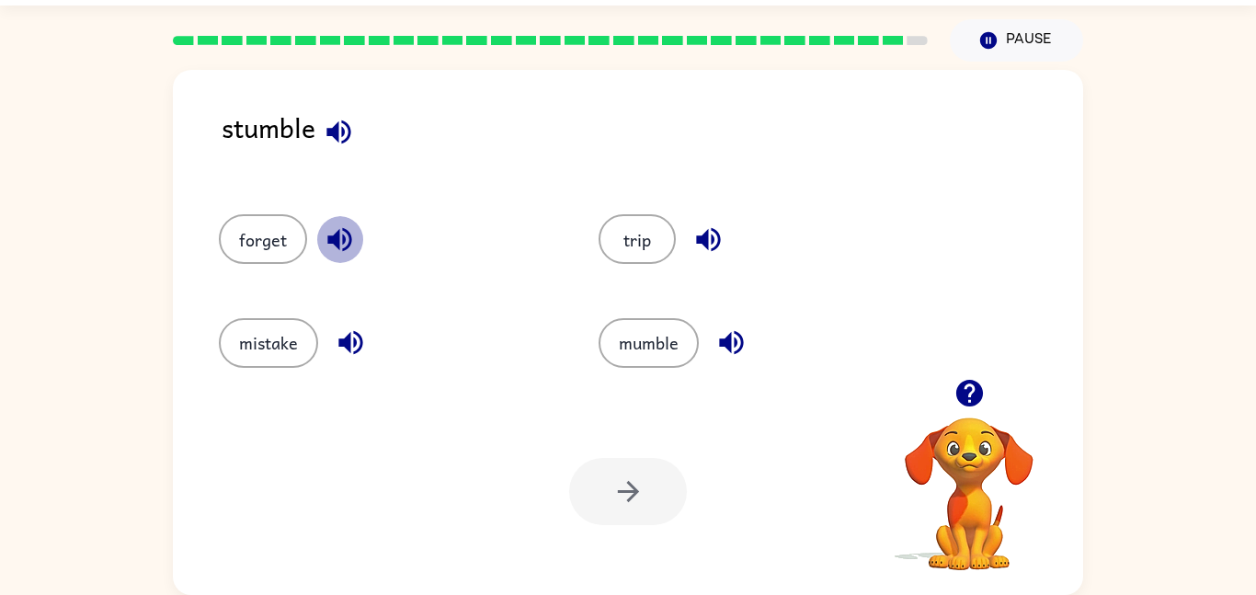
click at [345, 259] on button "button" at bounding box center [339, 239] width 47 height 47
click at [361, 327] on icon "button" at bounding box center [351, 342] width 32 height 32
click at [719, 332] on icon "button" at bounding box center [731, 342] width 32 height 32
click at [703, 228] on icon "button" at bounding box center [708, 239] width 32 height 32
click at [689, 335] on button "mumble" at bounding box center [648, 343] width 100 height 50
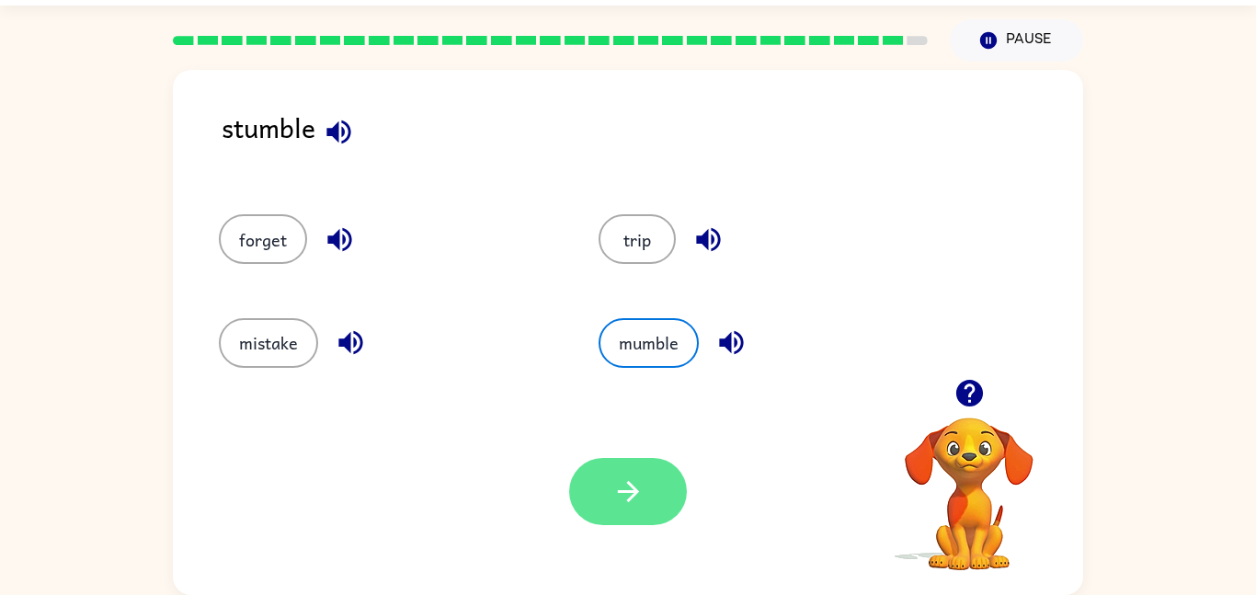
click at [635, 514] on button "button" at bounding box center [628, 491] width 118 height 67
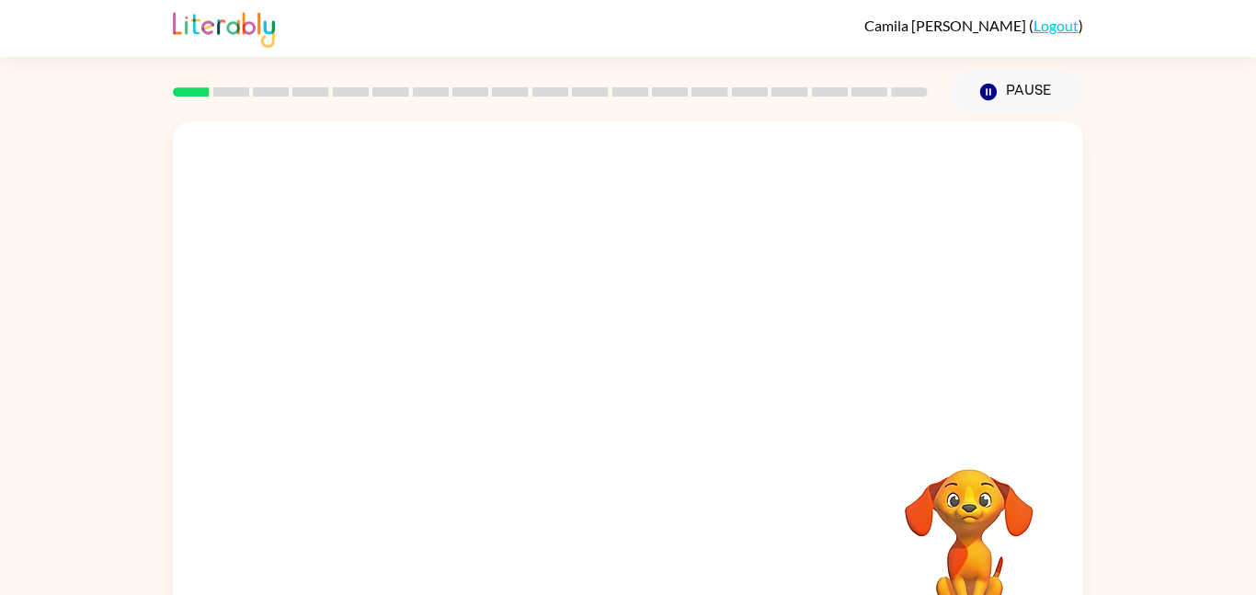
scroll to position [51, 0]
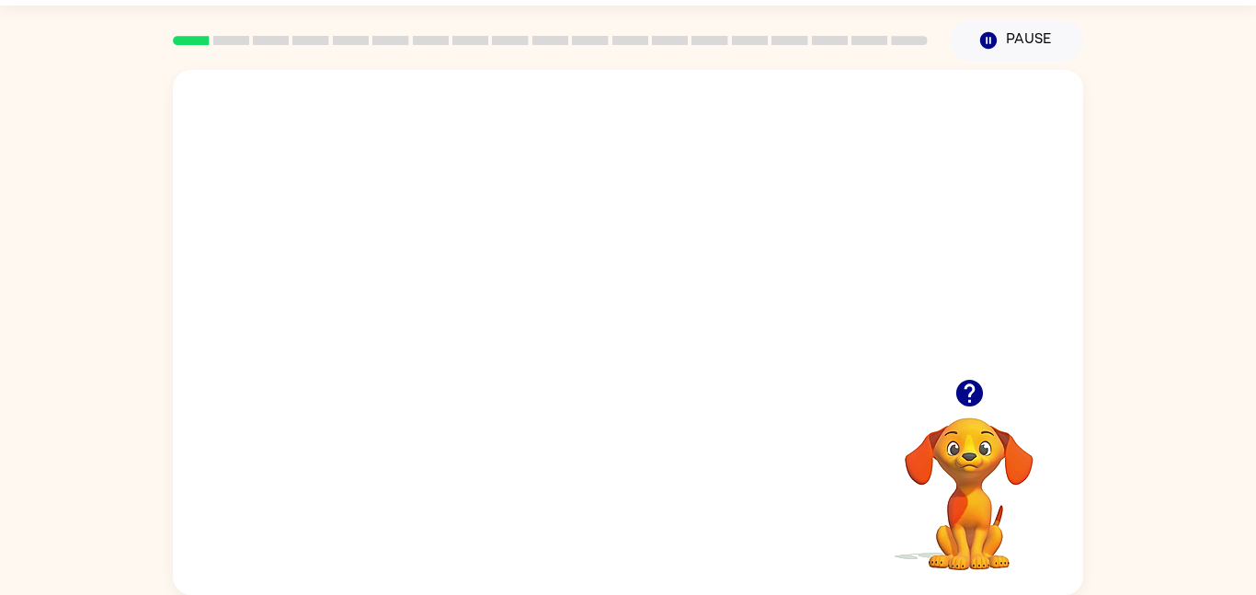
click at [577, 231] on video "Your browser must support playing .mp4 files to use Literably. Please try using…" at bounding box center [628, 224] width 910 height 309
click at [737, 229] on video "Your browser must support playing .mp4 files to use Literably. Please try using…" at bounding box center [628, 224] width 910 height 309
click at [626, 335] on div at bounding box center [628, 341] width 118 height 67
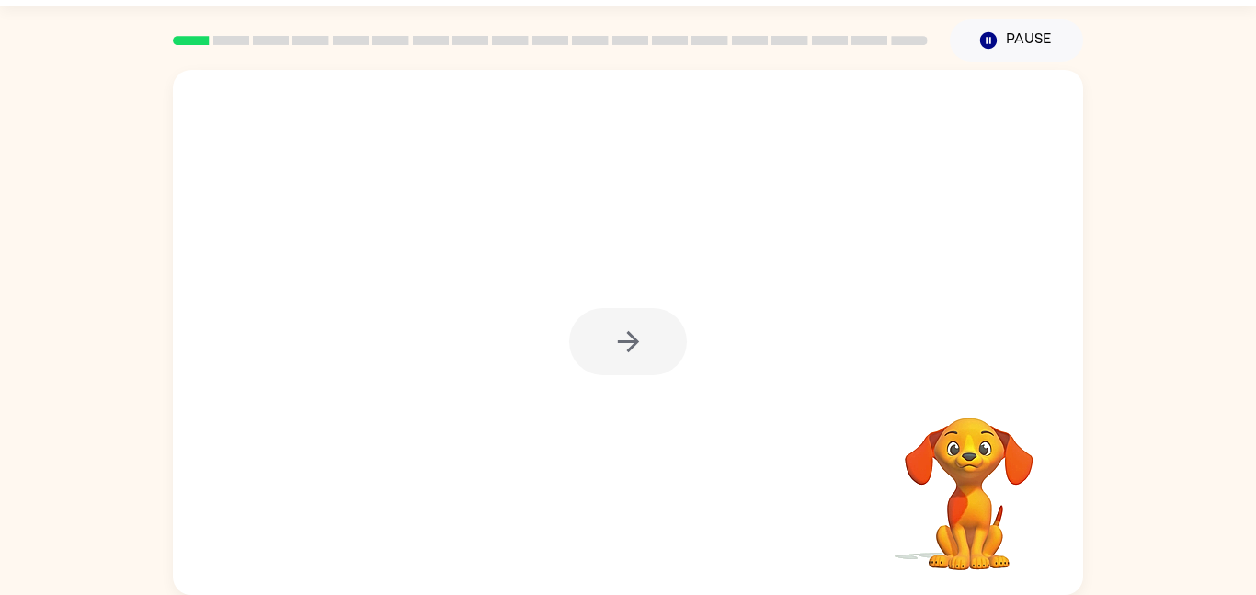
click at [626, 335] on div at bounding box center [628, 341] width 118 height 67
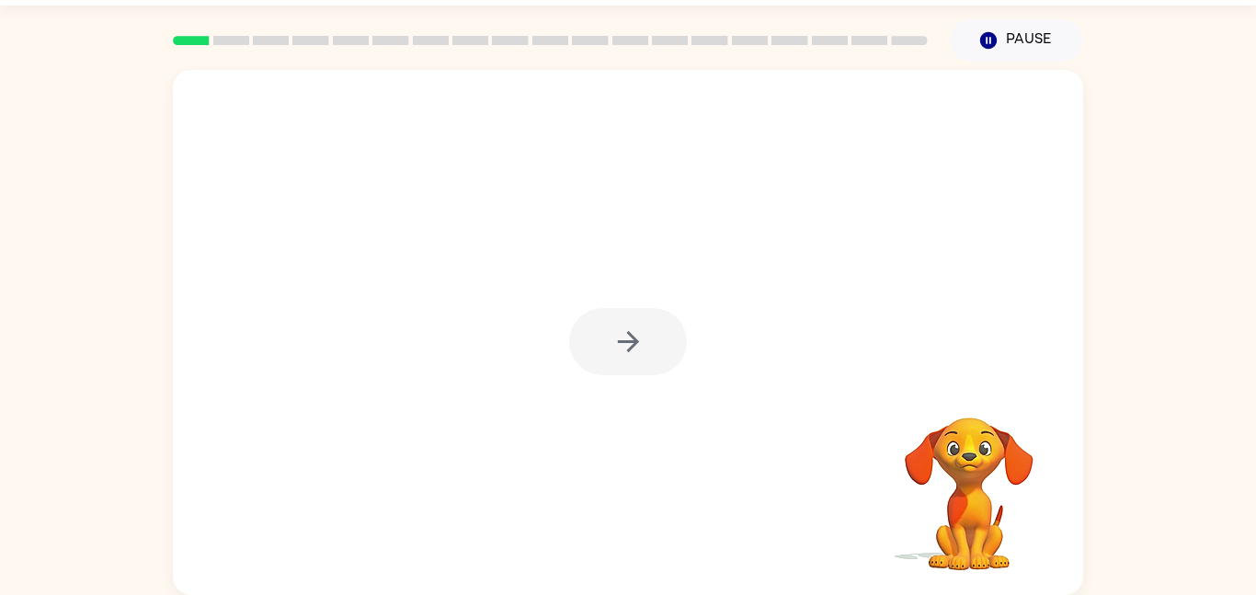
click at [626, 335] on div at bounding box center [628, 341] width 118 height 67
click at [627, 335] on div at bounding box center [628, 341] width 118 height 67
click at [653, 334] on button "button" at bounding box center [628, 341] width 118 height 67
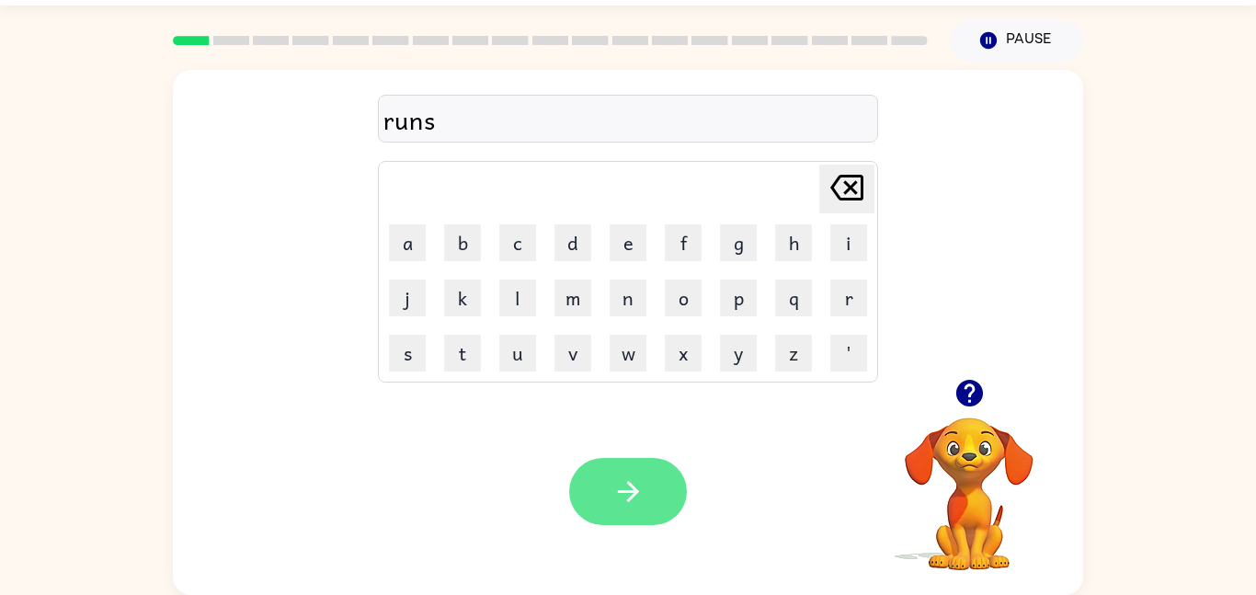
click at [634, 469] on button "button" at bounding box center [628, 491] width 118 height 67
click at [621, 514] on button "button" at bounding box center [628, 491] width 118 height 67
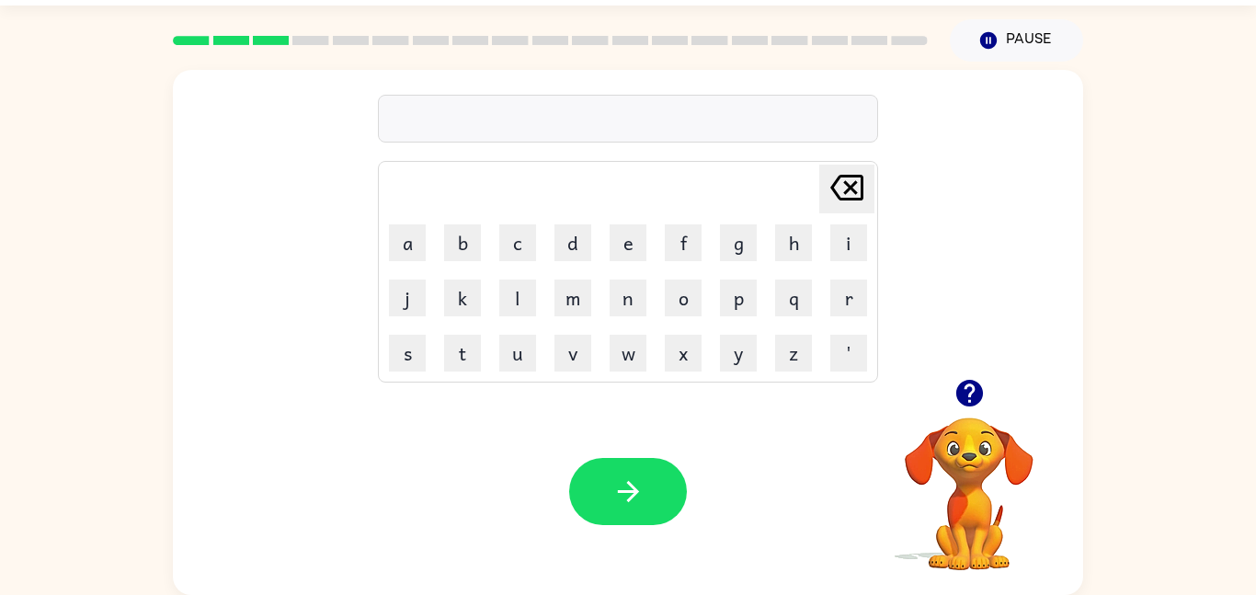
click at [968, 404] on icon "button" at bounding box center [968, 393] width 27 height 27
click at [654, 498] on button "button" at bounding box center [628, 491] width 118 height 67
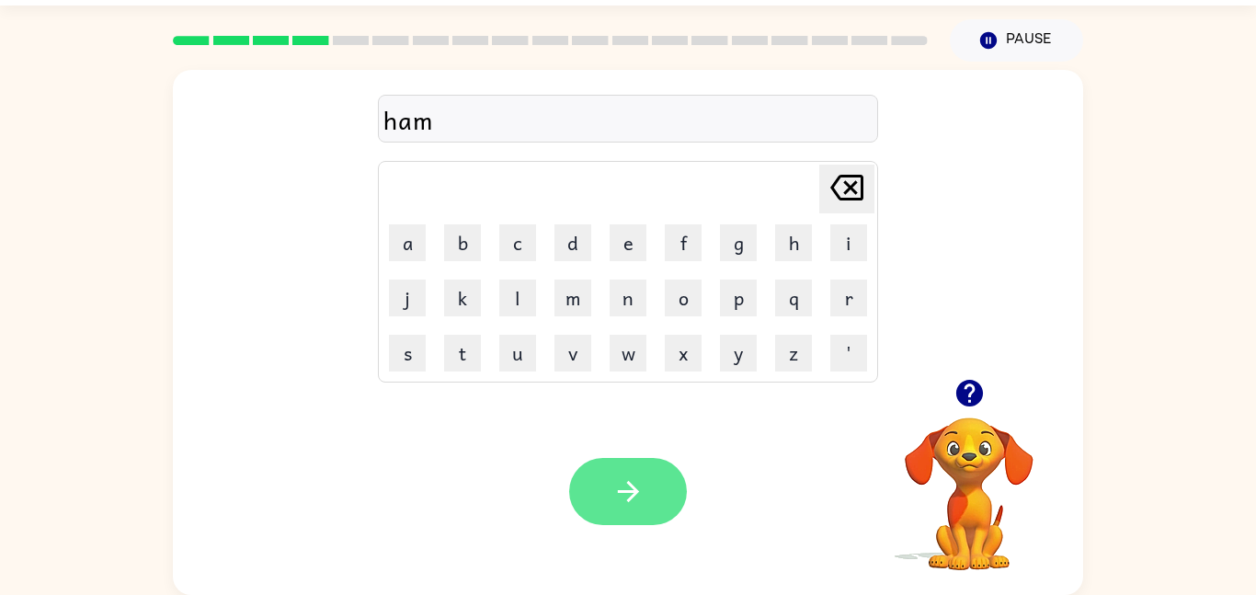
click at [658, 519] on button "button" at bounding box center [628, 491] width 118 height 67
click at [614, 508] on button "button" at bounding box center [628, 491] width 118 height 67
click at [624, 500] on icon "button" at bounding box center [628, 491] width 32 height 32
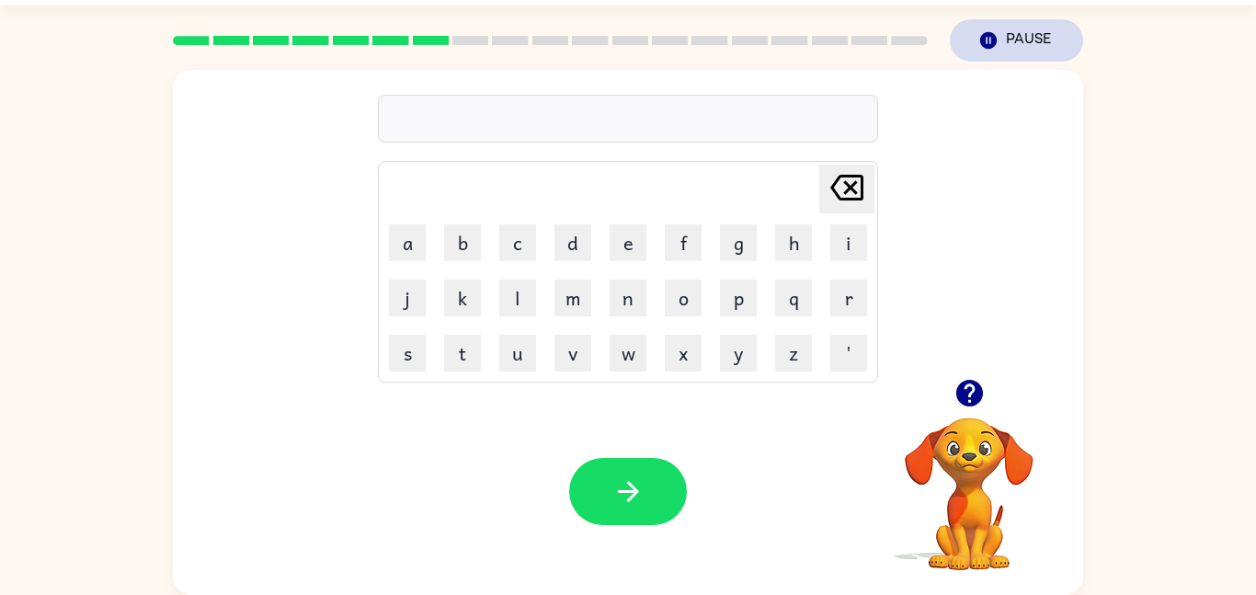
click at [978, 40] on icon "Pause" at bounding box center [988, 40] width 20 height 20
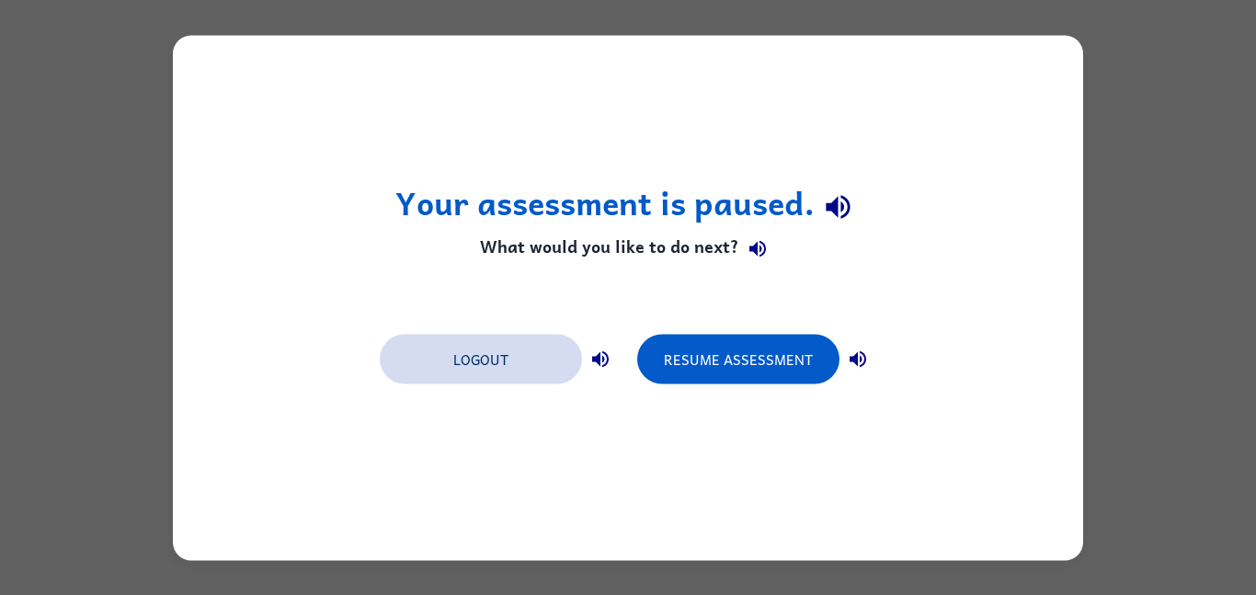
click at [510, 353] on button "Logout" at bounding box center [481, 359] width 202 height 50
